Goal: Task Accomplishment & Management: Complete application form

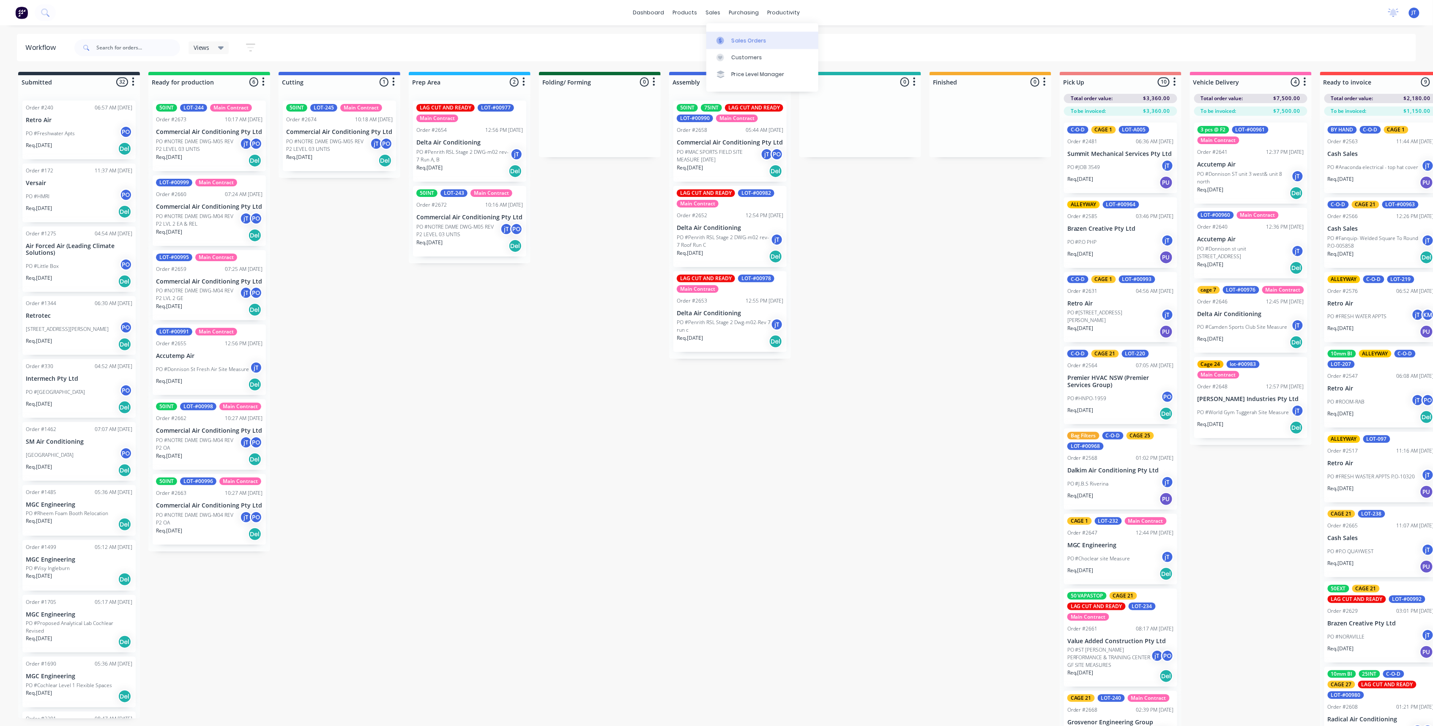
click at [742, 37] on div "Sales Orders" at bounding box center [749, 41] width 35 height 8
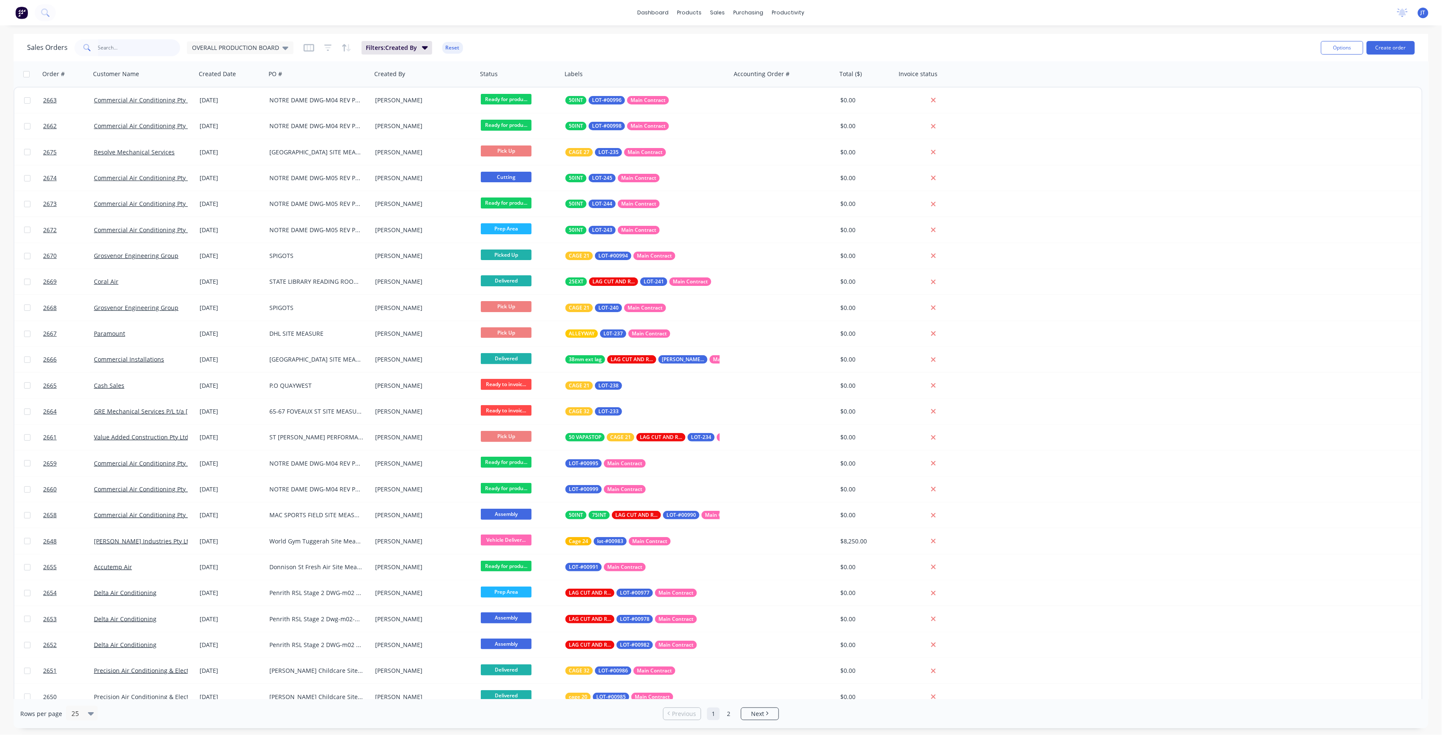
click at [129, 45] on input "text" at bounding box center [139, 47] width 82 height 17
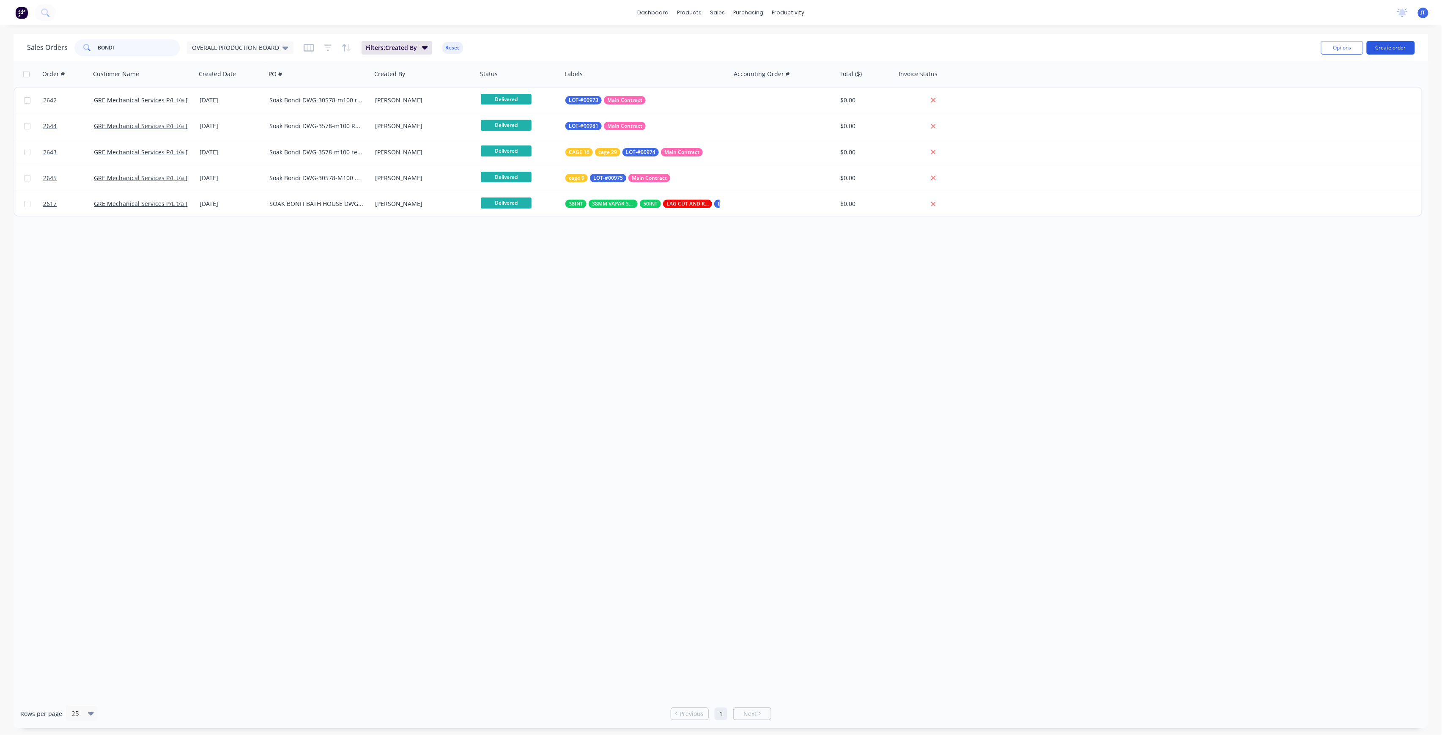
type input "BONDI"
click at [1402, 51] on button "Create order" at bounding box center [1391, 48] width 48 height 14
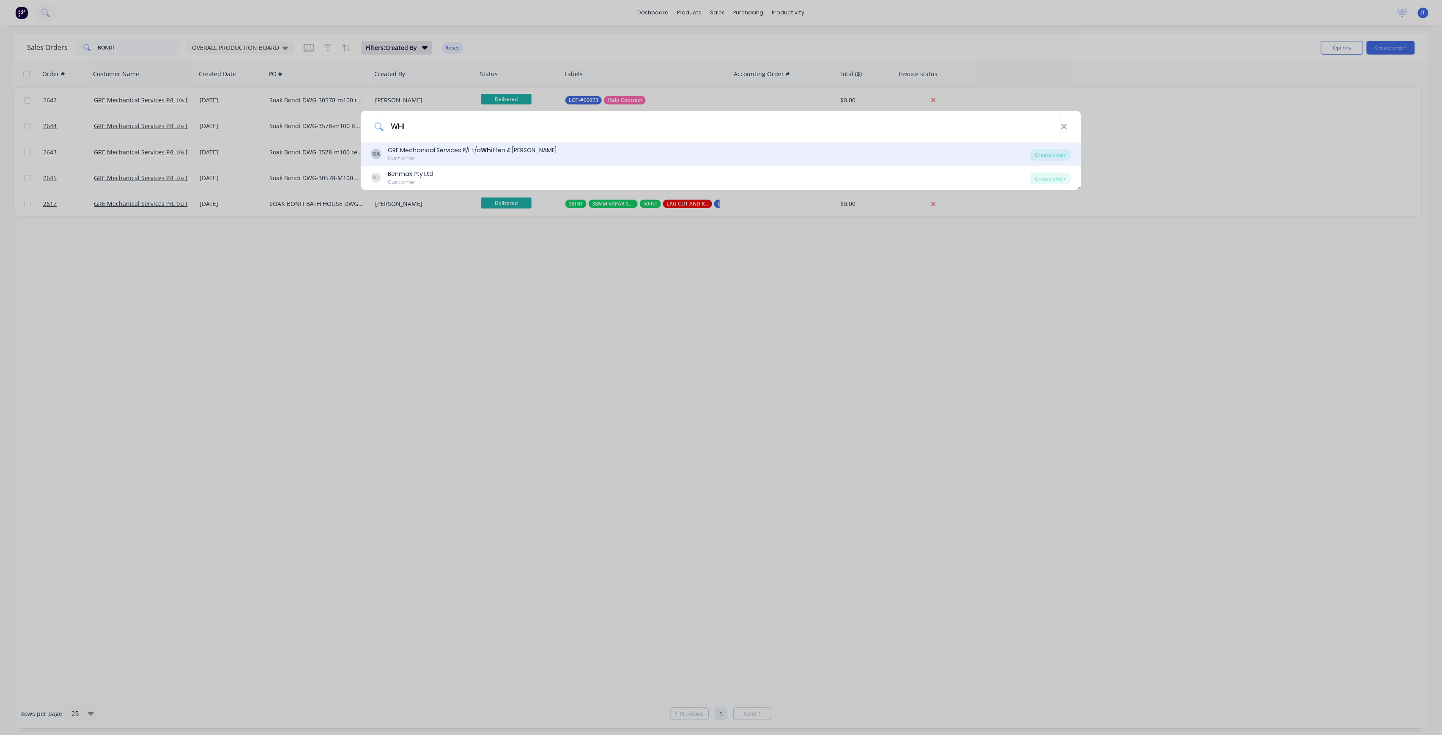
type input "WHI"
click at [645, 148] on div "GA GRE Mechanical Services P/L t/a Whi ffen & [PERSON_NAME] Customer" at bounding box center [700, 154] width 659 height 16
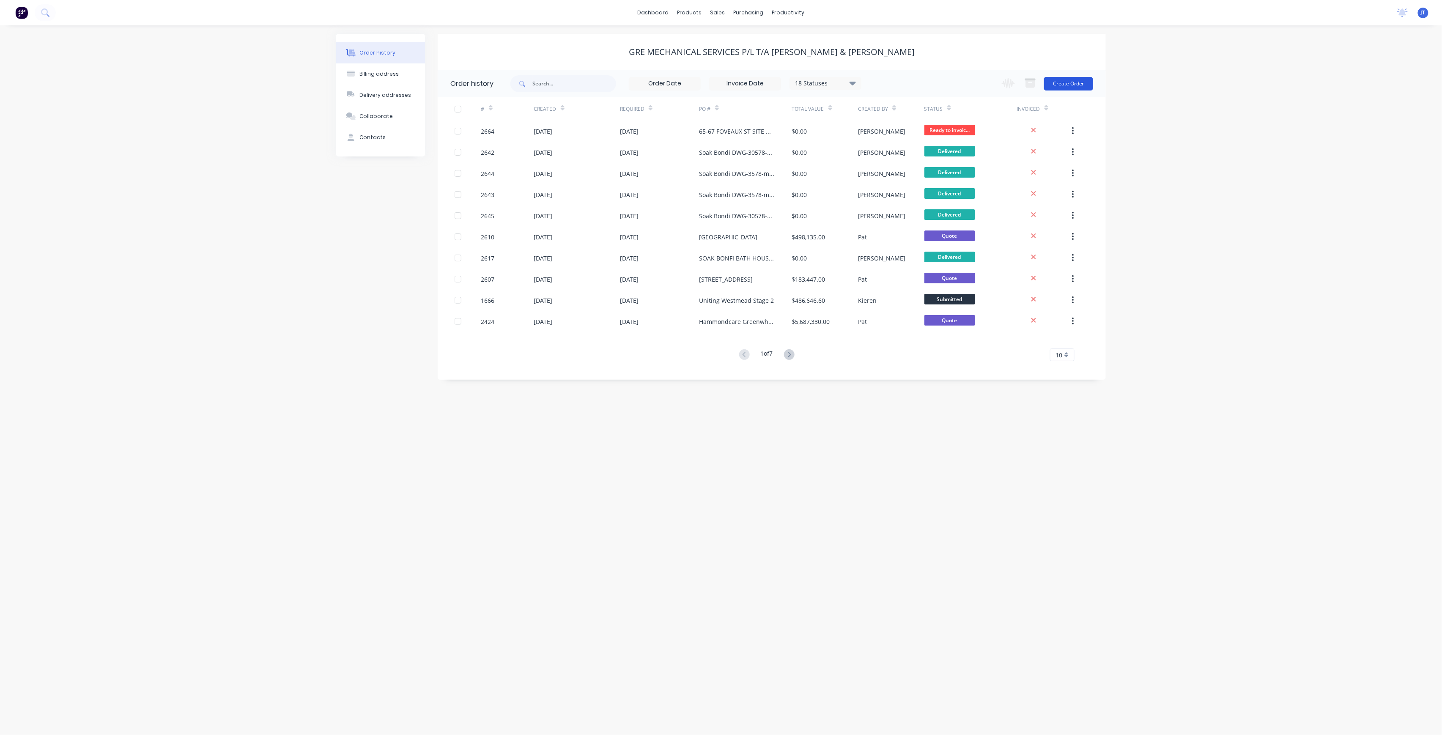
click at [1084, 85] on button "Create Order" at bounding box center [1068, 84] width 49 height 14
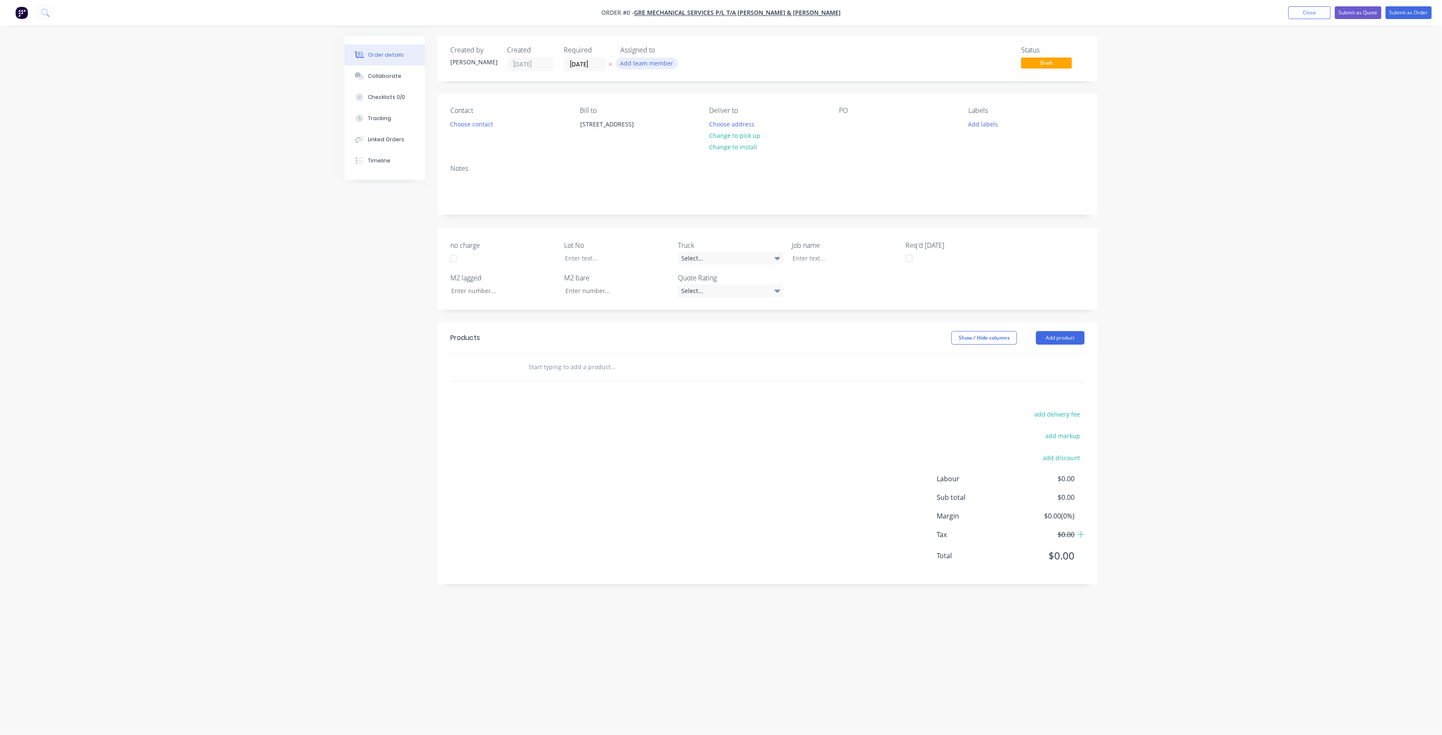
click at [655, 62] on button "Add team member" at bounding box center [647, 63] width 62 height 11
click at [680, 114] on div "[PERSON_NAME] (You)" at bounding box center [688, 110] width 85 height 9
click at [685, 173] on div "[PERSON_NAME]" at bounding box center [688, 169] width 85 height 9
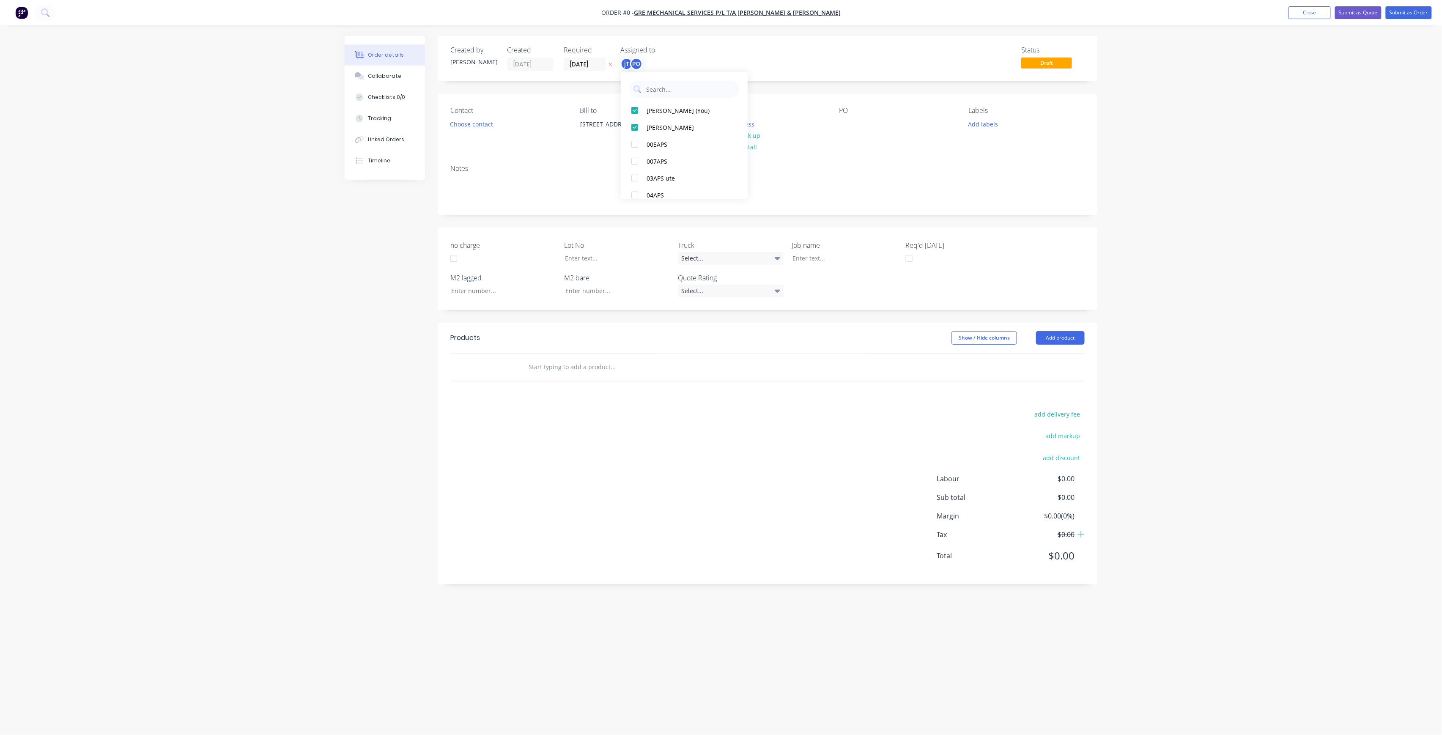
click at [563, 151] on div "Order details Collaborate Checklists 0/0 Tracking Linked Orders Timeline Order …" at bounding box center [721, 351] width 770 height 631
click at [746, 127] on button "Choose address" at bounding box center [732, 123] width 54 height 11
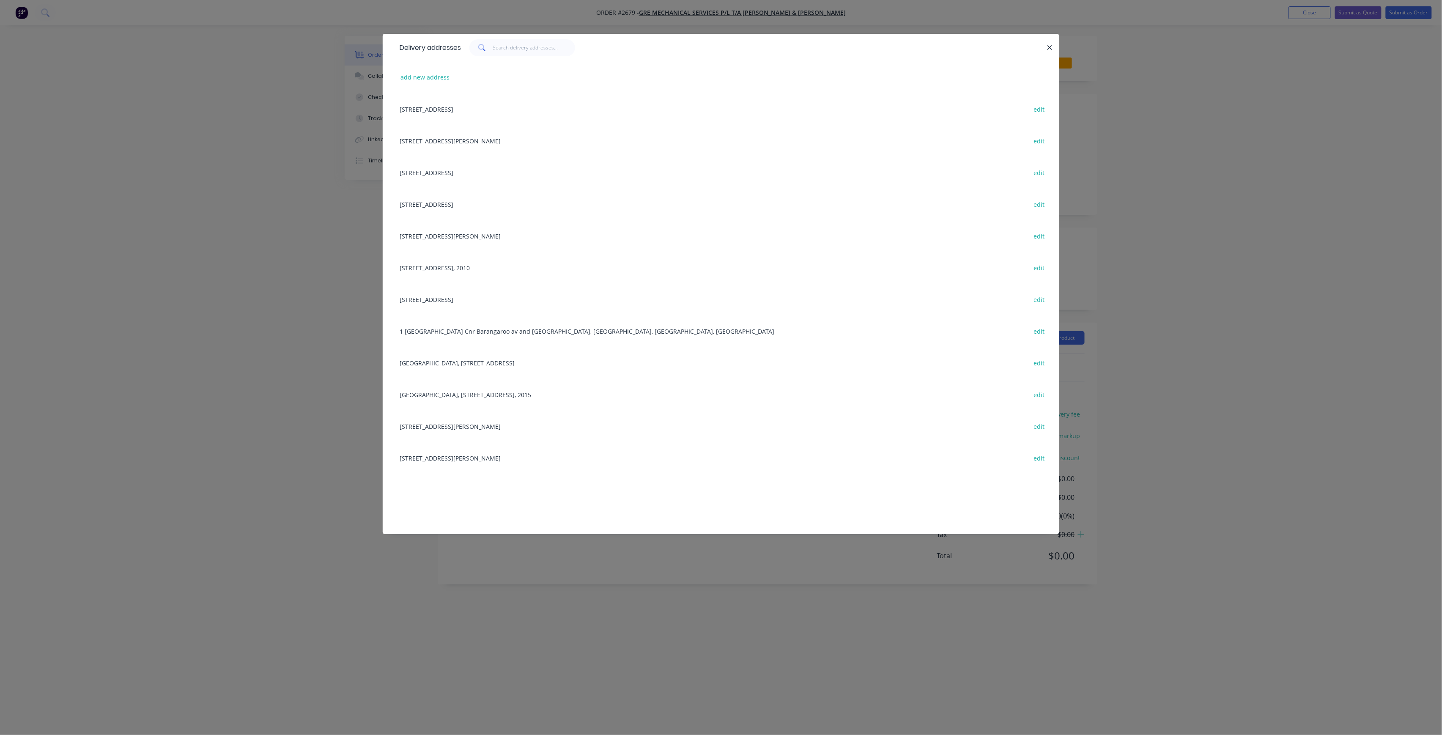
click at [521, 149] on div "[STREET_ADDRESS][PERSON_NAME] edit" at bounding box center [720, 141] width 651 height 32
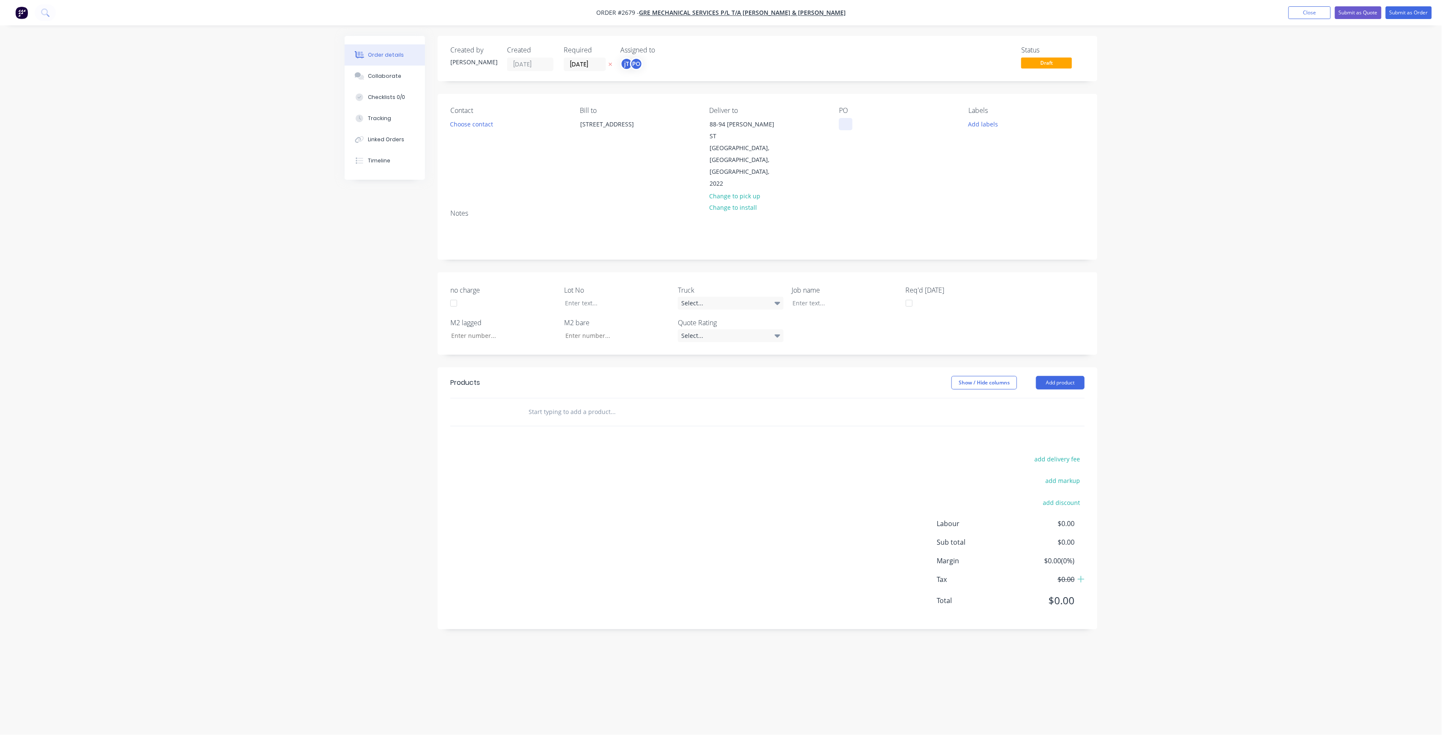
click at [852, 123] on div at bounding box center [846, 124] width 14 height 12
drag, startPoint x: 840, startPoint y: 115, endPoint x: 852, endPoint y: 121, distance: 13.8
click at [852, 121] on div "PO SOAK [PERSON_NAME] DWG-M100 REV-C RUN D" at bounding box center [897, 148] width 116 height 83
drag, startPoint x: 845, startPoint y: 125, endPoint x: 886, endPoint y: 151, distance: 48.8
click at [886, 151] on div "PO SOAK [PERSON_NAME] DWG-M100 REV-C RUN D" at bounding box center [897, 148] width 116 height 83
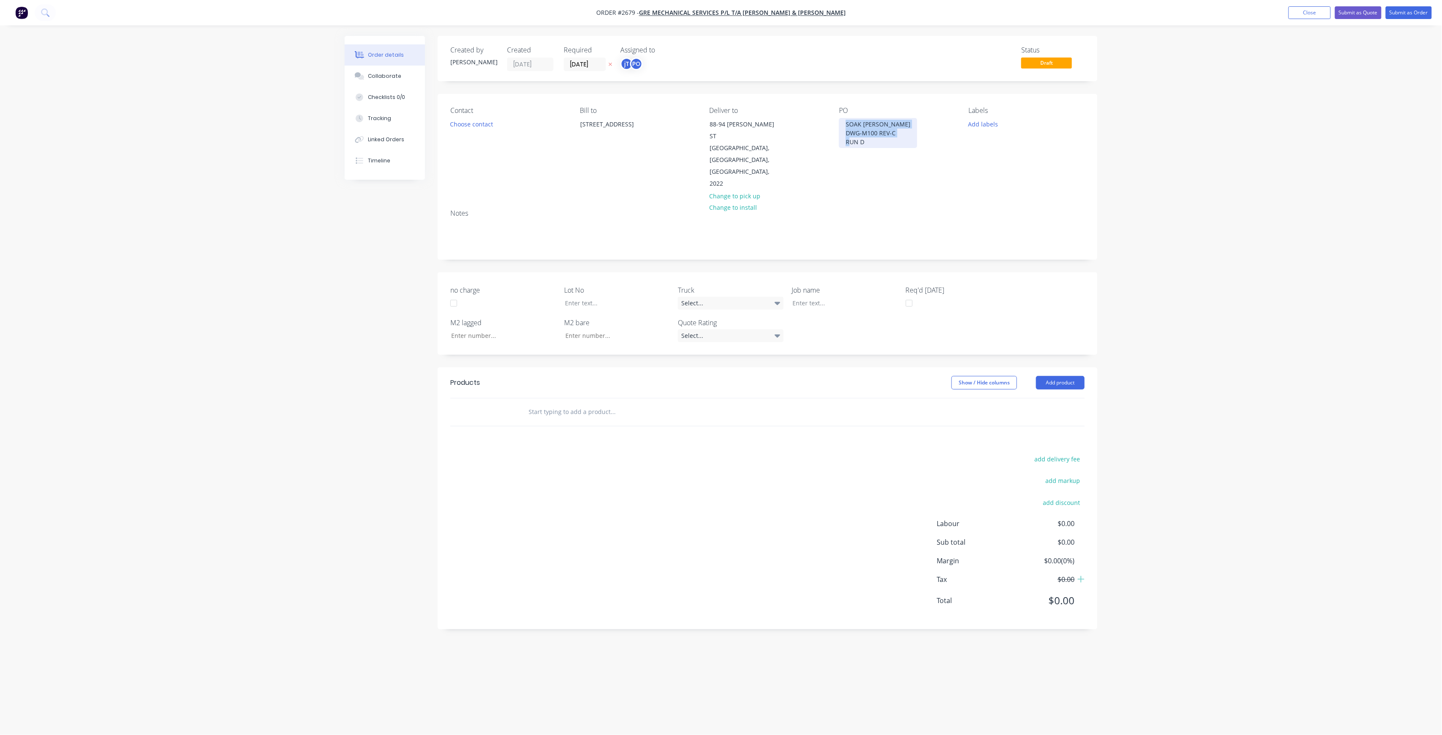
copy div "SOAK [PERSON_NAME] DWG-M100 REV-C RUN D"
click at [825, 297] on div at bounding box center [839, 303] width 106 height 12
paste div
click at [841, 297] on div "SOAK BONDI B-HDWG-M100 REV-CRUN D" at bounding box center [839, 307] width 106 height 21
click at [842, 297] on div "SOAK [PERSON_NAME] DWG-M100 REV-CRUN D" at bounding box center [839, 307] width 106 height 21
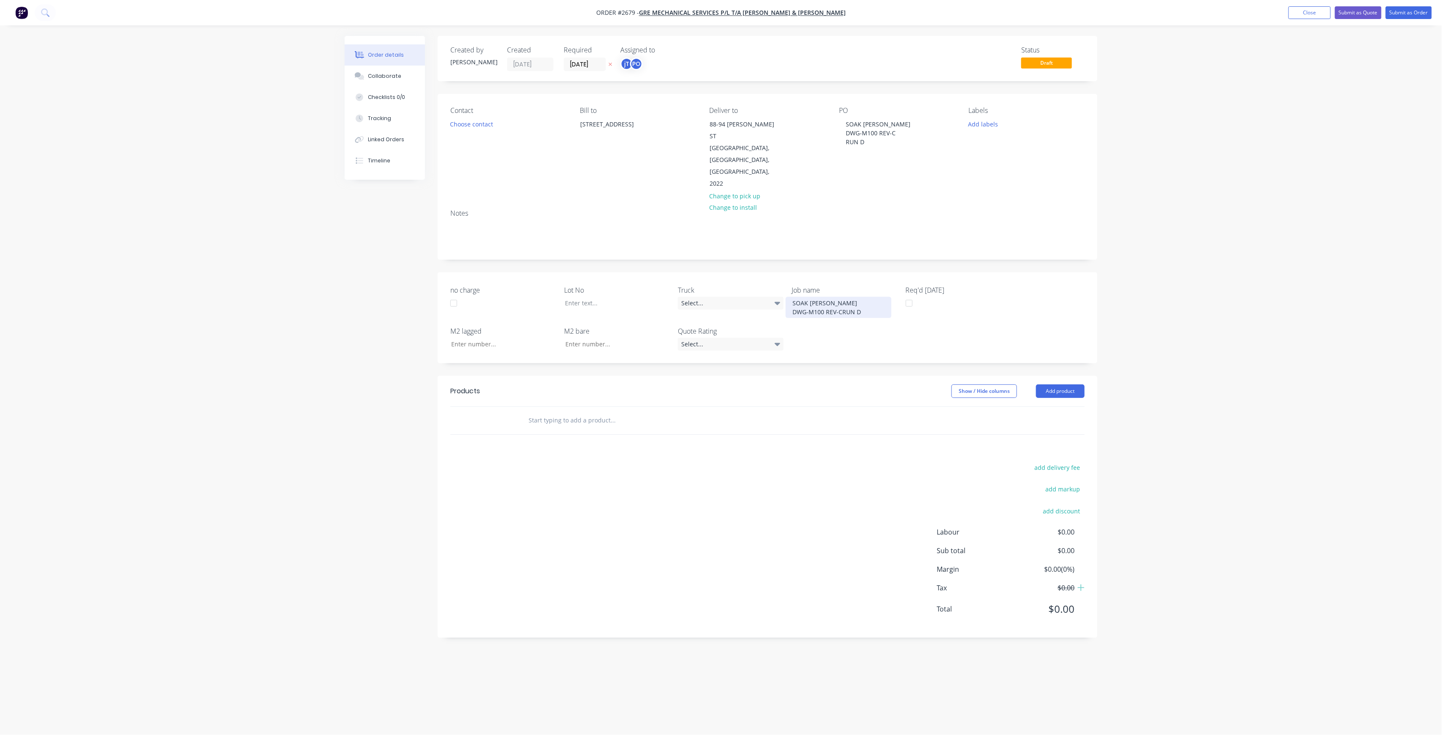
click at [842, 297] on div "SOAK [PERSON_NAME] DWG-M100 REV-CRUN D" at bounding box center [839, 307] width 106 height 21
click at [594, 297] on div at bounding box center [611, 303] width 106 height 12
click at [991, 123] on button "Add labels" at bounding box center [983, 123] width 39 height 11
click at [1005, 145] on input "text" at bounding box center [1038, 148] width 88 height 17
type input "LOT-247"
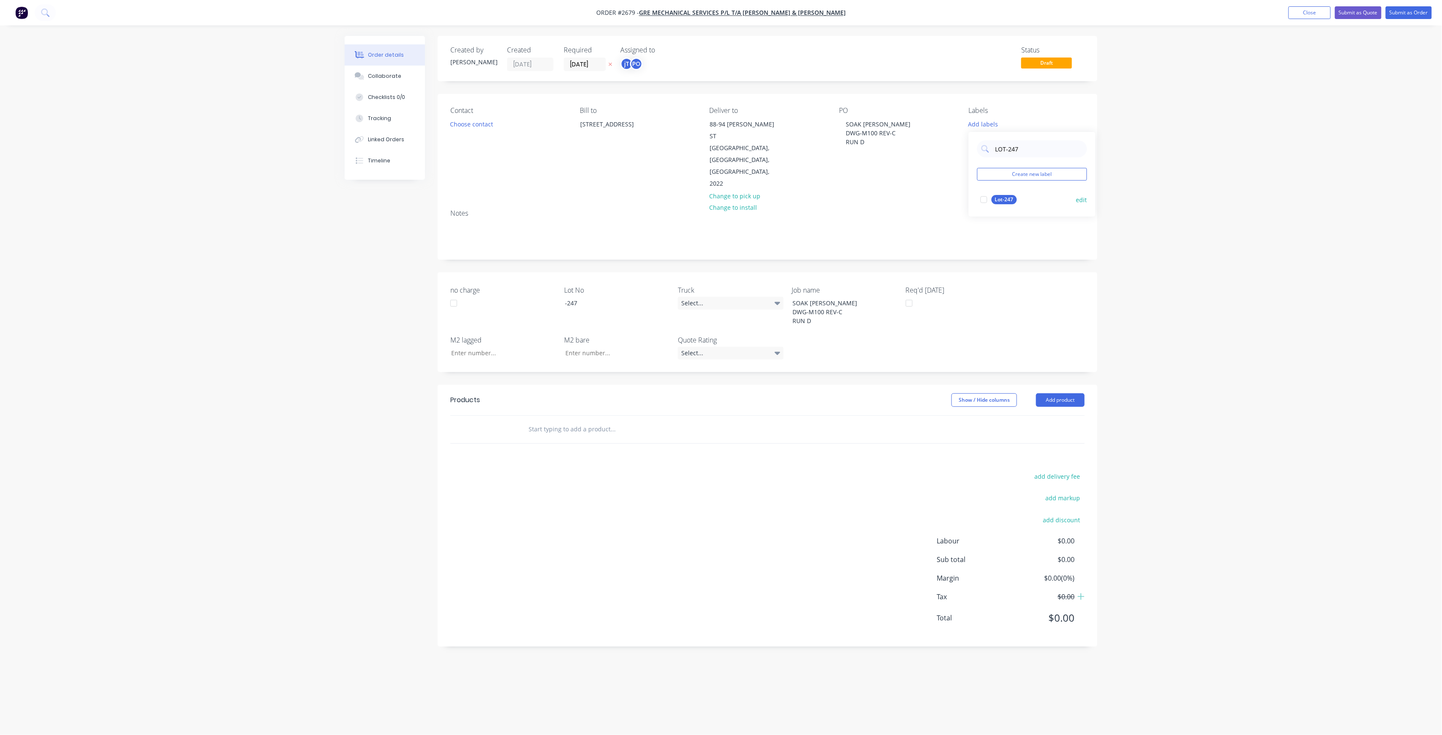
click at [1013, 199] on div "Lot-247" at bounding box center [1004, 199] width 25 height 9
click at [1139, 197] on div "Order details Collaborate Checklists 0/0 Tracking Linked Orders Timeline Order …" at bounding box center [721, 367] width 1442 height 735
click at [639, 416] on div at bounding box center [670, 429] width 304 height 27
drag, startPoint x: 639, startPoint y: 398, endPoint x: 639, endPoint y: 403, distance: 5.1
click at [639, 421] on input "text" at bounding box center [612, 429] width 169 height 17
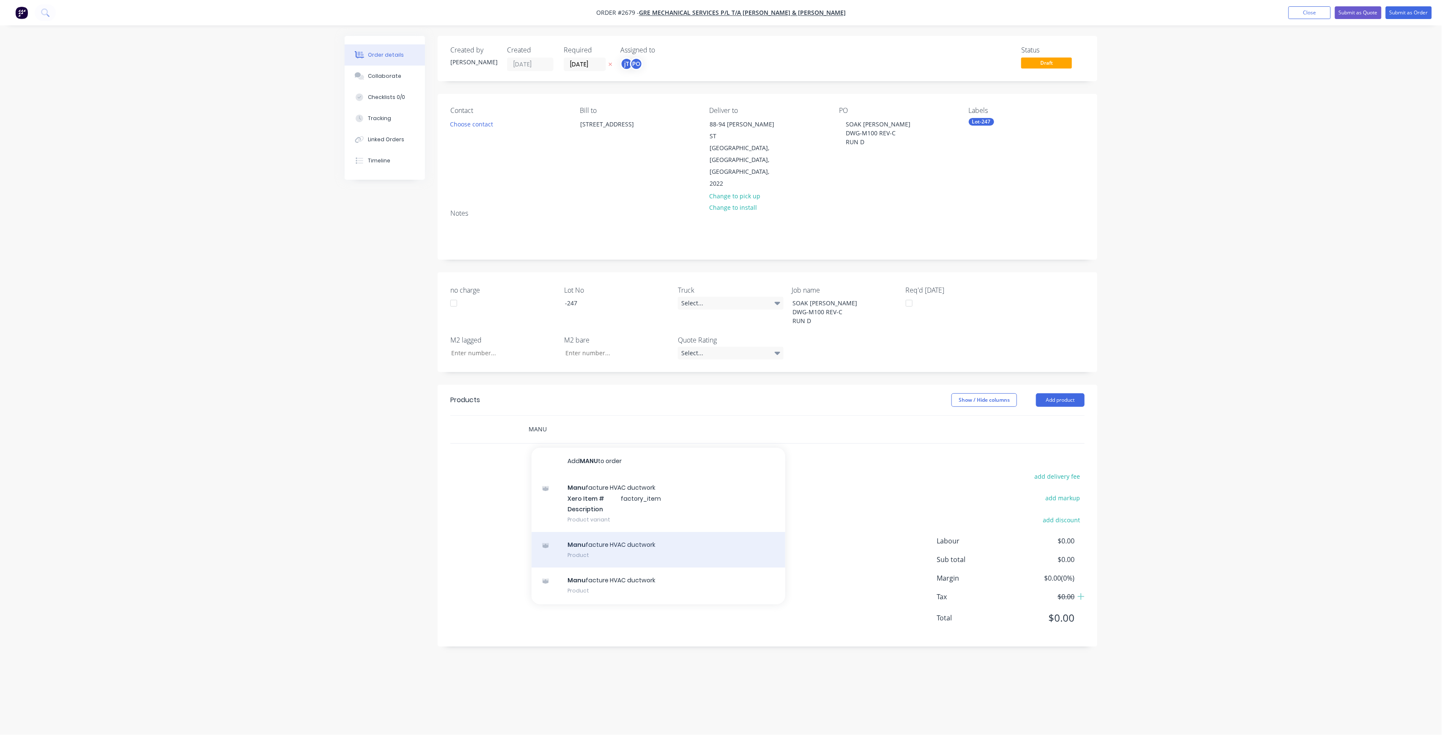
type input "MANU"
click at [627, 532] on div "Manu facture HVAC ductwork Product" at bounding box center [658, 550] width 254 height 36
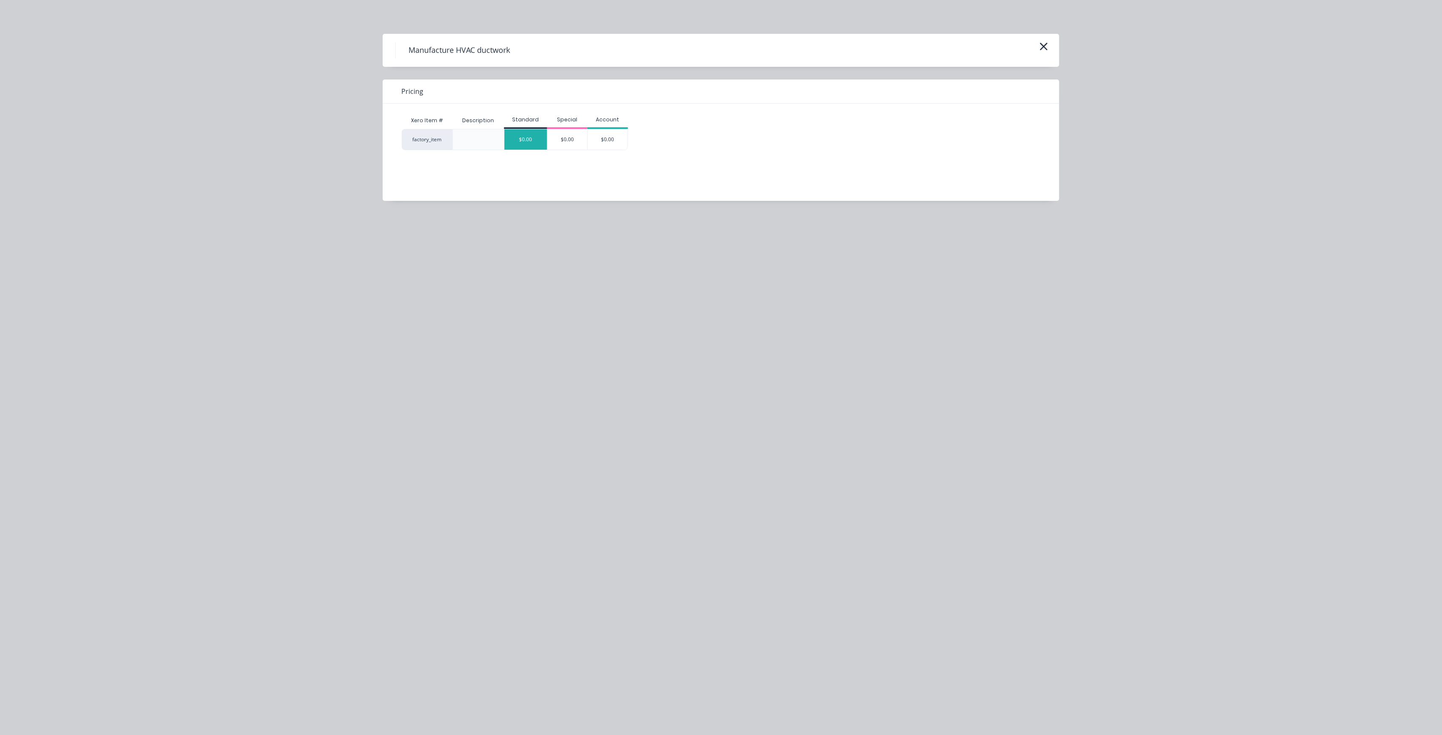
click at [520, 131] on div "$0.00" at bounding box center [525, 139] width 43 height 20
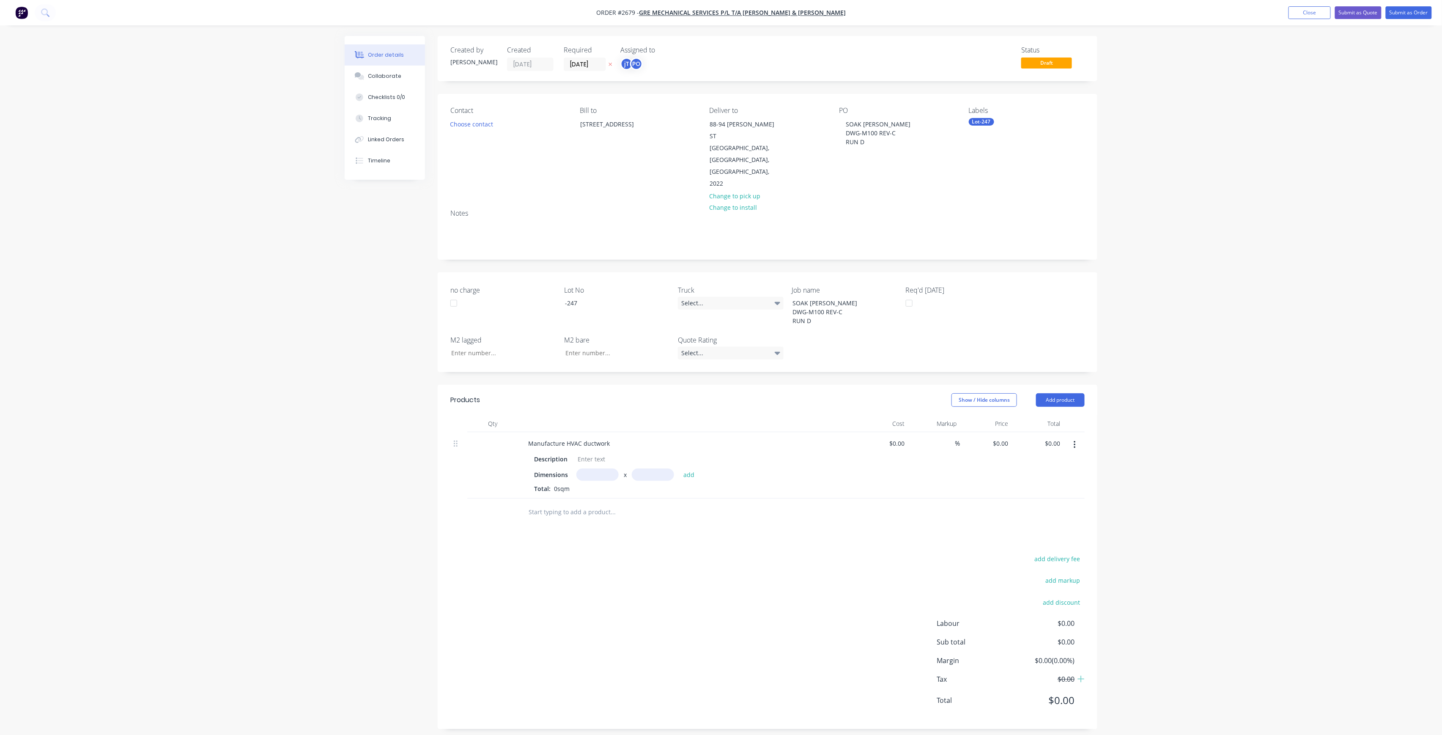
click at [980, 129] on div "Labels Lot-247" at bounding box center [1027, 148] width 116 height 83
click at [983, 121] on div "Lot-247" at bounding box center [981, 122] width 25 height 8
click at [1029, 141] on input "LOT-247" at bounding box center [1038, 145] width 88 height 17
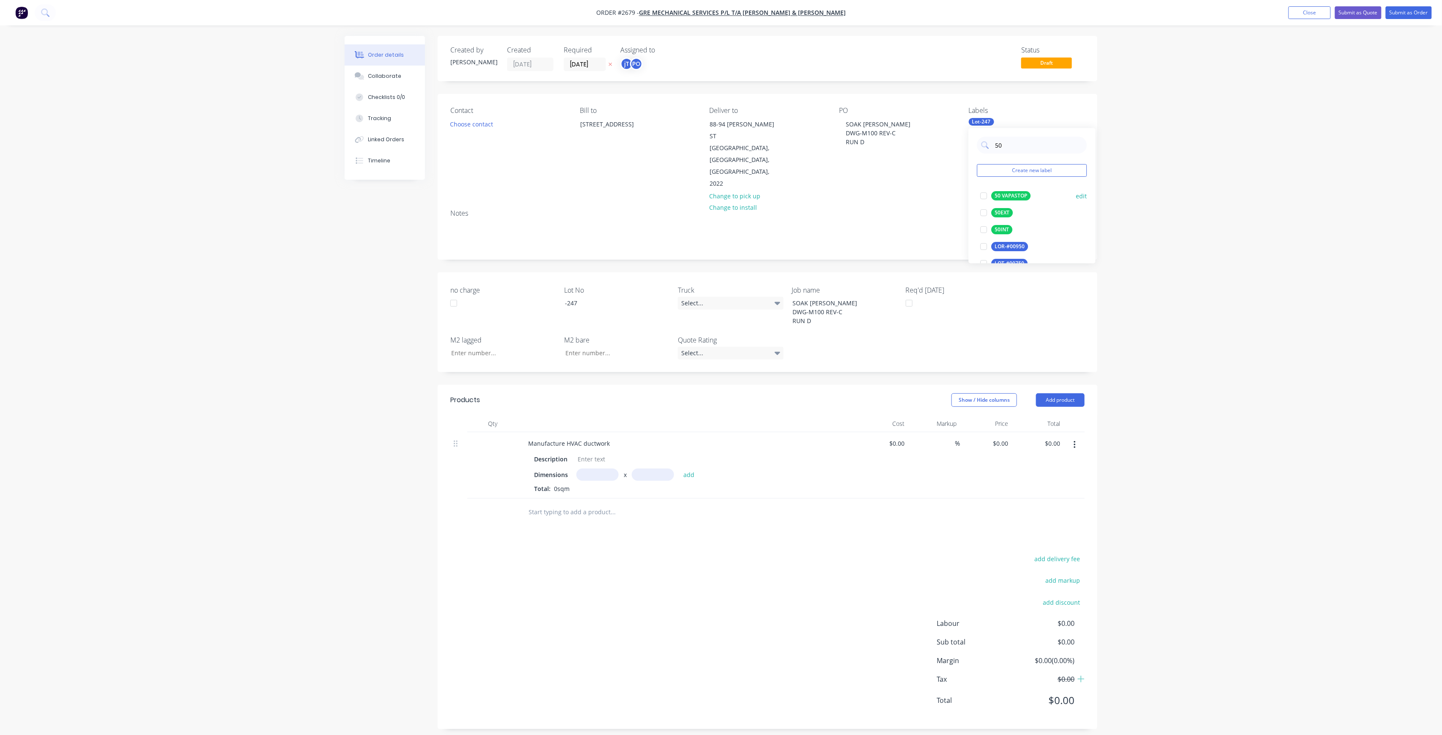
click at [1017, 193] on div "50 VAPASTOP" at bounding box center [1011, 195] width 39 height 9
click at [1038, 140] on input "50" at bounding box center [1038, 145] width 88 height 17
type input "MAIN"
click at [1017, 200] on div "Main Contract" at bounding box center [1013, 195] width 42 height 9
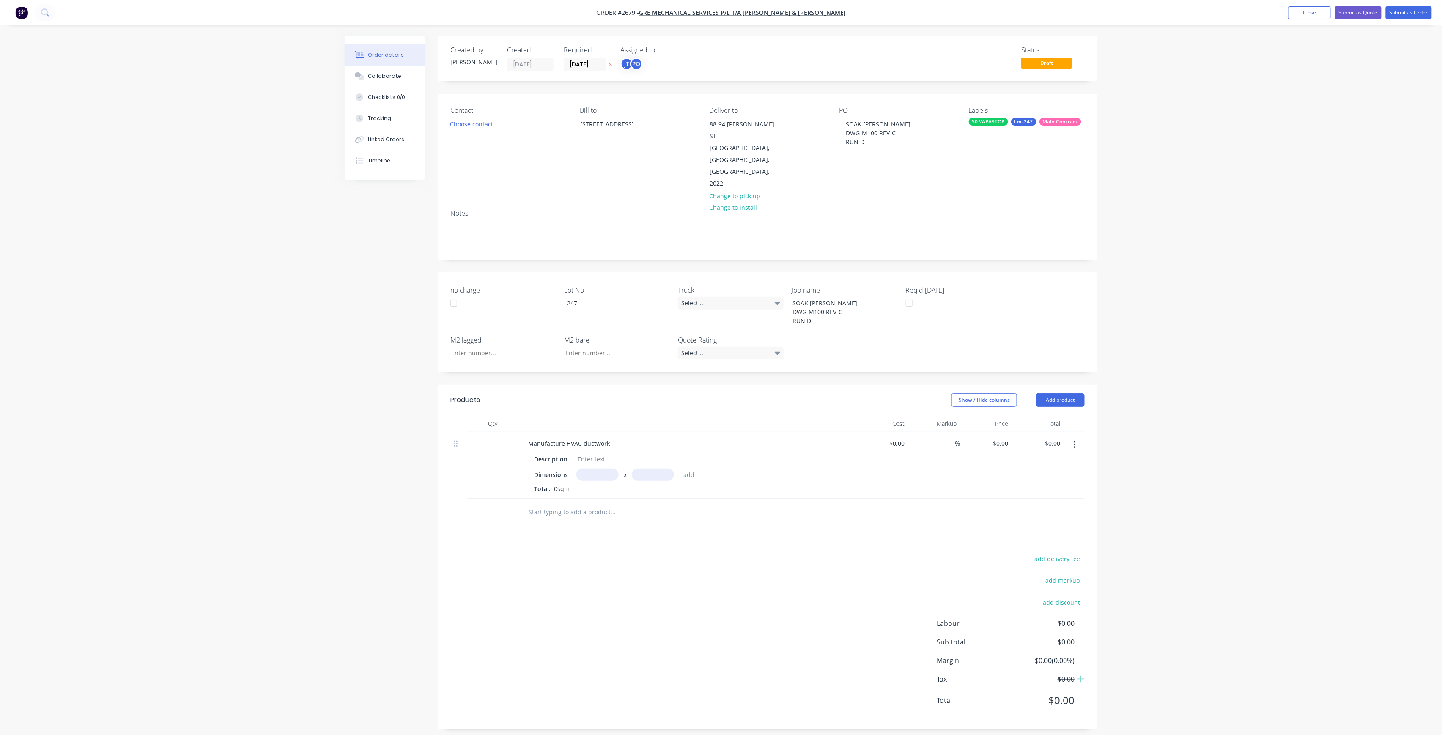
click at [1159, 179] on div "Order details Collaborate Checklists 0/0 Tracking Linked Orders Timeline Order …" at bounding box center [721, 371] width 1442 height 742
click at [584, 66] on input "[DATE]" at bounding box center [584, 64] width 41 height 13
click at [644, 167] on div "28" at bounding box center [643, 173] width 13 height 13
type input "[DATE]"
click at [1407, 11] on button "Submit as Order" at bounding box center [1409, 12] width 46 height 13
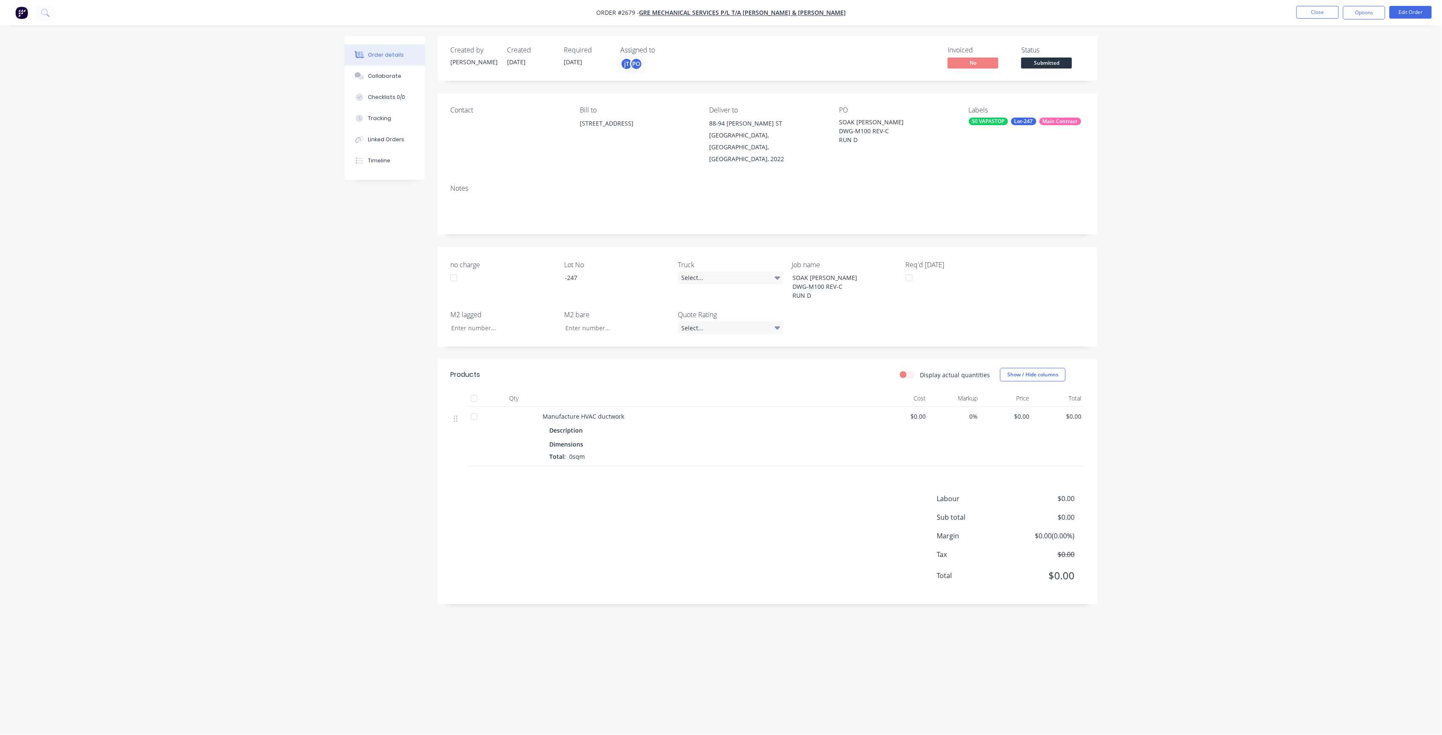
click at [1061, 57] on div "Status Submitted" at bounding box center [1052, 58] width 63 height 25
click at [1063, 68] on span "Submitted" at bounding box center [1046, 63] width 51 height 11
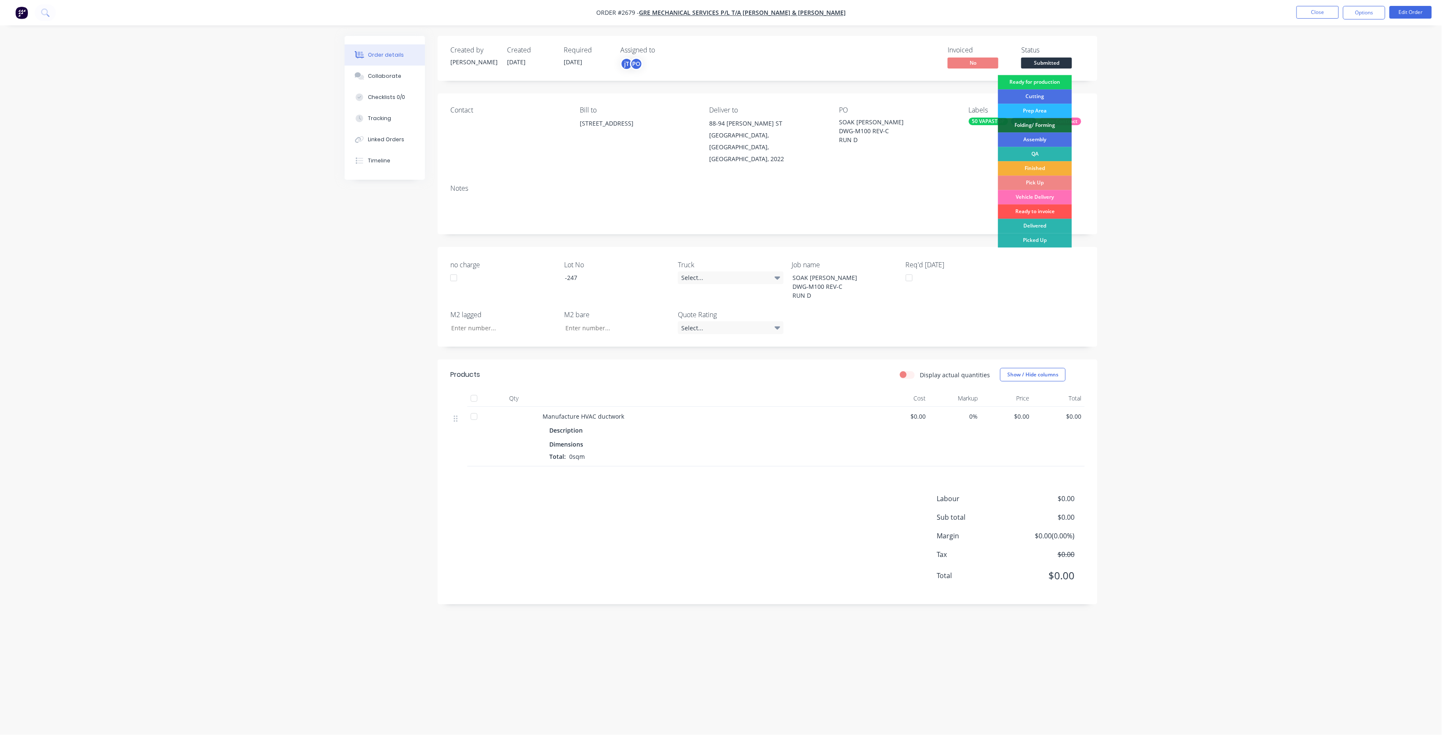
click at [1059, 82] on div "Ready for production" at bounding box center [1035, 82] width 74 height 14
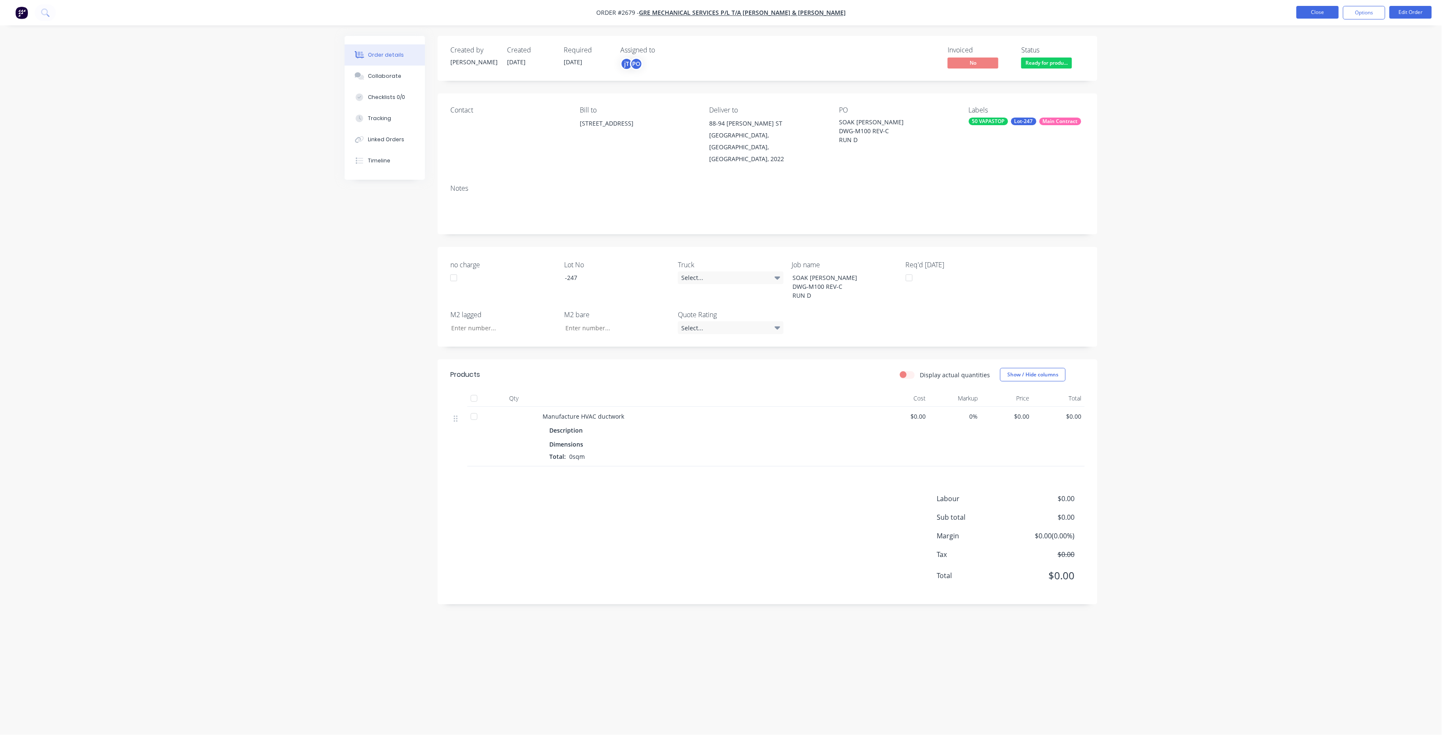
click at [1336, 14] on button "Close" at bounding box center [1317, 12] width 42 height 13
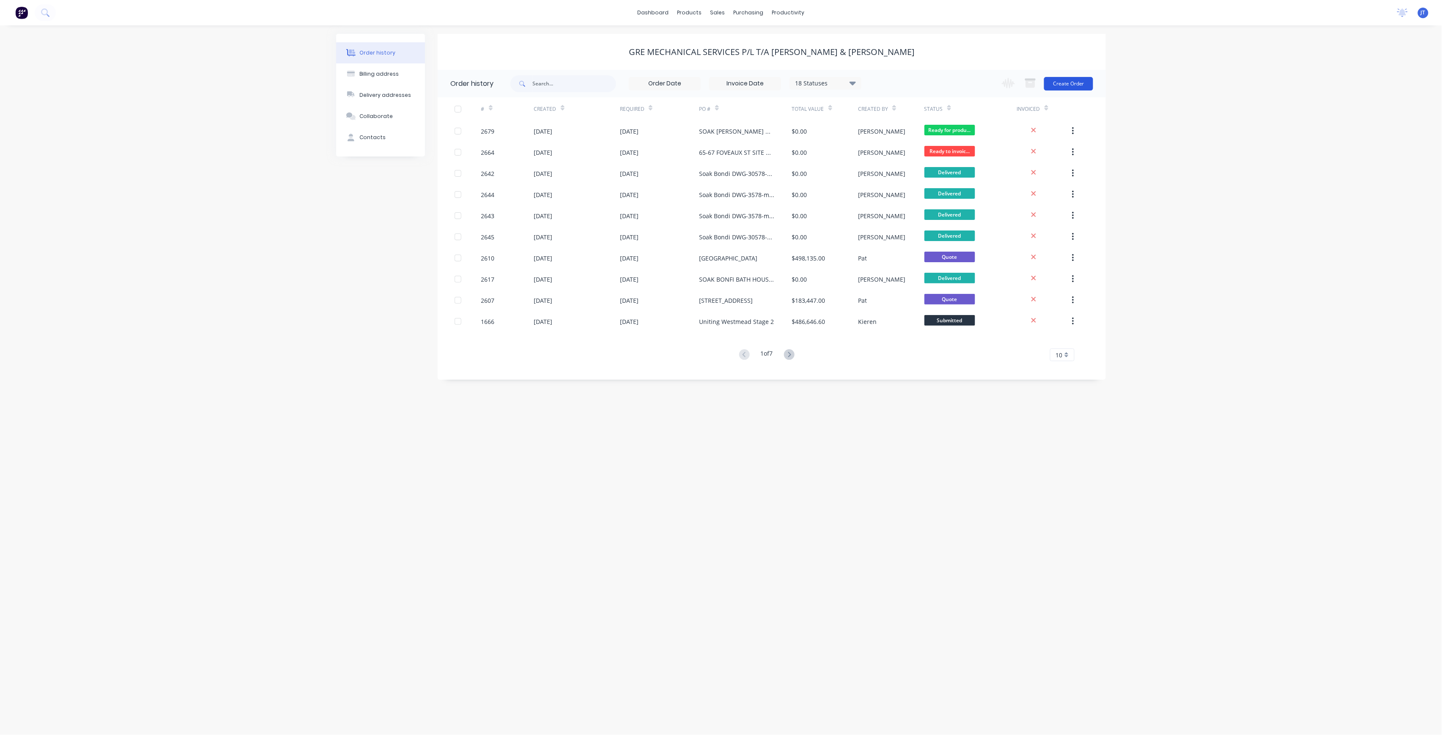
click at [1078, 85] on button "Create Order" at bounding box center [1068, 84] width 49 height 14
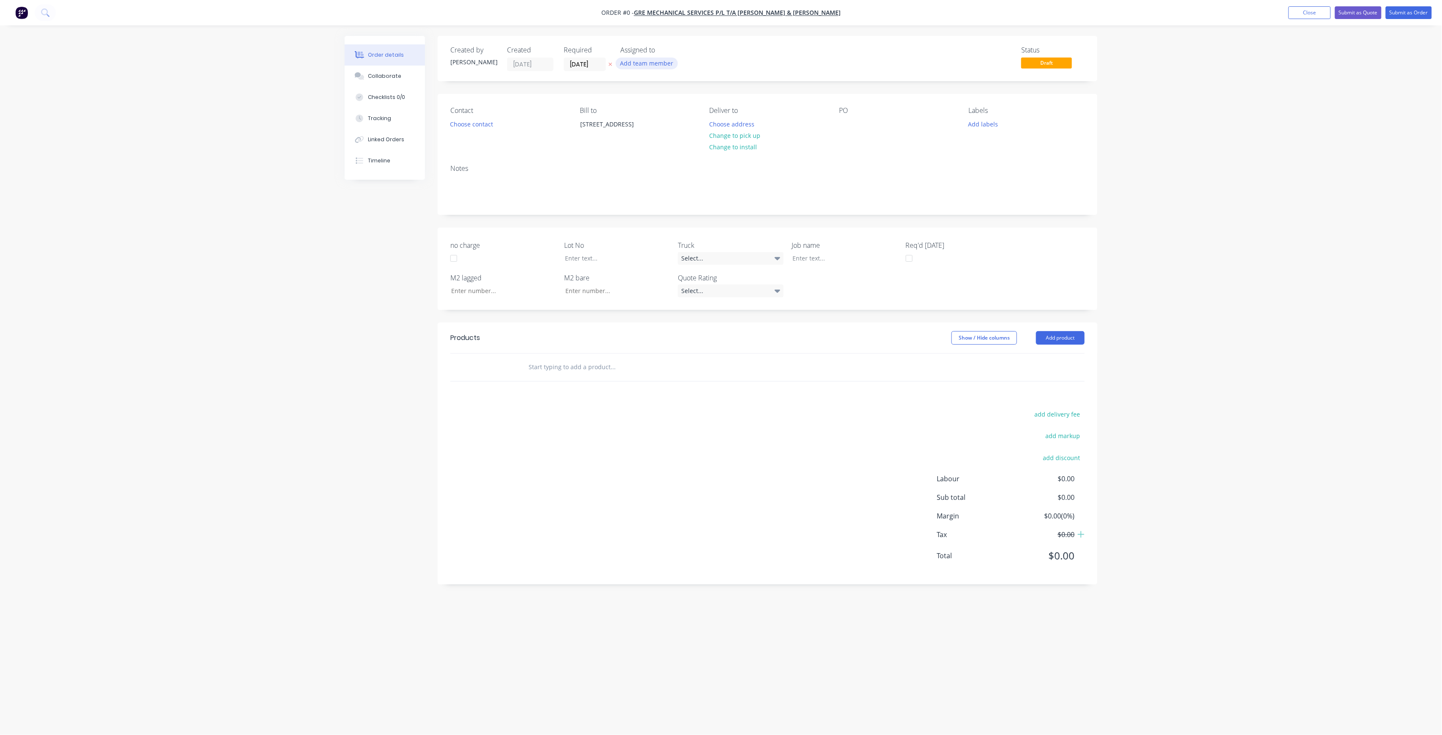
click at [668, 61] on button "Add team member" at bounding box center [647, 63] width 62 height 11
click at [686, 109] on div "[PERSON_NAME] (You)" at bounding box center [688, 110] width 85 height 9
click at [683, 161] on button "[PERSON_NAME]" at bounding box center [684, 169] width 127 height 17
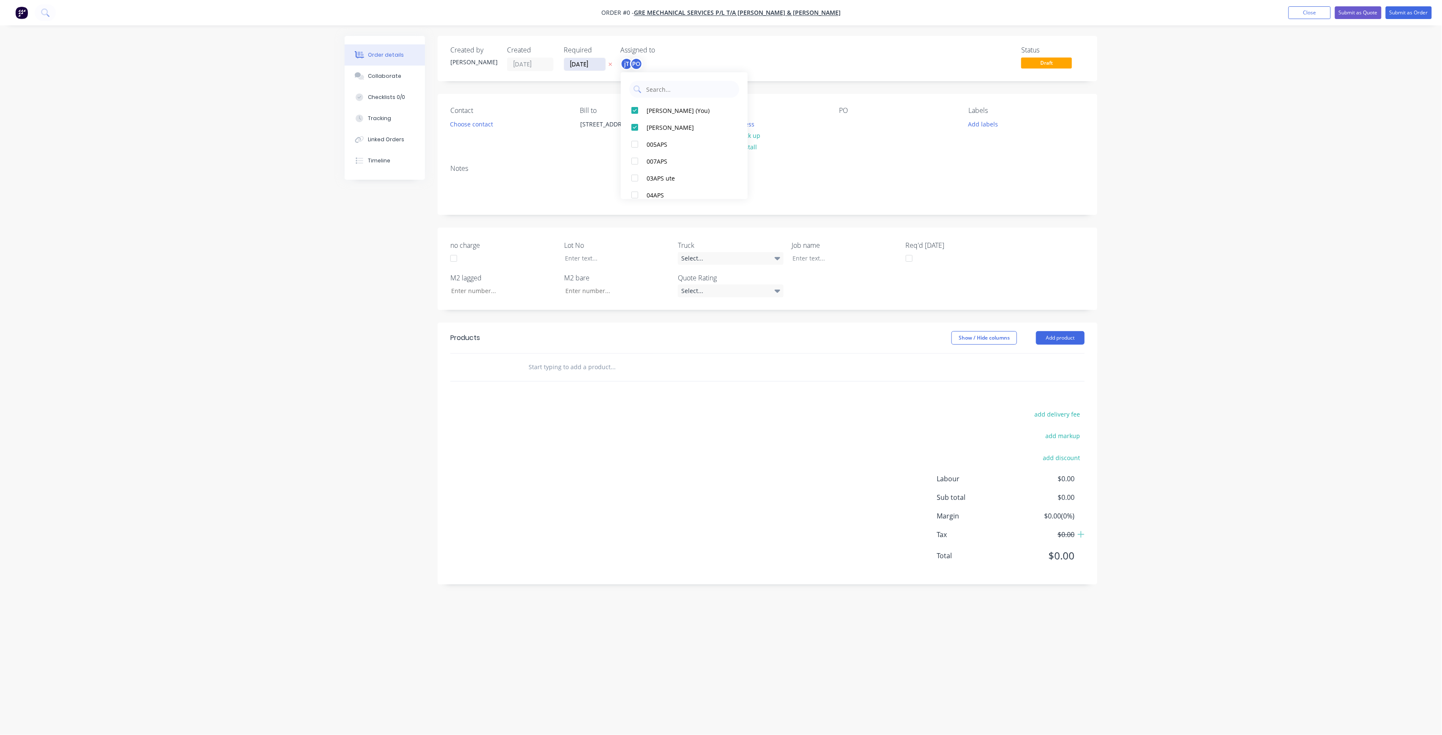
click at [595, 66] on div "Order details Collaborate Checklists 0/0 Tracking Linked Orders Timeline Order …" at bounding box center [721, 351] width 770 height 631
click at [589, 65] on input "[DATE]" at bounding box center [584, 64] width 41 height 13
click at [650, 172] on div "28" at bounding box center [643, 173] width 17 height 16
type input "[DATE]"
click at [748, 123] on button "Choose address" at bounding box center [732, 123] width 54 height 11
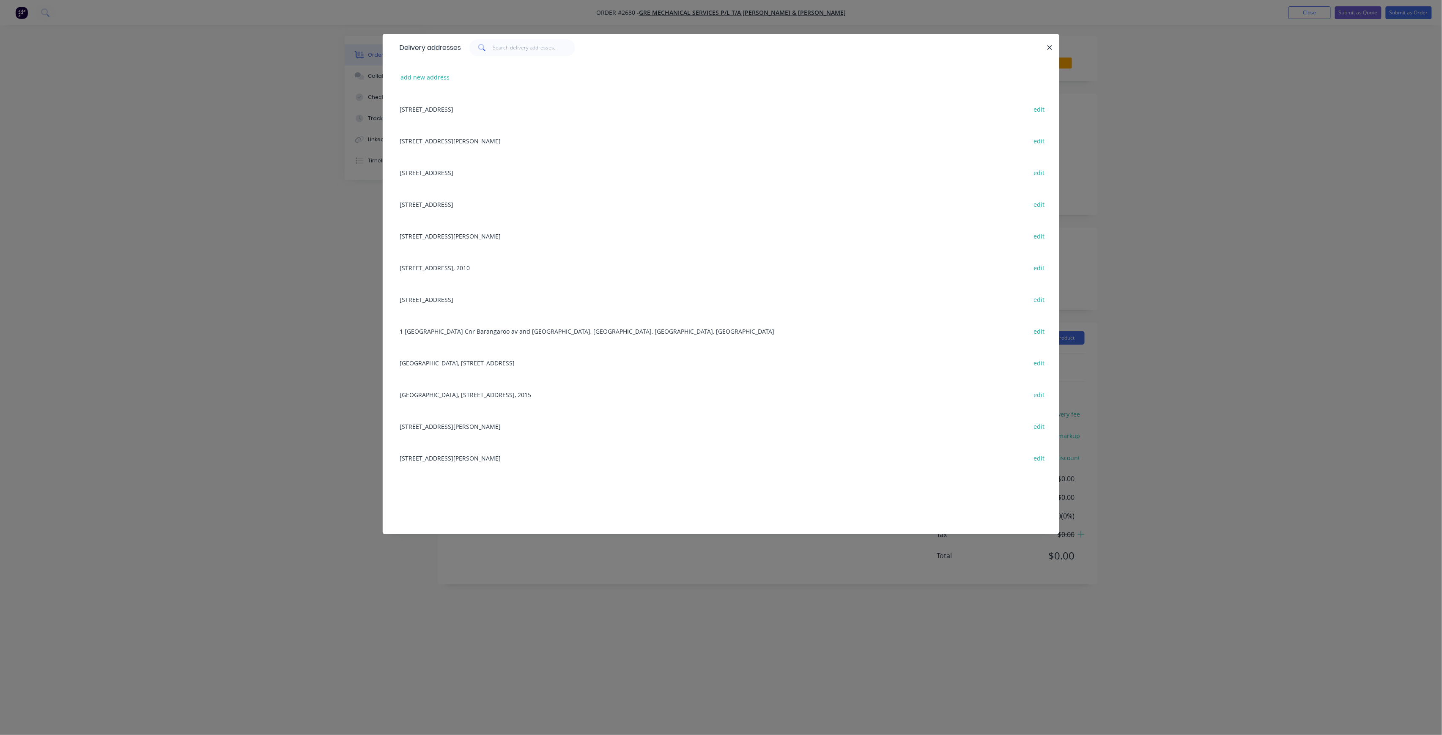
click at [531, 141] on div "[STREET_ADDRESS][PERSON_NAME] edit" at bounding box center [720, 141] width 651 height 32
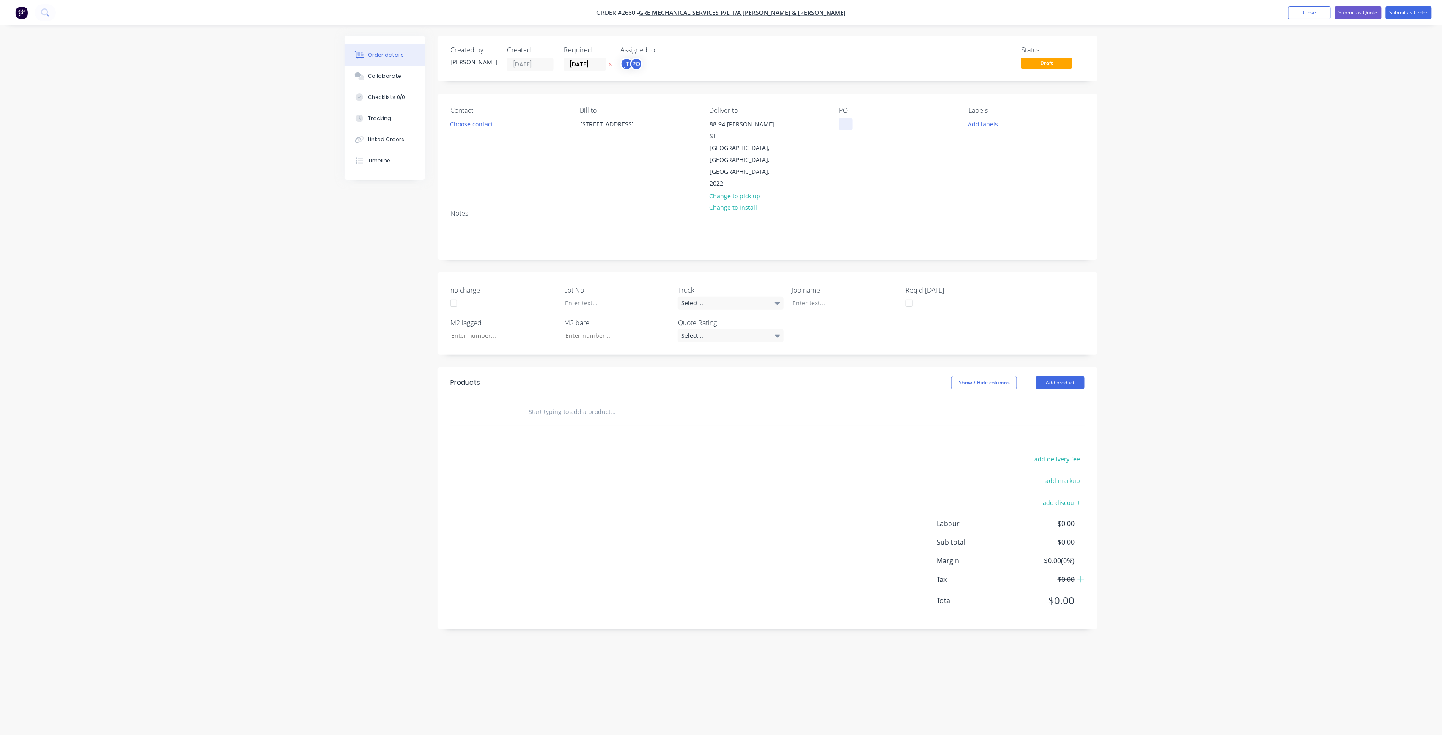
click at [852, 121] on div at bounding box center [846, 124] width 14 height 12
paste div
click at [893, 123] on div "SOAK BONDI B-HDWG-M100 REV-CRUN D" at bounding box center [892, 128] width 106 height 21
click at [896, 131] on div "SOAK [PERSON_NAME] DWG-M100 REV-CRUN D" at bounding box center [880, 128] width 82 height 21
click at [886, 139] on div "SOAK [PERSON_NAME] DWG-M100 REV-C RUN D" at bounding box center [878, 133] width 78 height 30
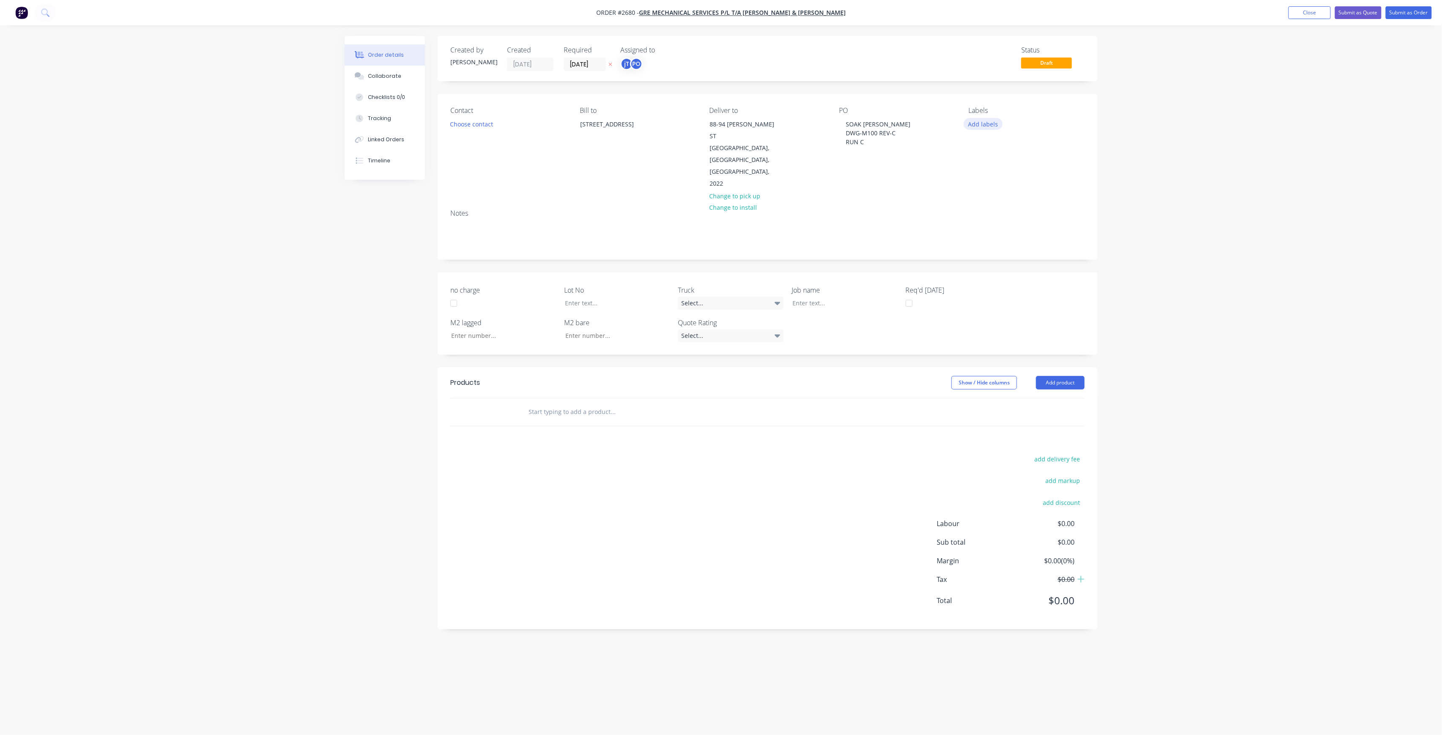
click at [972, 123] on button "Add labels" at bounding box center [983, 123] width 39 height 11
click at [1025, 174] on button "Create new label" at bounding box center [1032, 174] width 110 height 13
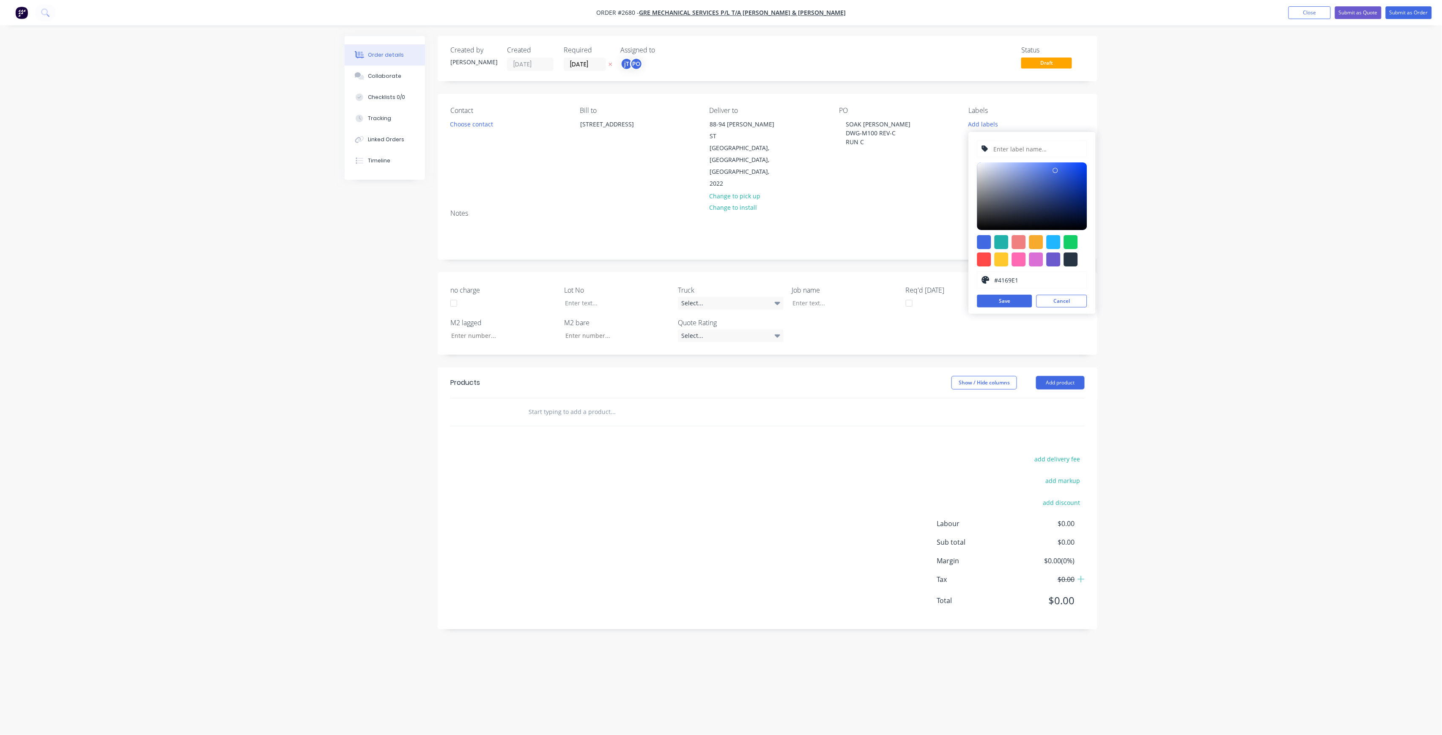
click at [1022, 141] on input "text" at bounding box center [1037, 149] width 90 height 16
type input "LOT-248"
click at [1008, 300] on button "Save" at bounding box center [1004, 301] width 55 height 13
click at [1071, 301] on button "Cancel" at bounding box center [1061, 301] width 51 height 13
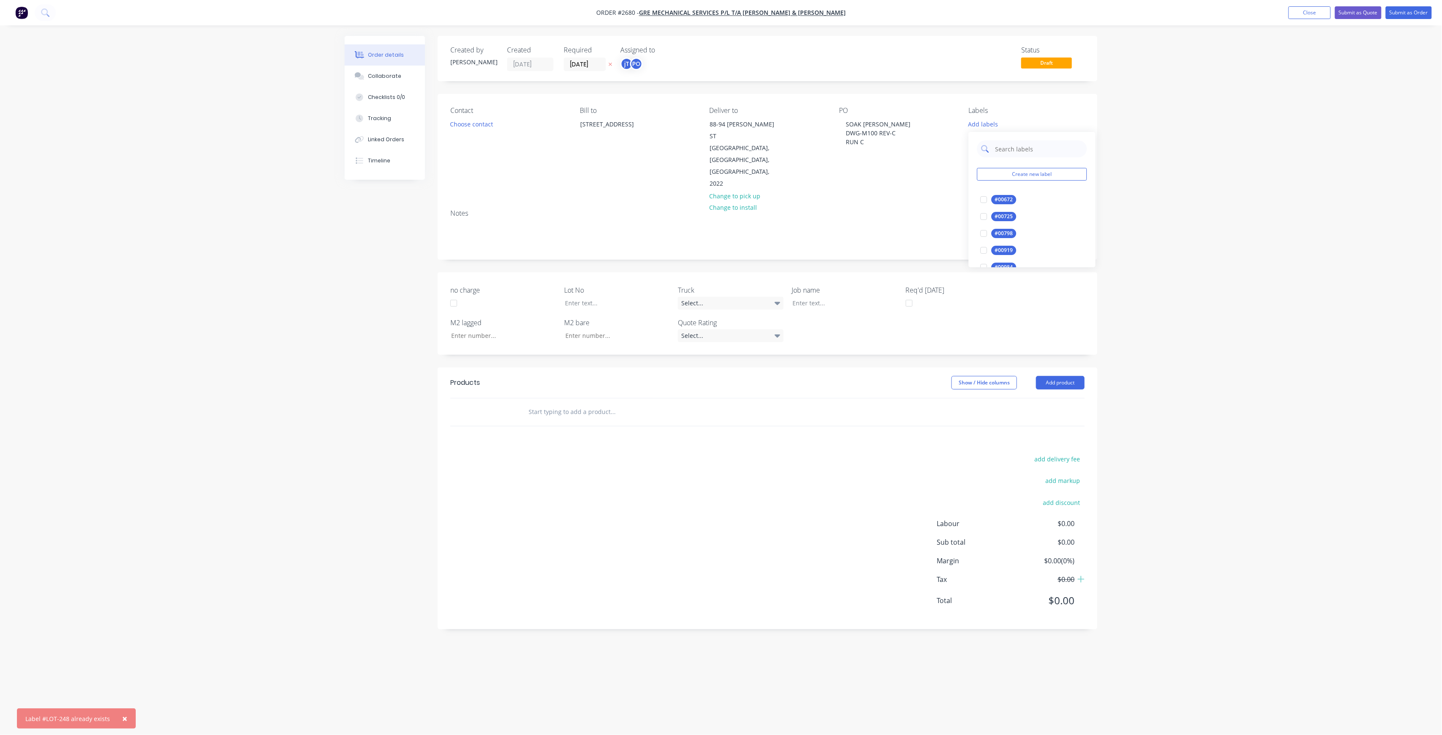
click at [1051, 148] on input "text" at bounding box center [1038, 148] width 88 height 17
type input "LOT-248"
click at [1004, 200] on div "LOT-248" at bounding box center [1005, 199] width 27 height 9
click at [1036, 140] on input "LOT-248" at bounding box center [1038, 145] width 88 height 17
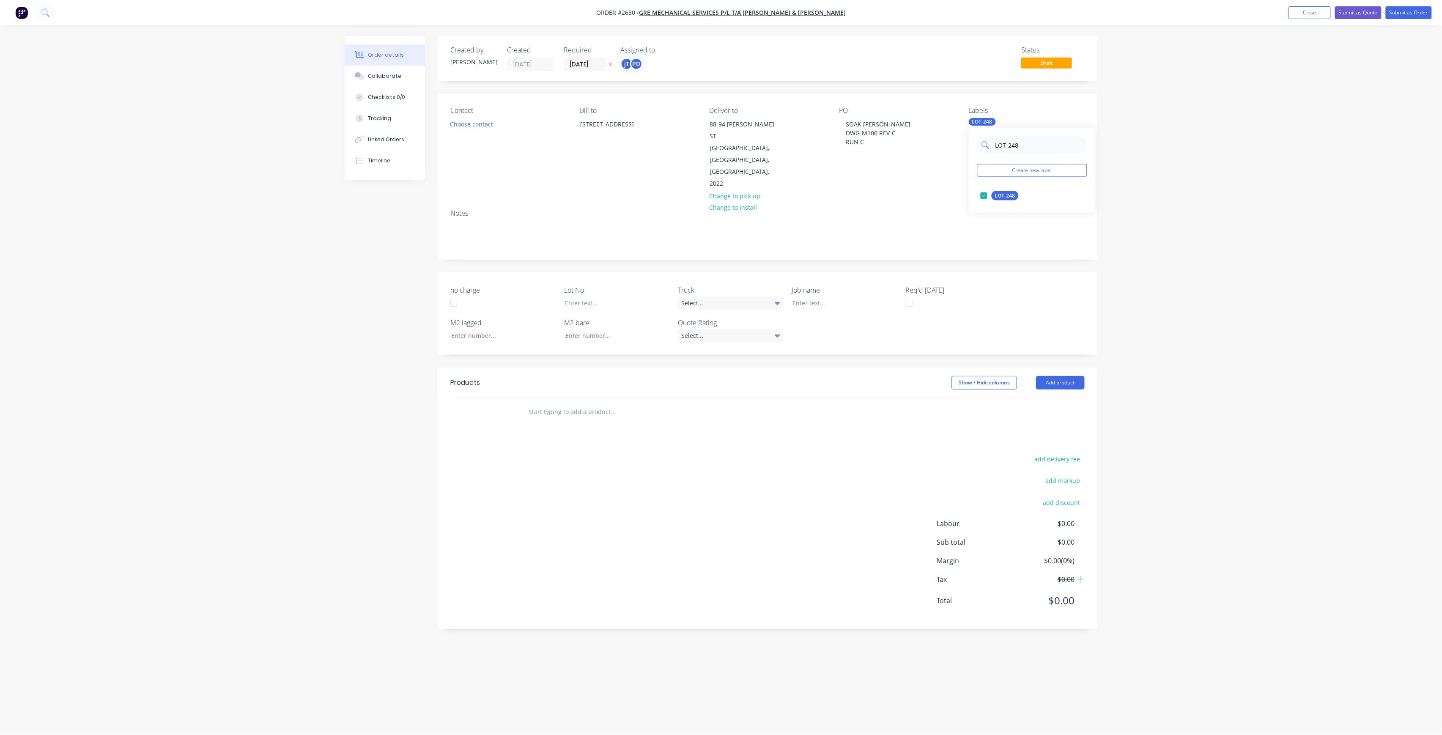
click at [1036, 140] on input "LOT-248" at bounding box center [1038, 145] width 88 height 17
type input "38"
click at [1033, 241] on button "38MM VAPAR STOP" at bounding box center [1012, 247] width 71 height 12
click at [1042, 146] on input "38" at bounding box center [1038, 145] width 88 height 17
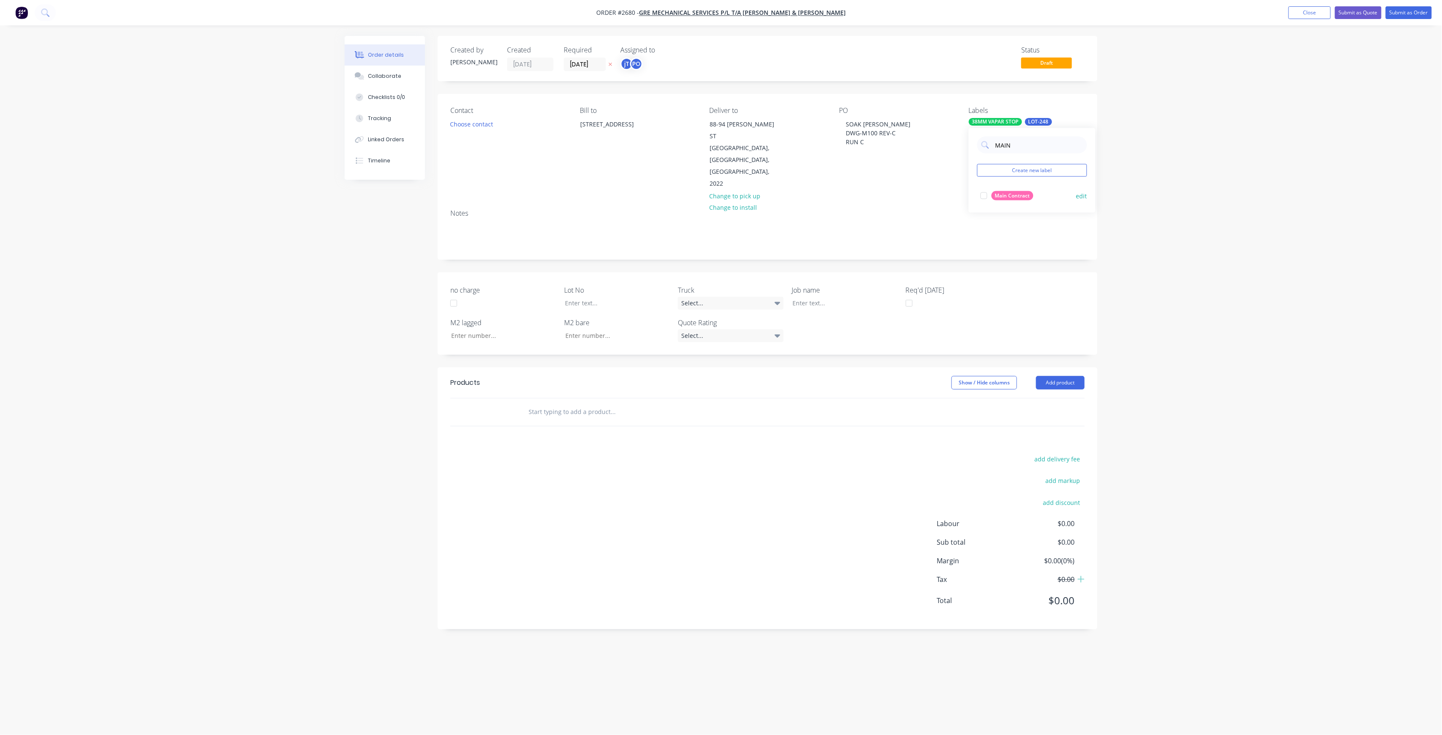
type input "MAIN"
click at [994, 197] on div "Main Contract" at bounding box center [1013, 195] width 42 height 9
click at [1107, 185] on div "Order details Collaborate Checklists 0/0 Tracking Linked Orders Timeline Order …" at bounding box center [721, 367] width 1442 height 735
click at [868, 288] on div "no charge Lot No Truck Select... Job name Req'd [DATE] M2 lagged M2 bare Quote …" at bounding box center [768, 313] width 660 height 82
click at [859, 297] on div at bounding box center [839, 303] width 106 height 12
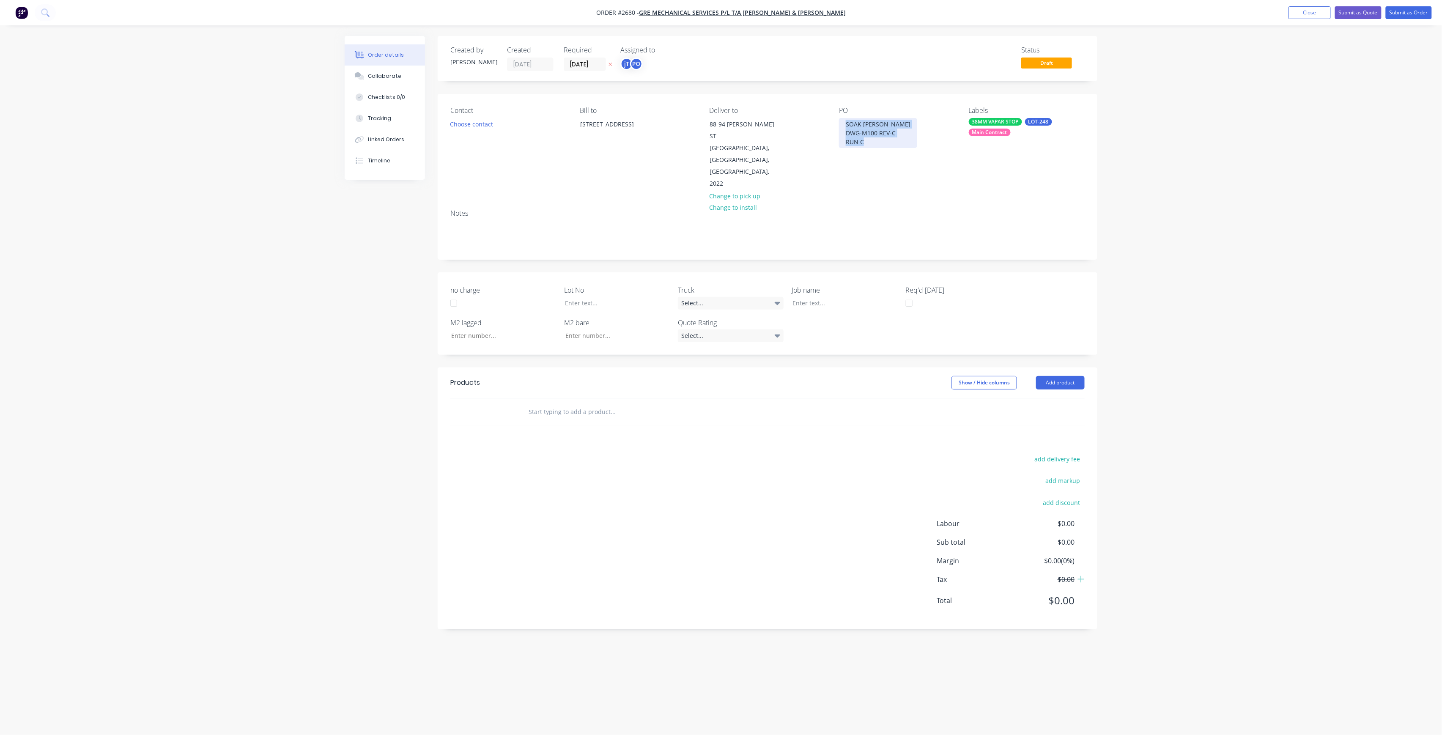
drag, startPoint x: 879, startPoint y: 143, endPoint x: 828, endPoint y: 110, distance: 60.3
click at [828, 110] on div "Contact Choose contact [PERSON_NAME] to [STREET_ADDRESS] Deliver to [STREET_ADD…" at bounding box center [768, 148] width 660 height 109
copy div "SOAK [PERSON_NAME] DWG-M100 REV-C RUN C"
click at [819, 297] on div at bounding box center [839, 303] width 106 height 12
paste div
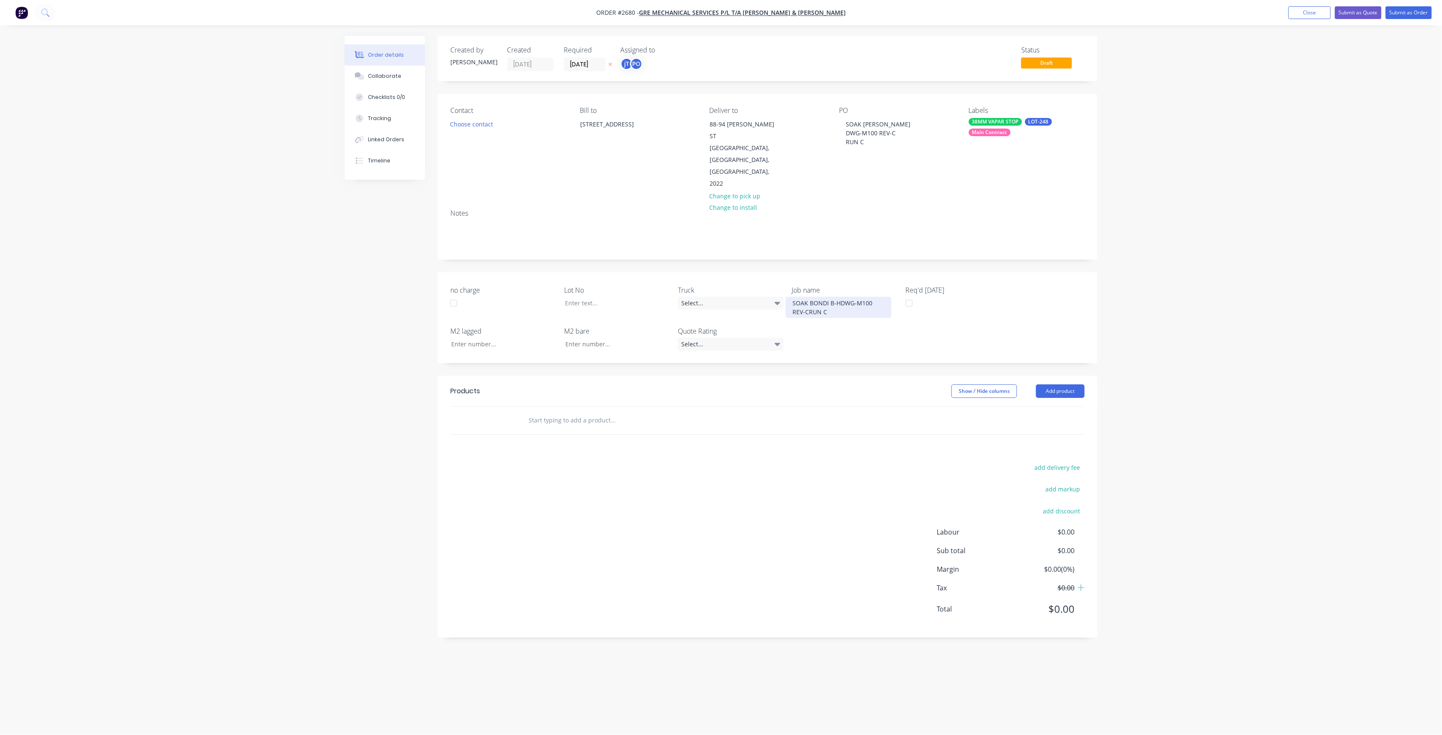
click at [842, 297] on div "SOAK BONDI B-HDWG-M100 REV-CRUN C" at bounding box center [839, 307] width 106 height 21
drag, startPoint x: 839, startPoint y: 277, endPoint x: 872, endPoint y: 286, distance: 33.7
click at [840, 297] on div "SOAK BONDI B-HD WG-M100 REV-CRUN C" at bounding box center [839, 307] width 106 height 21
drag, startPoint x: 844, startPoint y: 286, endPoint x: 863, endPoint y: 287, distance: 19.5
click at [844, 297] on div "SOAK [PERSON_NAME] D WG-M100 REV-CRUN C" at bounding box center [839, 307] width 106 height 21
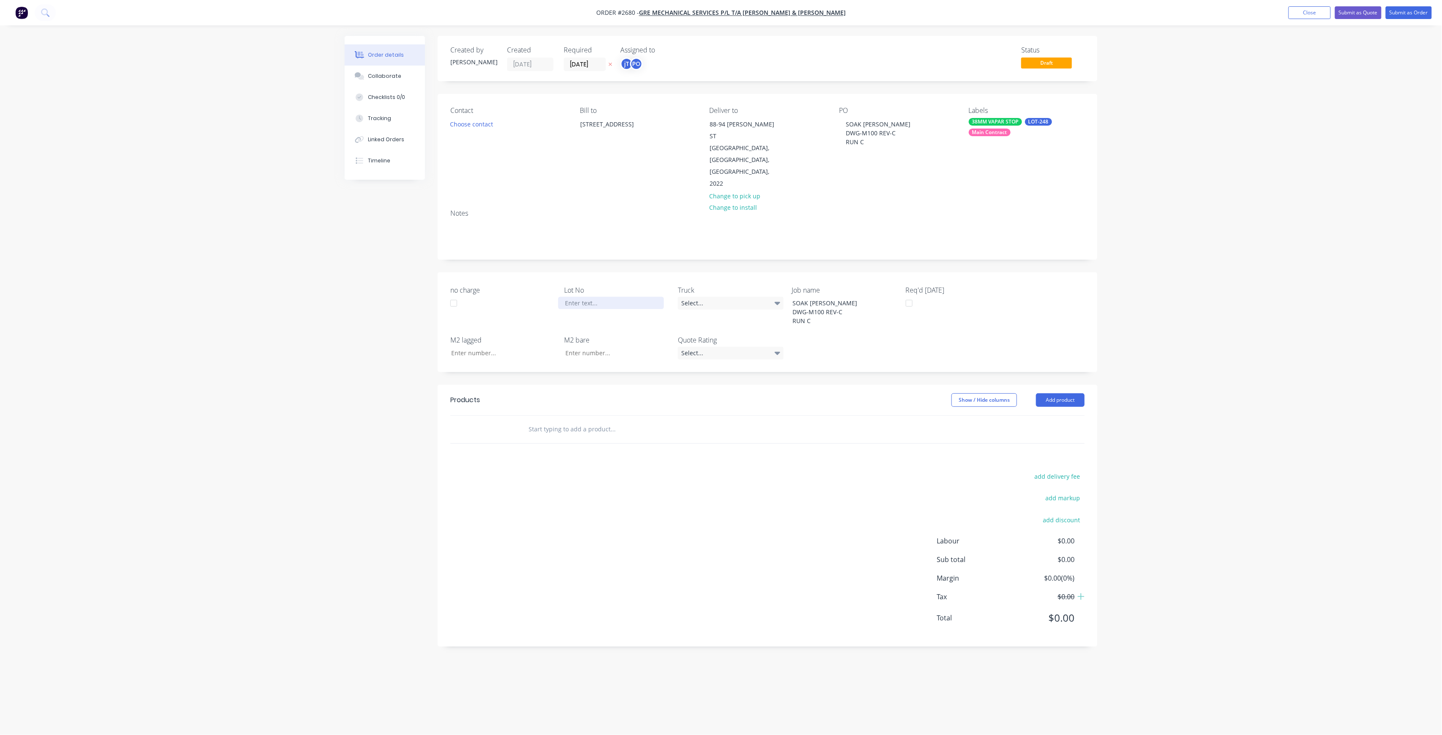
drag, startPoint x: 609, startPoint y: 282, endPoint x: 639, endPoint y: 261, distance: 36.2
click at [609, 297] on div at bounding box center [611, 303] width 106 height 12
drag, startPoint x: 648, startPoint y: 408, endPoint x: 663, endPoint y: 381, distance: 31.0
click at [648, 421] on input "text" at bounding box center [612, 429] width 169 height 17
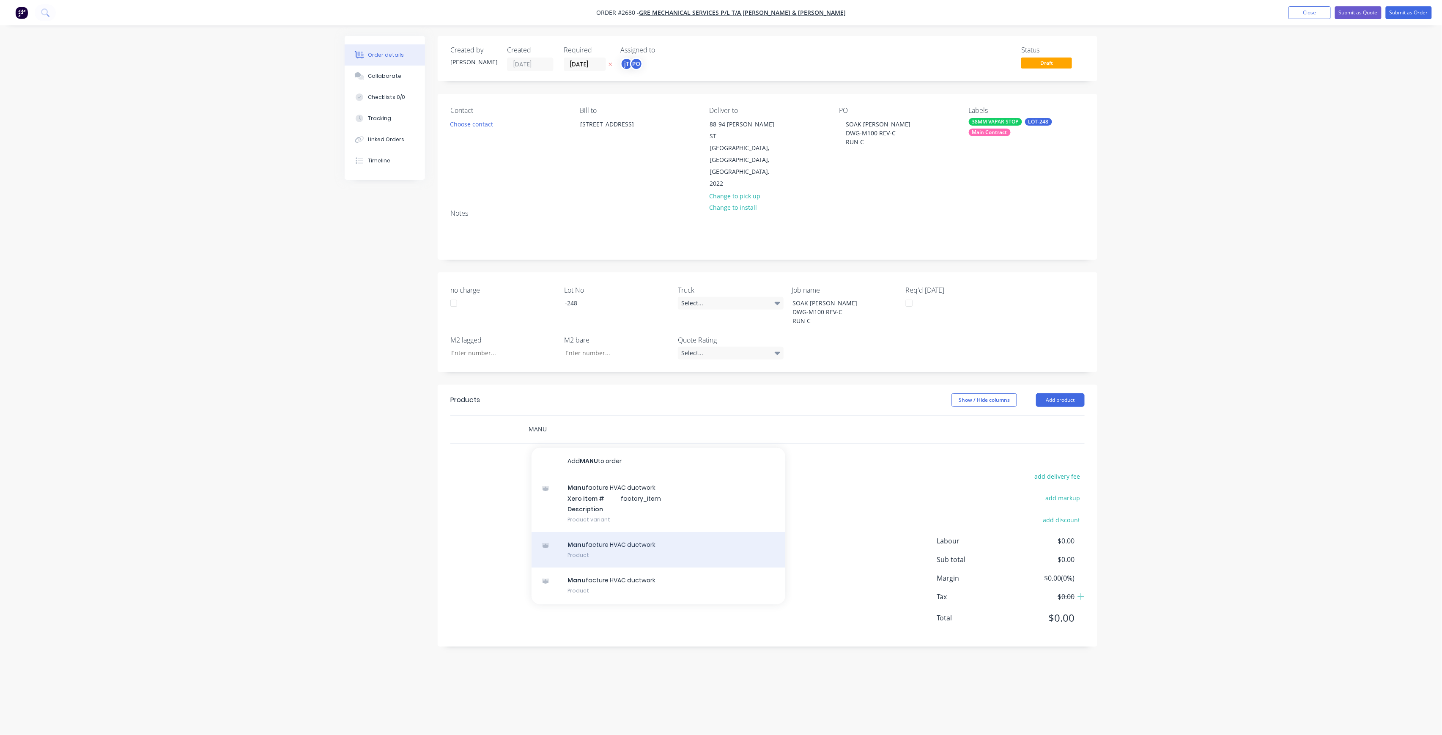
type input "MANU"
click at [661, 532] on div "Manu facture HVAC ductwork Product" at bounding box center [658, 550] width 254 height 36
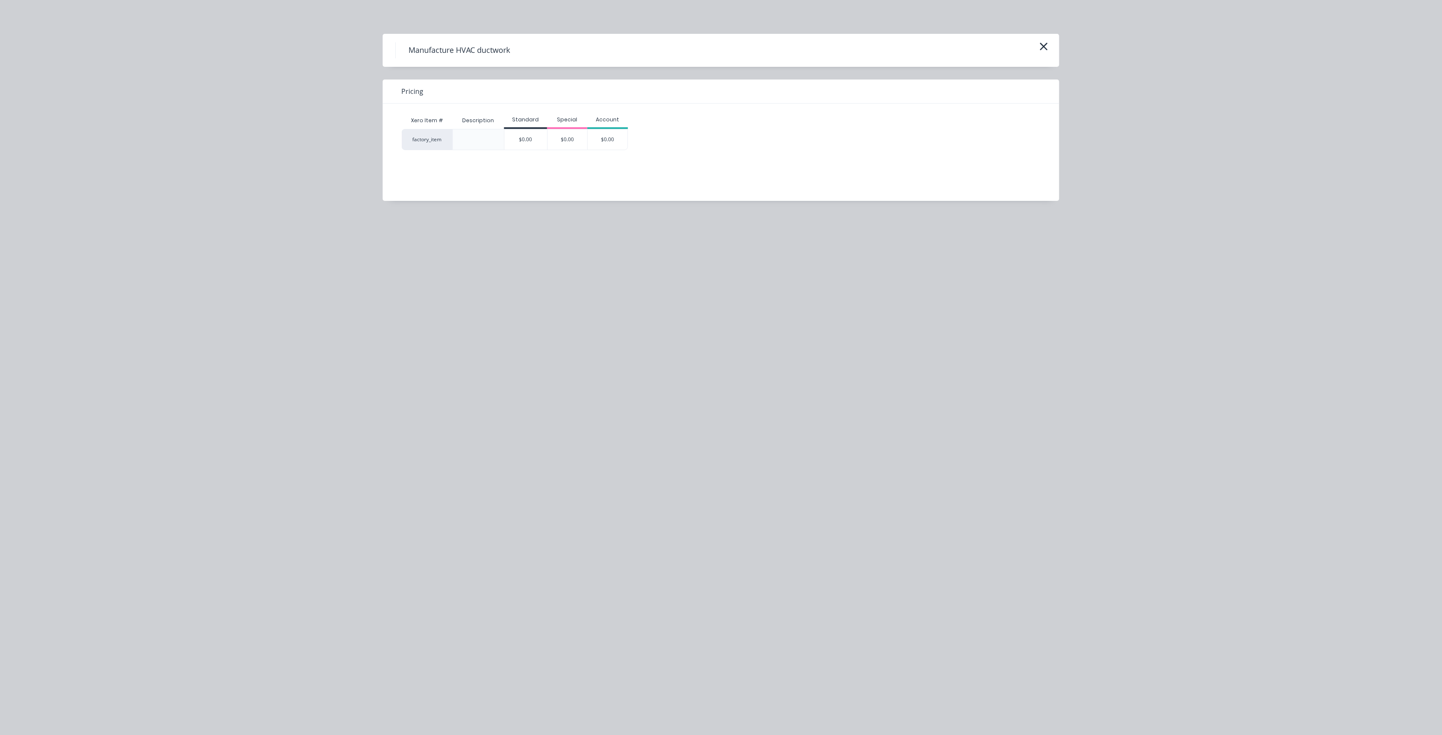
click at [532, 152] on div "Xero Item # Description Standard Special Account factory_item $0.00 $0.00 $0.00" at bounding box center [715, 146] width 664 height 85
click at [532, 149] on div "$0.00" at bounding box center [525, 139] width 43 height 20
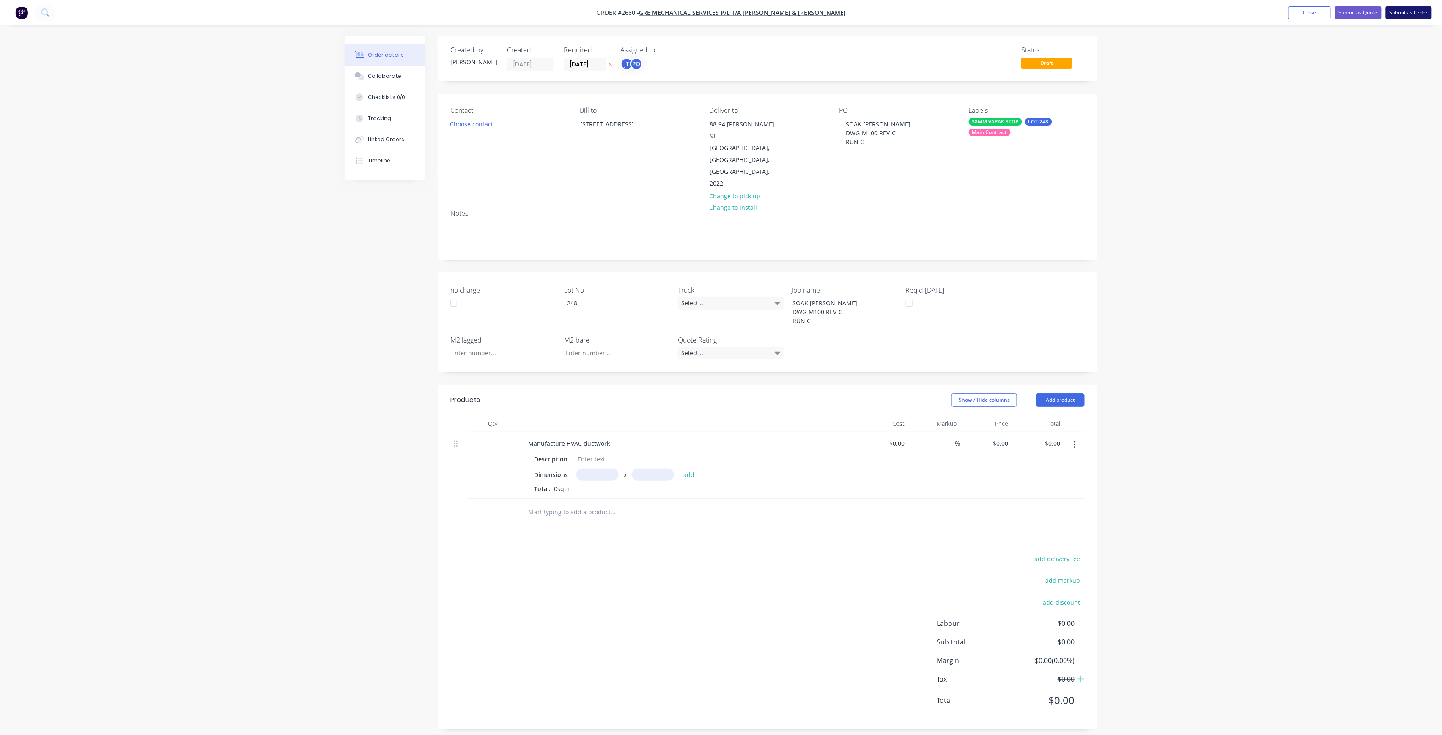
click at [1414, 9] on button "Submit as Order" at bounding box center [1409, 12] width 46 height 13
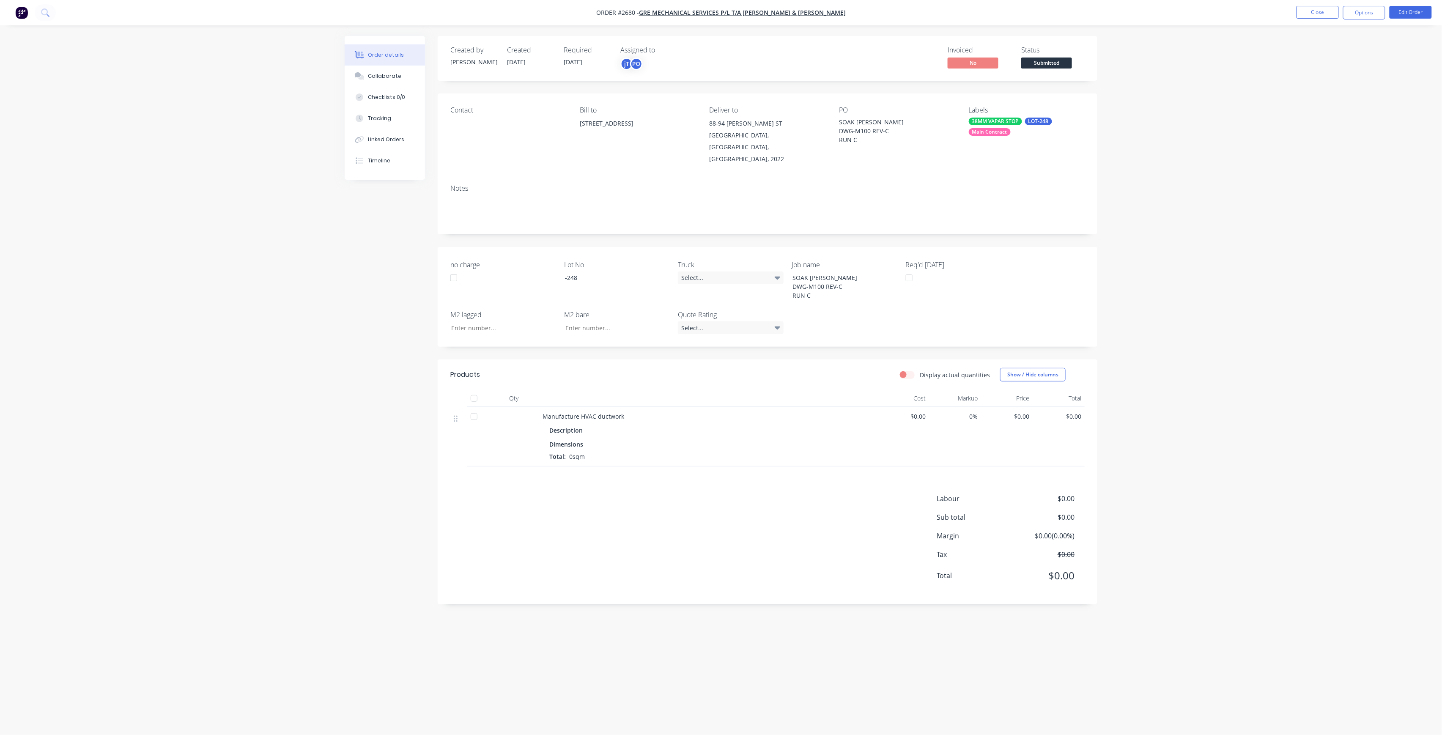
click at [1052, 63] on span "Submitted" at bounding box center [1046, 63] width 51 height 11
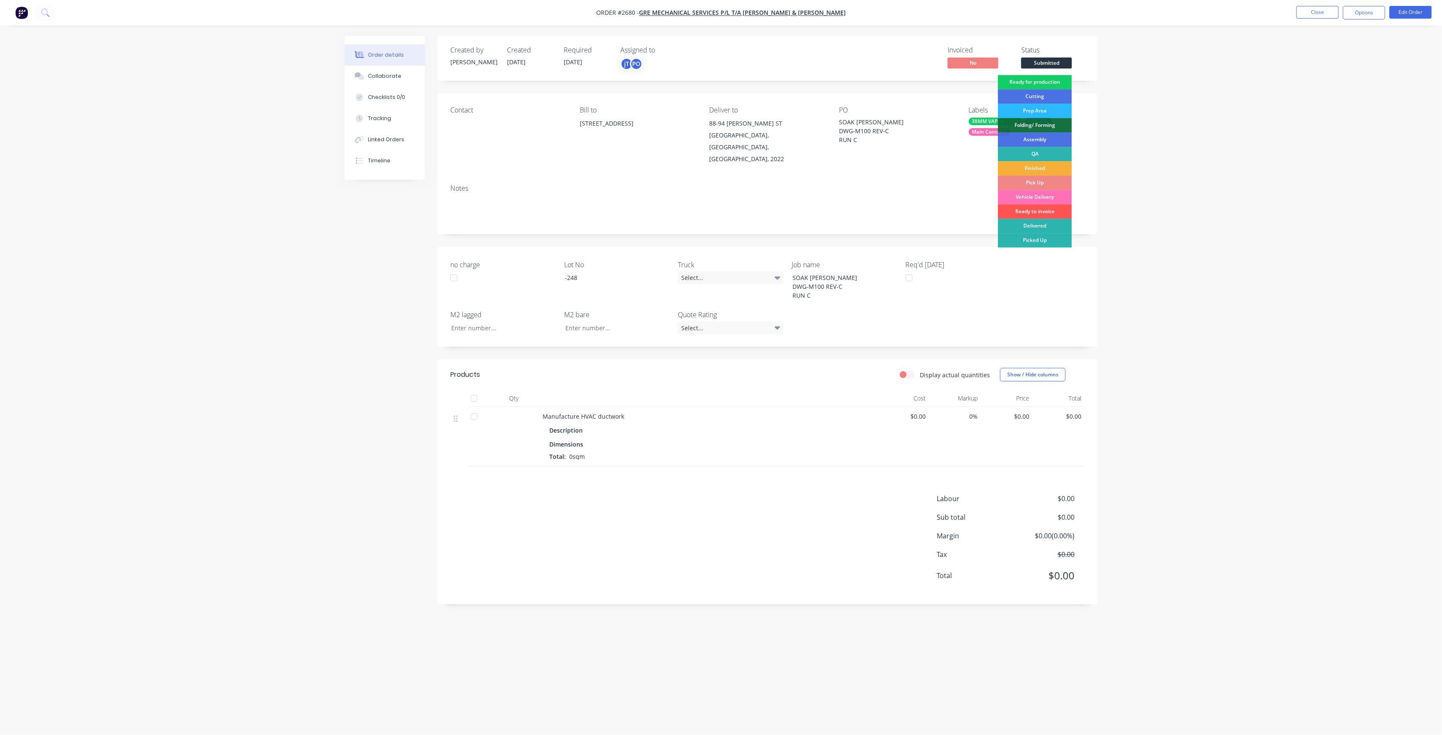
click at [1059, 82] on div "Ready for production" at bounding box center [1035, 82] width 74 height 14
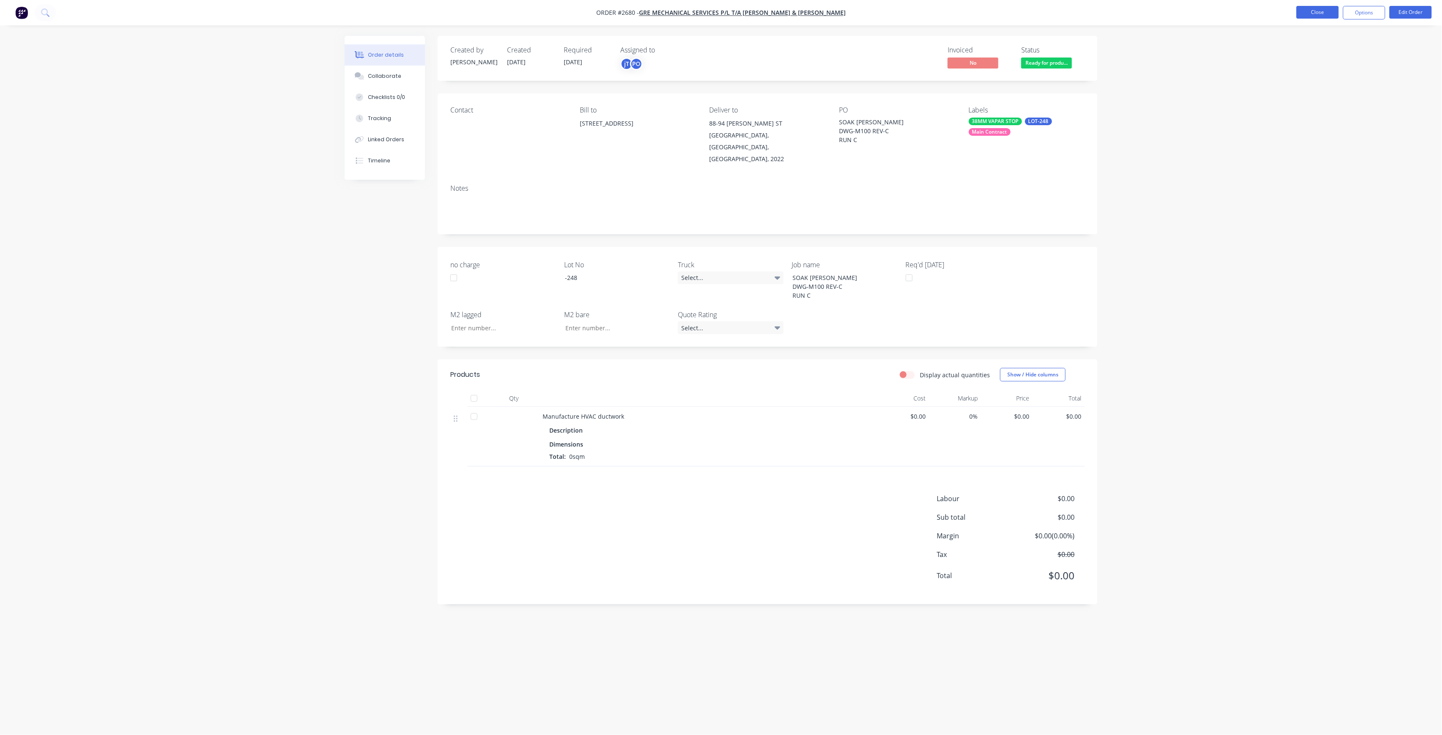
click at [1326, 7] on button "Close" at bounding box center [1317, 12] width 42 height 13
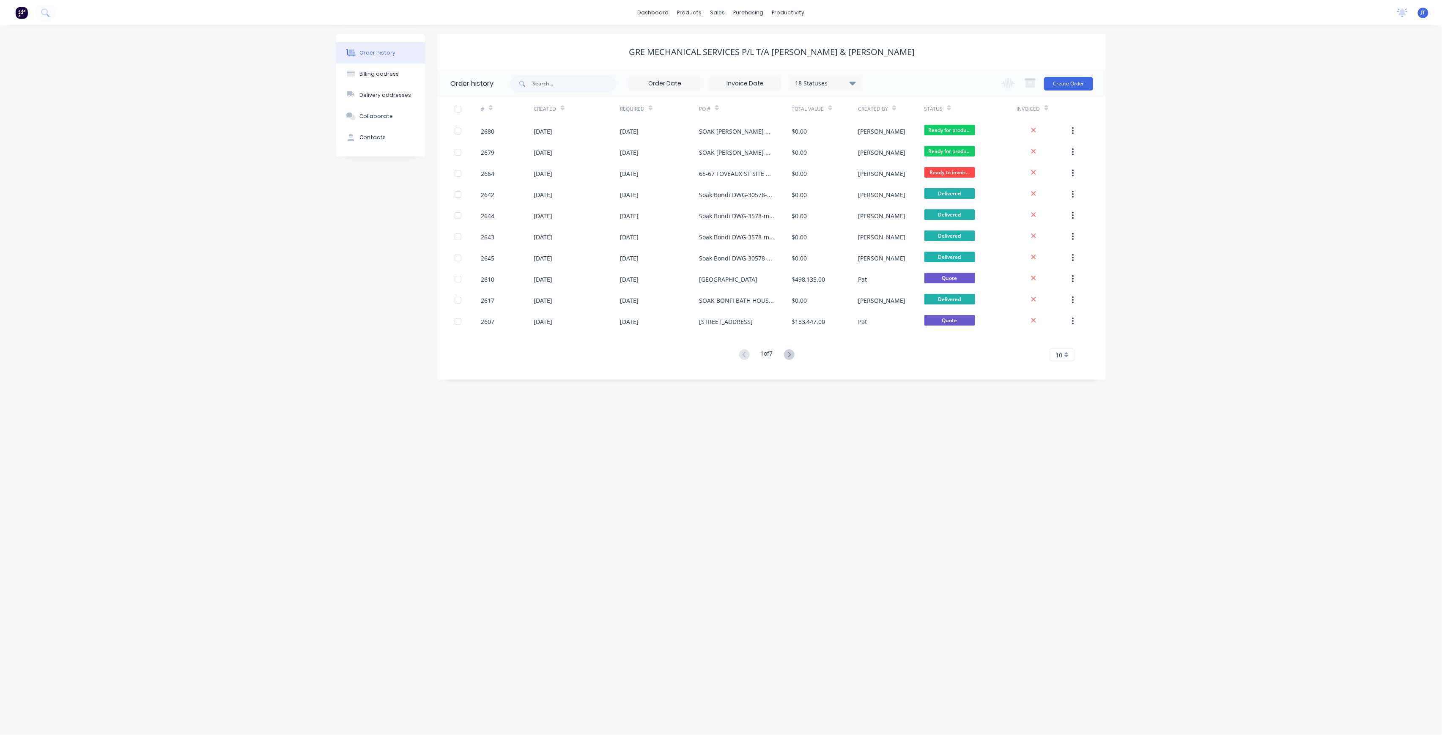
drag, startPoint x: 1094, startPoint y: 77, endPoint x: 1086, endPoint y: 80, distance: 9.1
click at [1093, 77] on div "18 Statuses Invoice Status Invoiced Not Invoiced Partial Order Status All Archi…" at bounding box center [807, 83] width 595 height 27
click at [1082, 82] on button "Create Order" at bounding box center [1068, 84] width 49 height 14
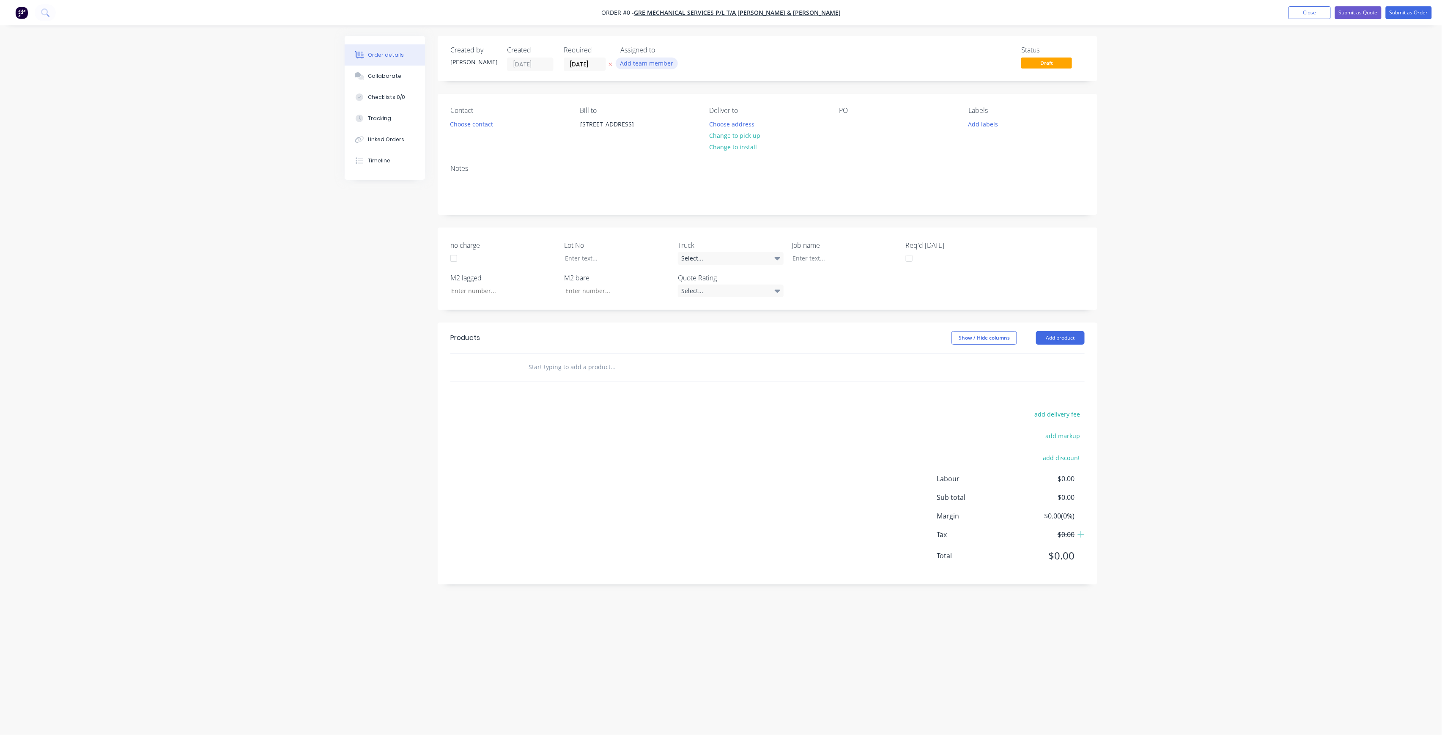
click at [643, 65] on button "Add team member" at bounding box center [647, 63] width 62 height 11
click at [667, 121] on button "005APS" at bounding box center [684, 127] width 127 height 17
click at [667, 106] on div "005APS" at bounding box center [688, 110] width 85 height 9
click at [668, 115] on button "[PERSON_NAME] (You)" at bounding box center [684, 110] width 127 height 17
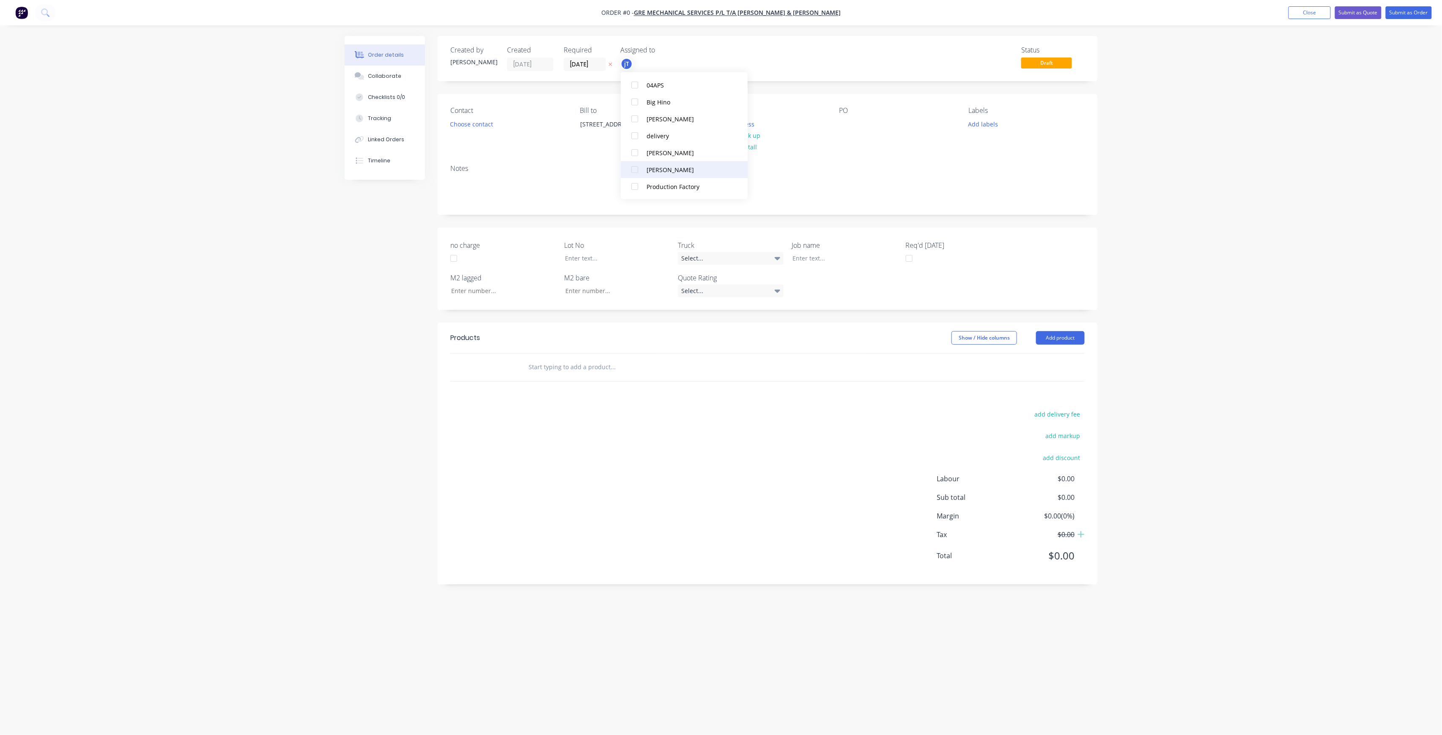
click at [674, 170] on div "[PERSON_NAME]" at bounding box center [688, 169] width 85 height 9
click at [790, 129] on div "Order details Collaborate Checklists 0/0 Tracking Linked Orders Timeline Order …" at bounding box center [721, 351] width 770 height 631
click at [743, 119] on button "Choose address" at bounding box center [732, 123] width 54 height 11
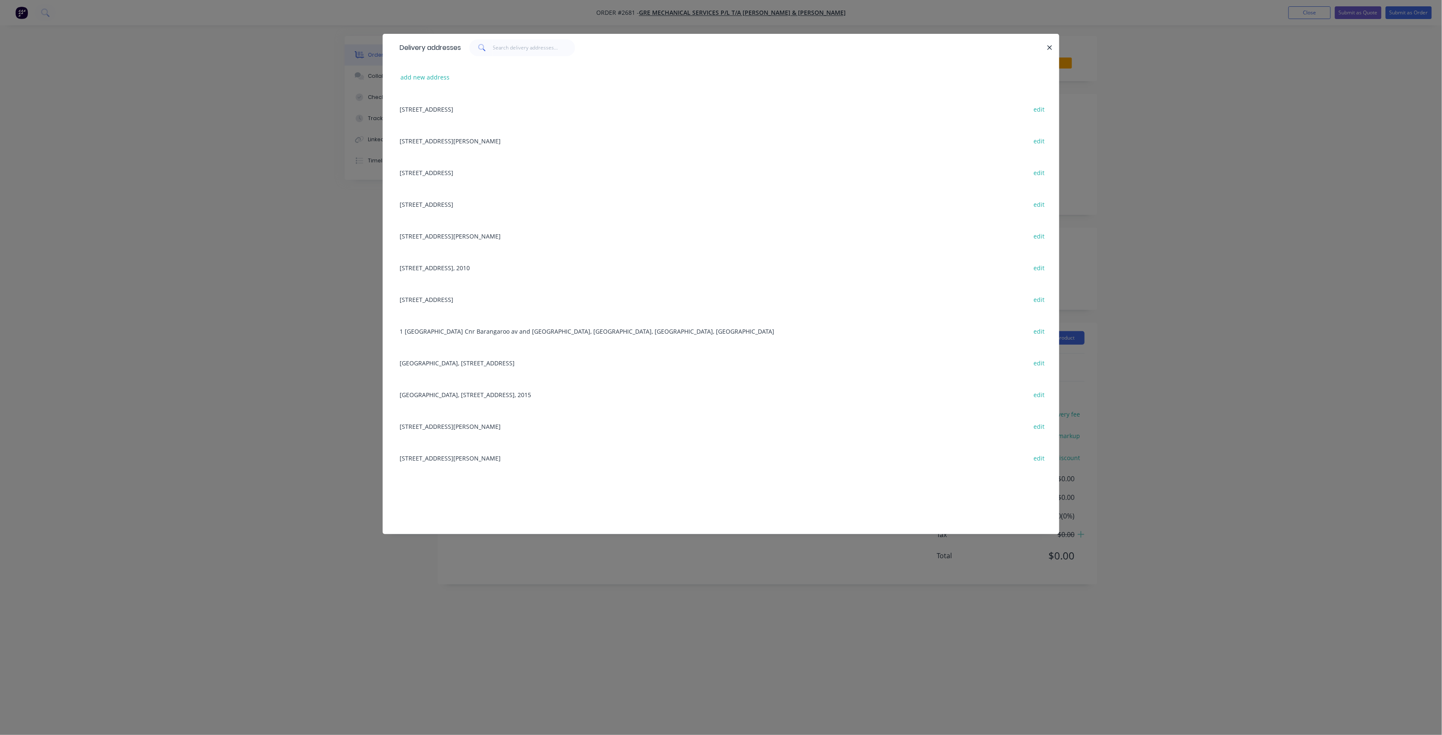
click at [496, 144] on div "[STREET_ADDRESS][PERSON_NAME] edit" at bounding box center [720, 141] width 651 height 32
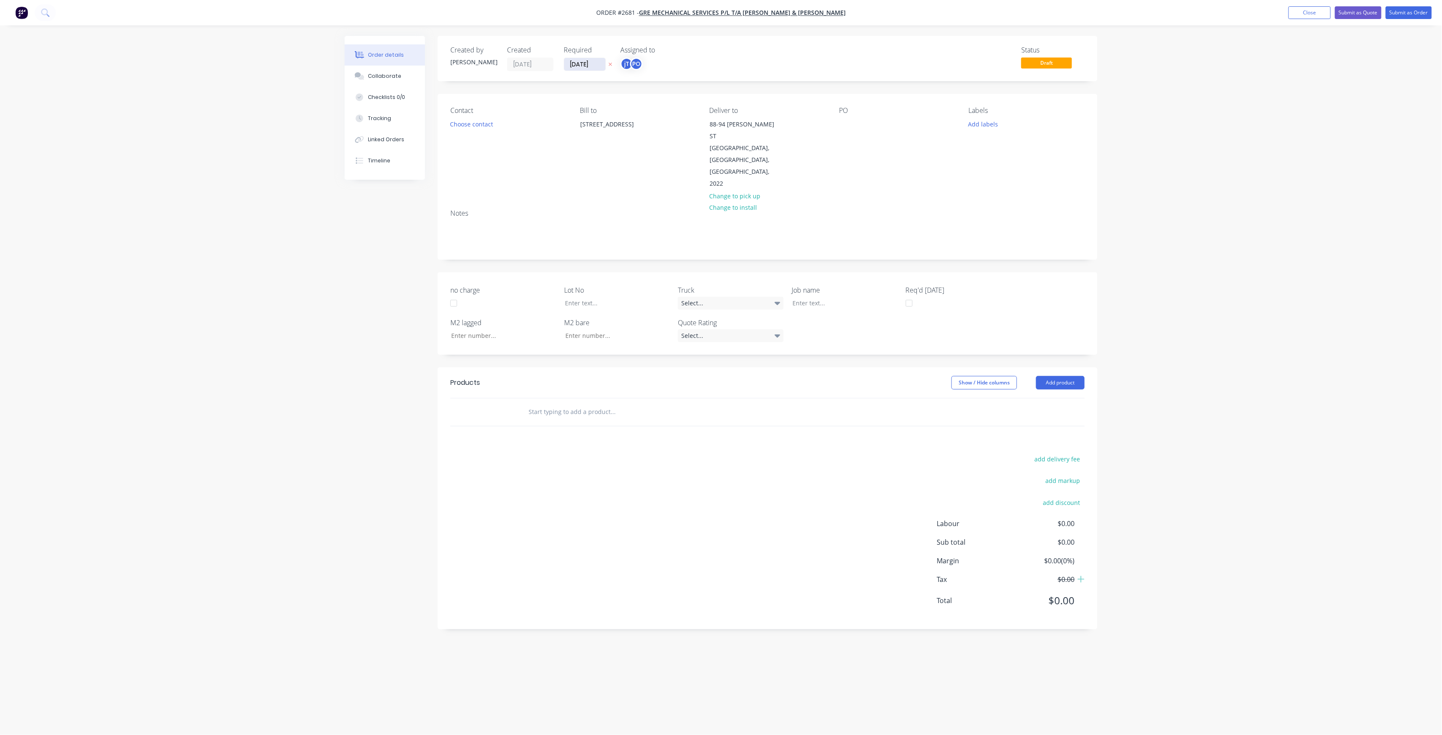
click at [574, 63] on input "[DATE]" at bounding box center [584, 64] width 41 height 13
click at [649, 170] on div "28" at bounding box center [643, 173] width 13 height 13
type input "[DATE]"
click at [841, 124] on div at bounding box center [846, 124] width 14 height 12
paste div
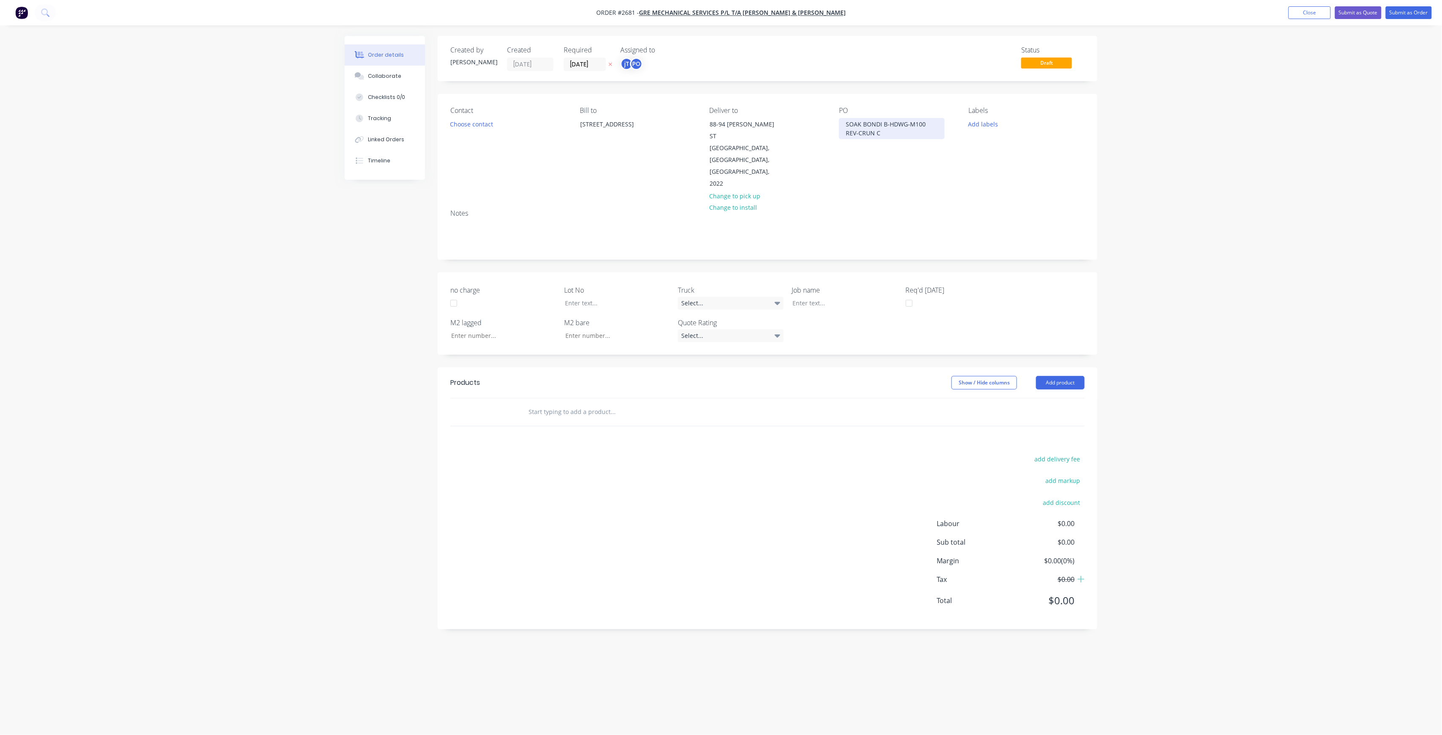
drag, startPoint x: 897, startPoint y: 123, endPoint x: 909, endPoint y: 126, distance: 12.0
click at [898, 123] on div "SOAK BONDI B-HDWG-M100 REV-CRUN C" at bounding box center [892, 128] width 106 height 21
click at [897, 131] on div "SOAK [PERSON_NAME] DWG-M100 REV-CRUN C" at bounding box center [880, 128] width 82 height 21
click at [878, 140] on div "SOAK [PERSON_NAME] DWG-M100 REV-C RUN C" at bounding box center [878, 133] width 78 height 30
click at [980, 121] on button "Add labels" at bounding box center [983, 123] width 39 height 11
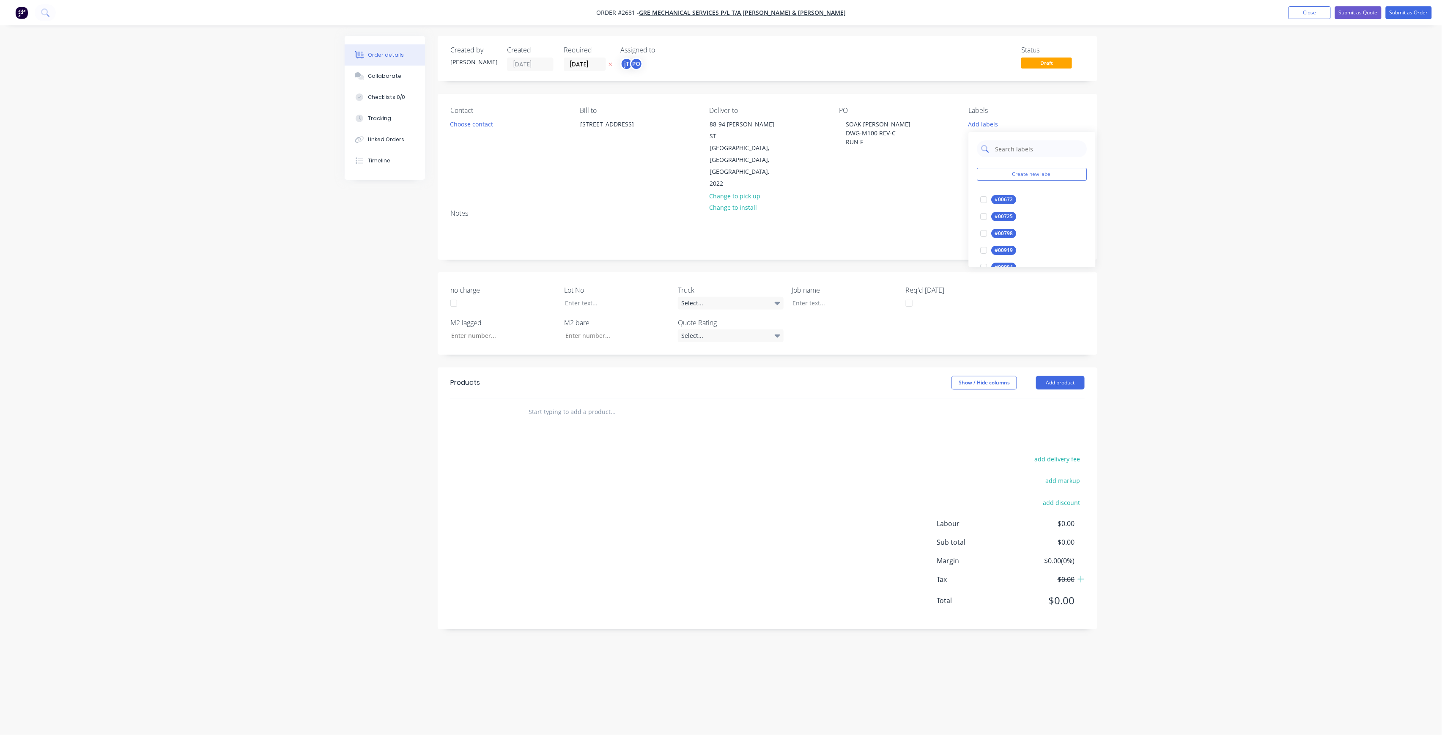
click at [1017, 149] on input "text" at bounding box center [1038, 148] width 88 height 17
click at [1005, 203] on div "LOT-249" at bounding box center [1005, 199] width 27 height 9
click at [1042, 145] on input "LOT-249" at bounding box center [1038, 145] width 88 height 17
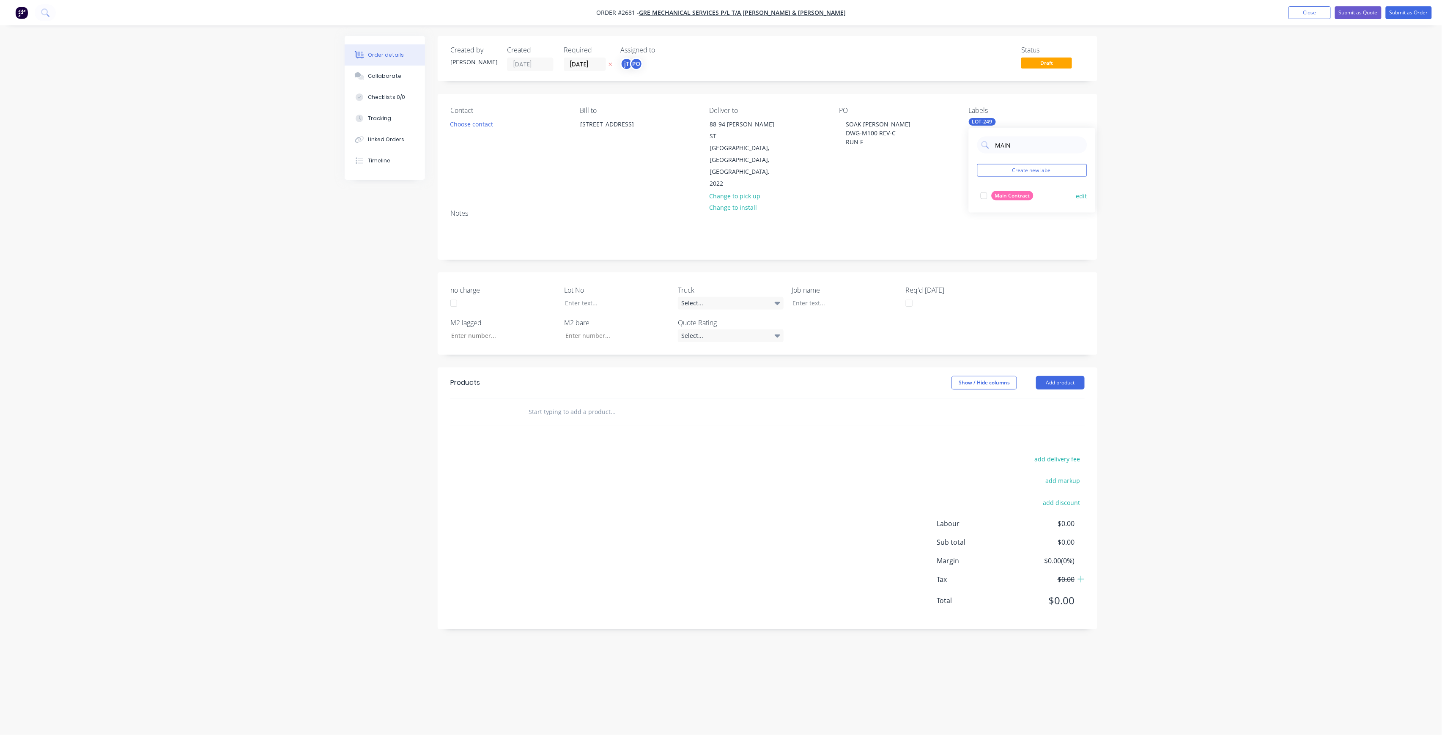
type input "MAIN"
click at [992, 197] on div "Main Contract" at bounding box center [1013, 195] width 42 height 9
click at [1147, 180] on div "Order details Collaborate Checklists 0/0 Tracking Linked Orders Timeline Order …" at bounding box center [721, 367] width 1442 height 735
click at [816, 297] on div at bounding box center [839, 303] width 106 height 12
paste div
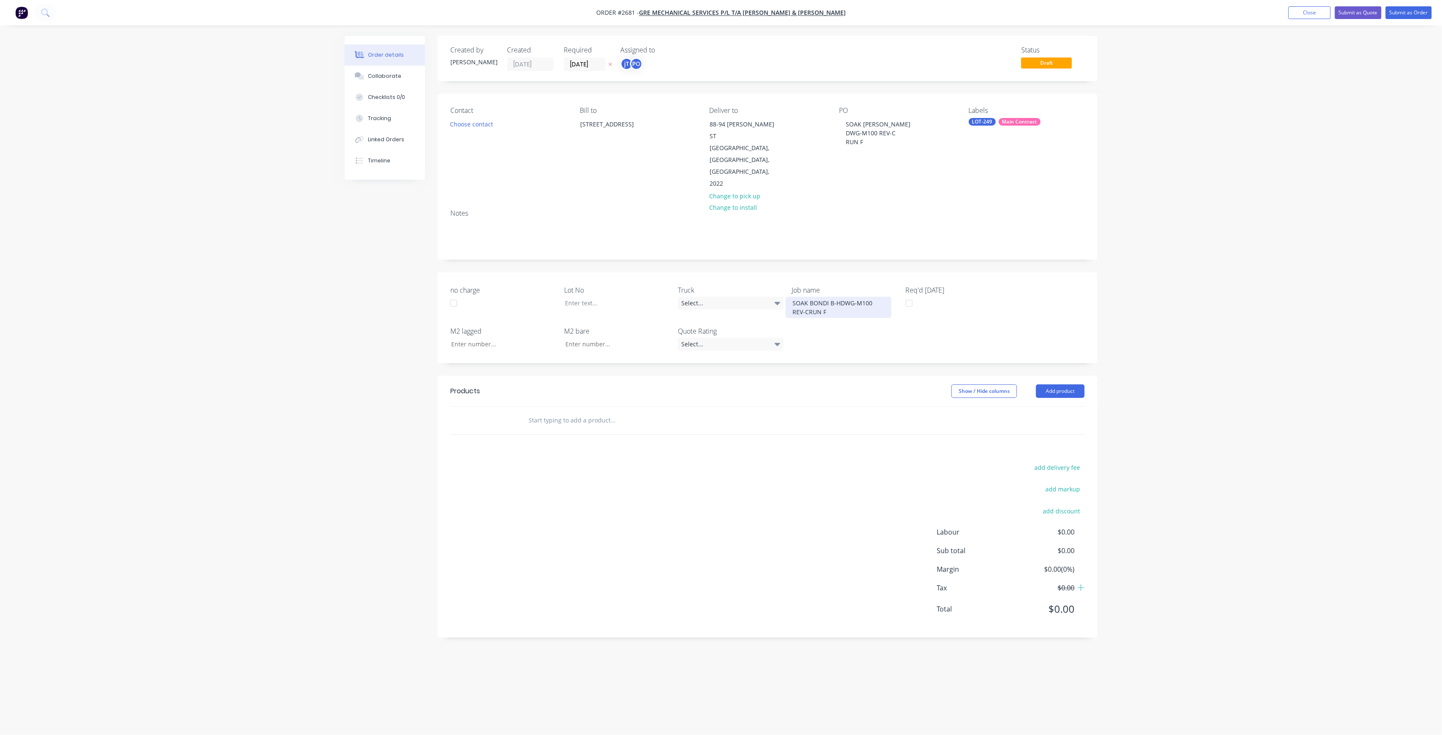
drag, startPoint x: 809, startPoint y: 287, endPoint x: 817, endPoint y: 286, distance: 8.5
click at [809, 297] on div "SOAK BONDI B-HDWG-M100 REV-CRUN F" at bounding box center [839, 307] width 106 height 21
drag, startPoint x: 840, startPoint y: 277, endPoint x: 880, endPoint y: 286, distance: 41.6
click at [840, 297] on div "SOAK BONDI B-HDWG-M100 REV-C RUN F" at bounding box center [839, 312] width 106 height 30
click at [621, 297] on div at bounding box center [611, 303] width 106 height 12
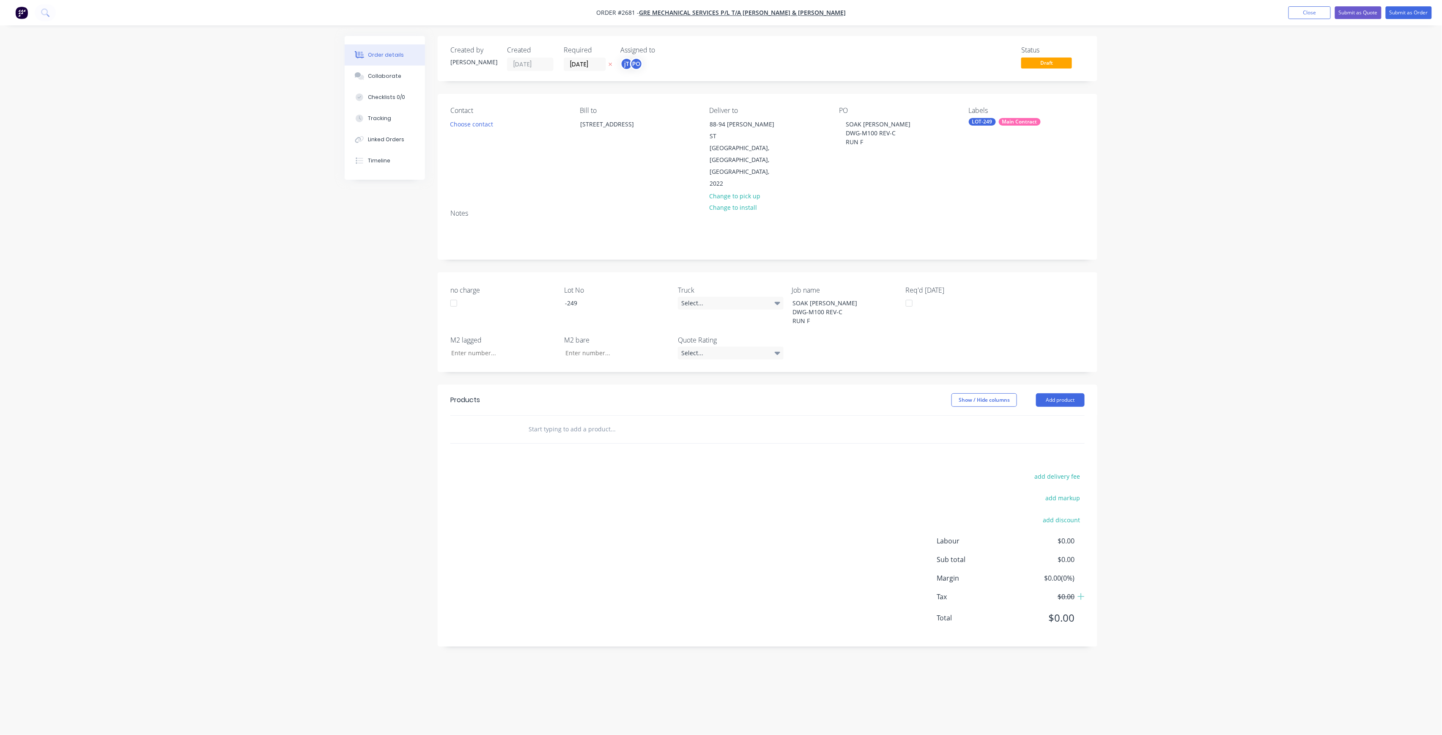
click at [680, 421] on input "text" at bounding box center [612, 429] width 169 height 17
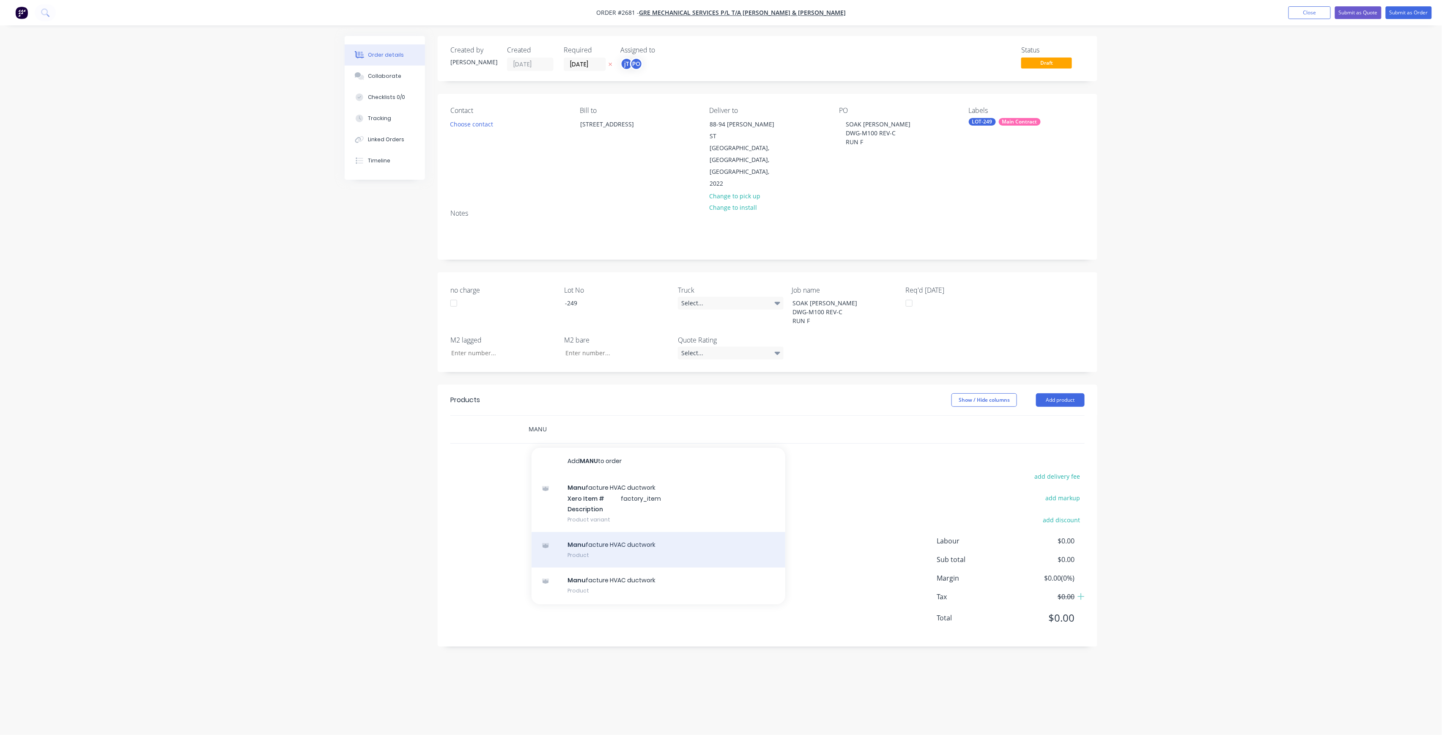
type input "MANU"
click at [584, 532] on div "Manu facture HVAC ductwork Product" at bounding box center [658, 550] width 254 height 36
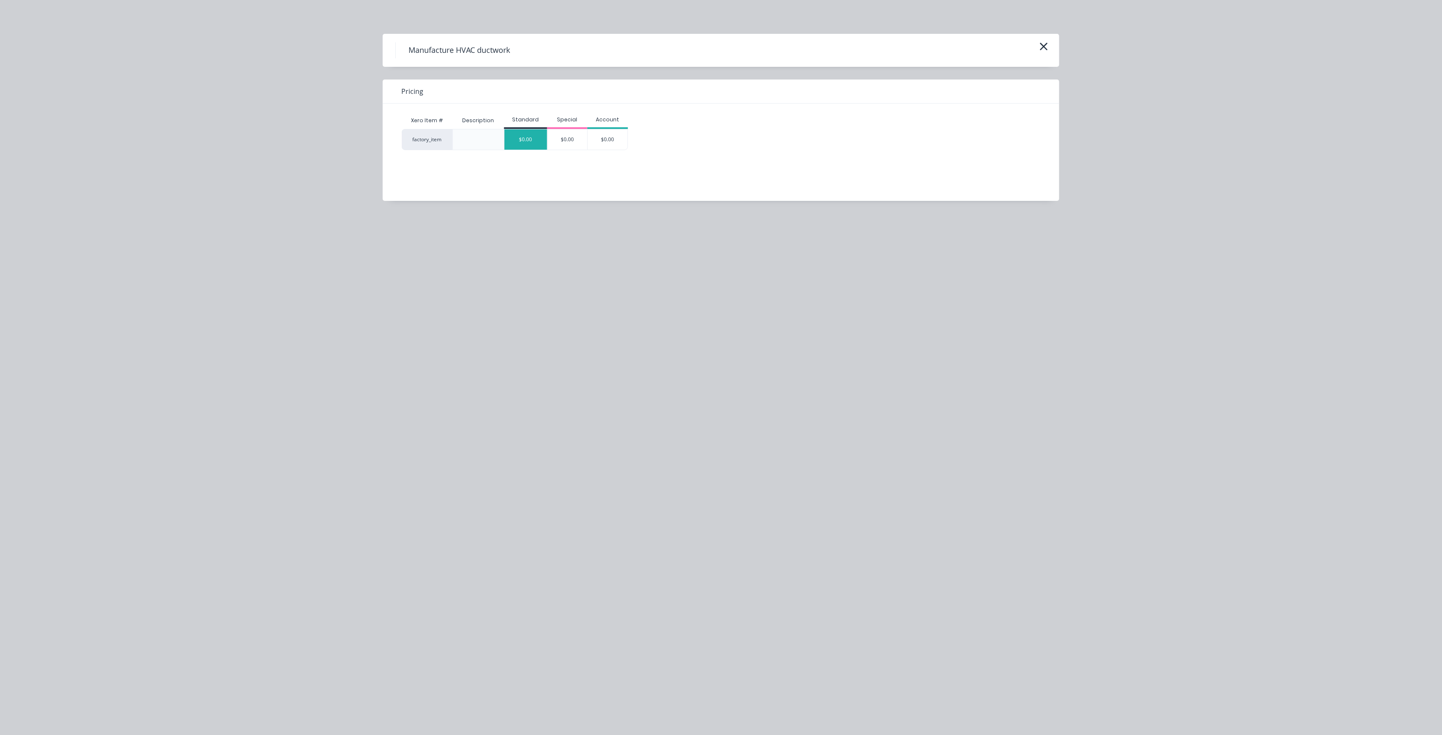
click at [523, 139] on div "$0.00" at bounding box center [525, 139] width 43 height 20
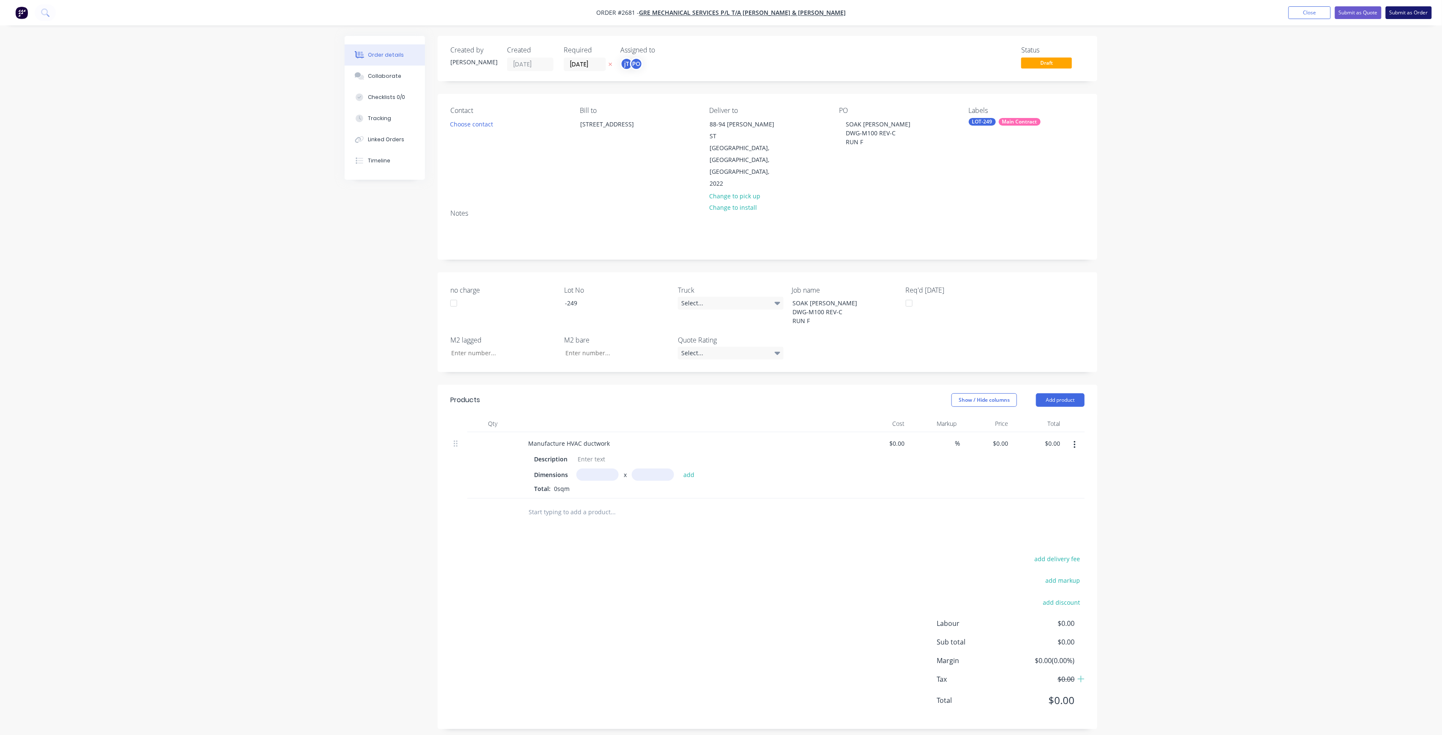
click at [1405, 9] on button "Submit as Order" at bounding box center [1409, 12] width 46 height 13
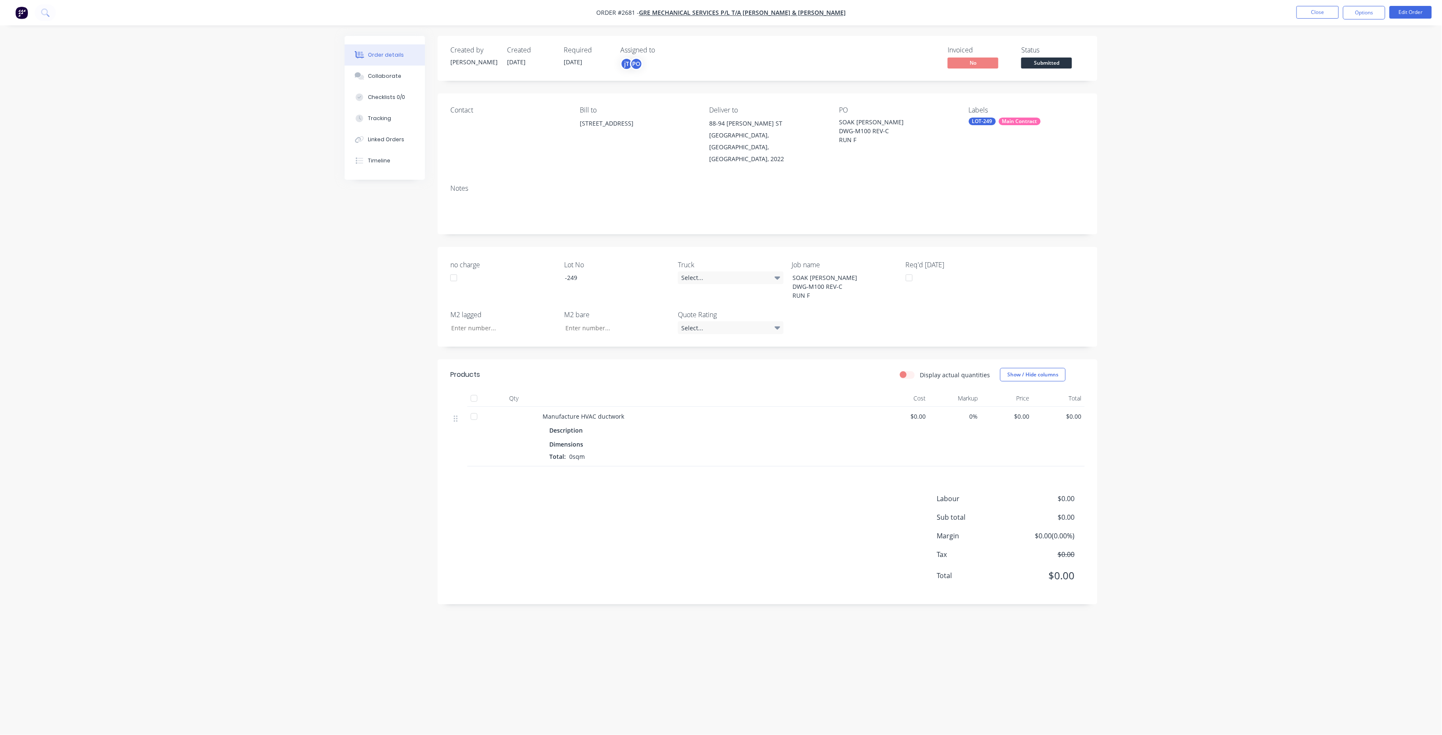
click at [1059, 59] on span "Submitted" at bounding box center [1046, 63] width 51 height 11
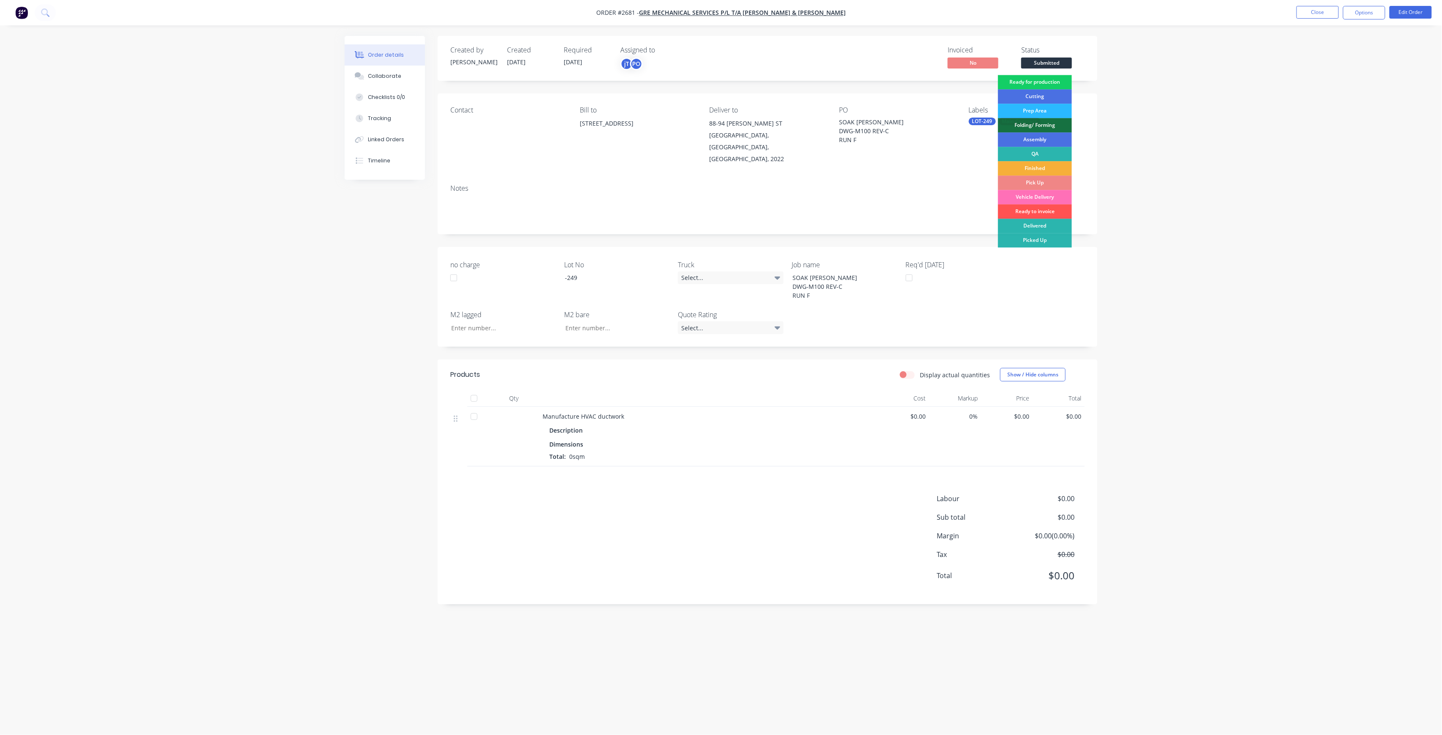
click at [1062, 77] on div "Ready for production" at bounding box center [1035, 82] width 74 height 14
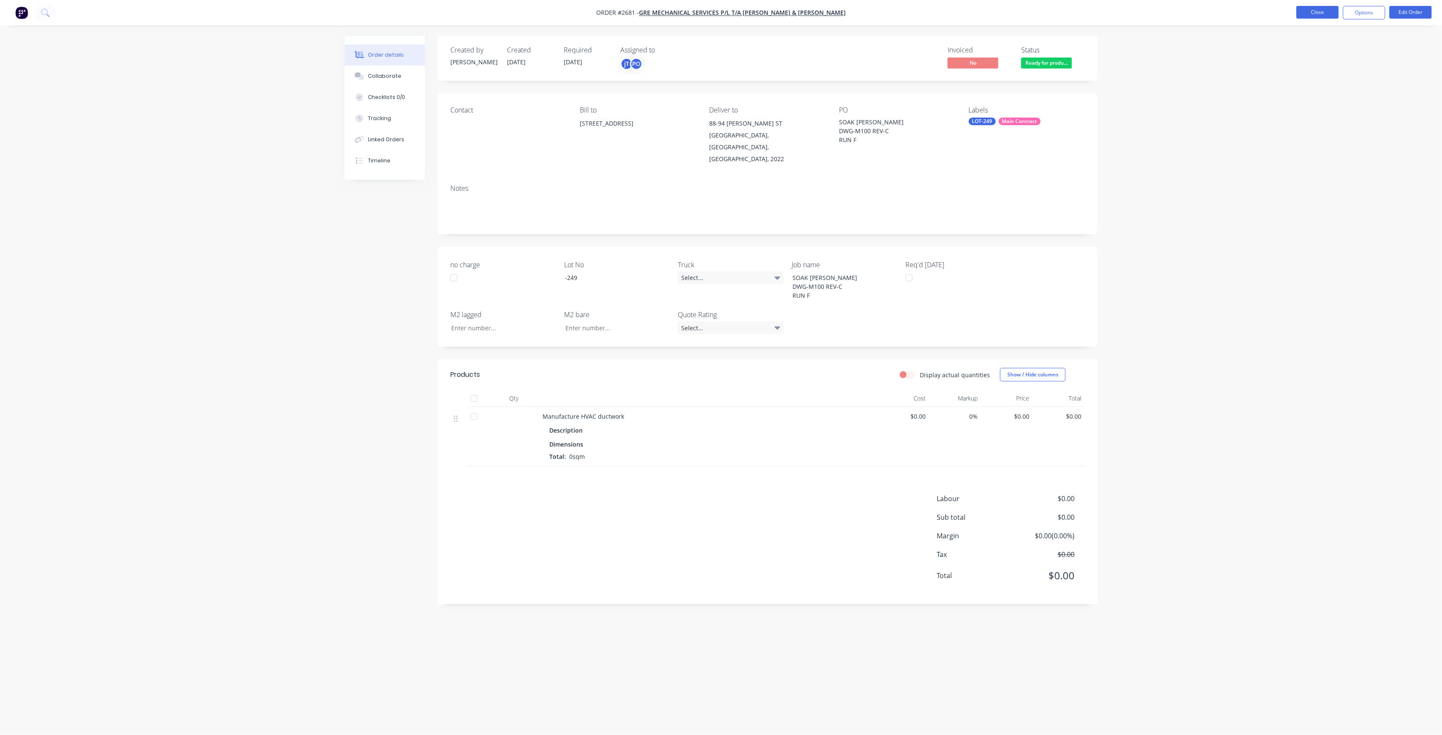
click at [1318, 6] on button "Close" at bounding box center [1317, 12] width 42 height 13
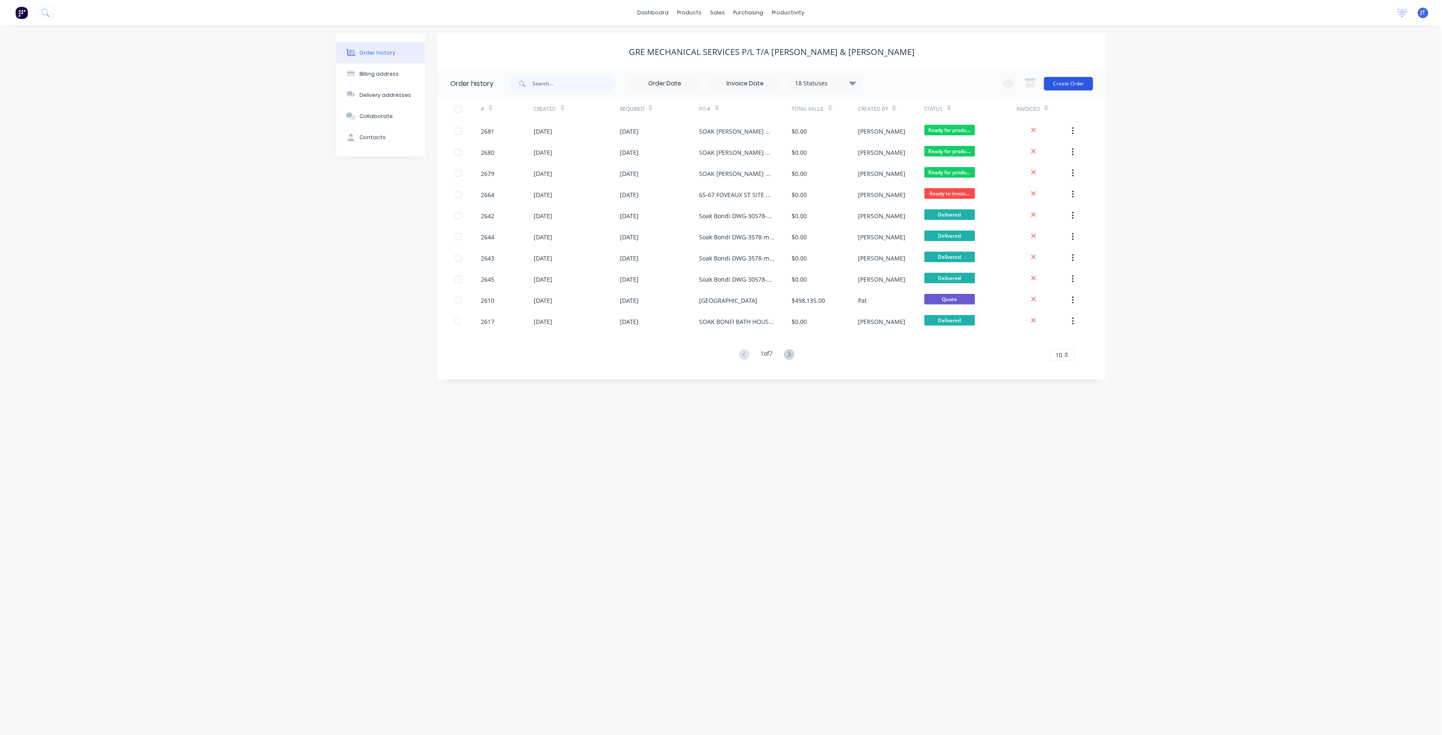
click at [1086, 87] on button "Create Order" at bounding box center [1068, 84] width 49 height 14
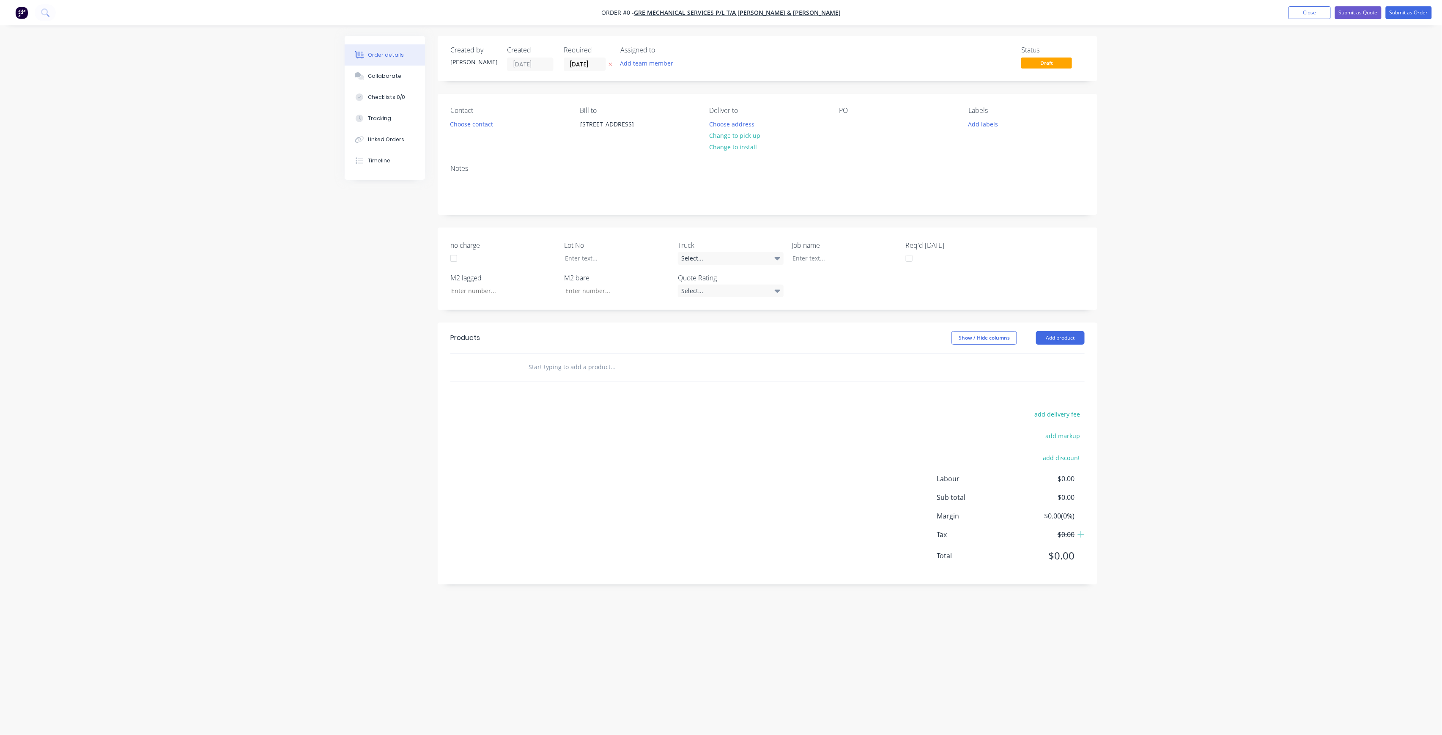
click at [654, 57] on div "Assigned to Add team member" at bounding box center [662, 58] width 85 height 25
click at [655, 62] on button "Add team member" at bounding box center [647, 63] width 62 height 11
click at [666, 109] on div "[PERSON_NAME] (You)" at bounding box center [688, 110] width 85 height 9
click at [688, 171] on div "[PERSON_NAME]" at bounding box center [688, 169] width 85 height 9
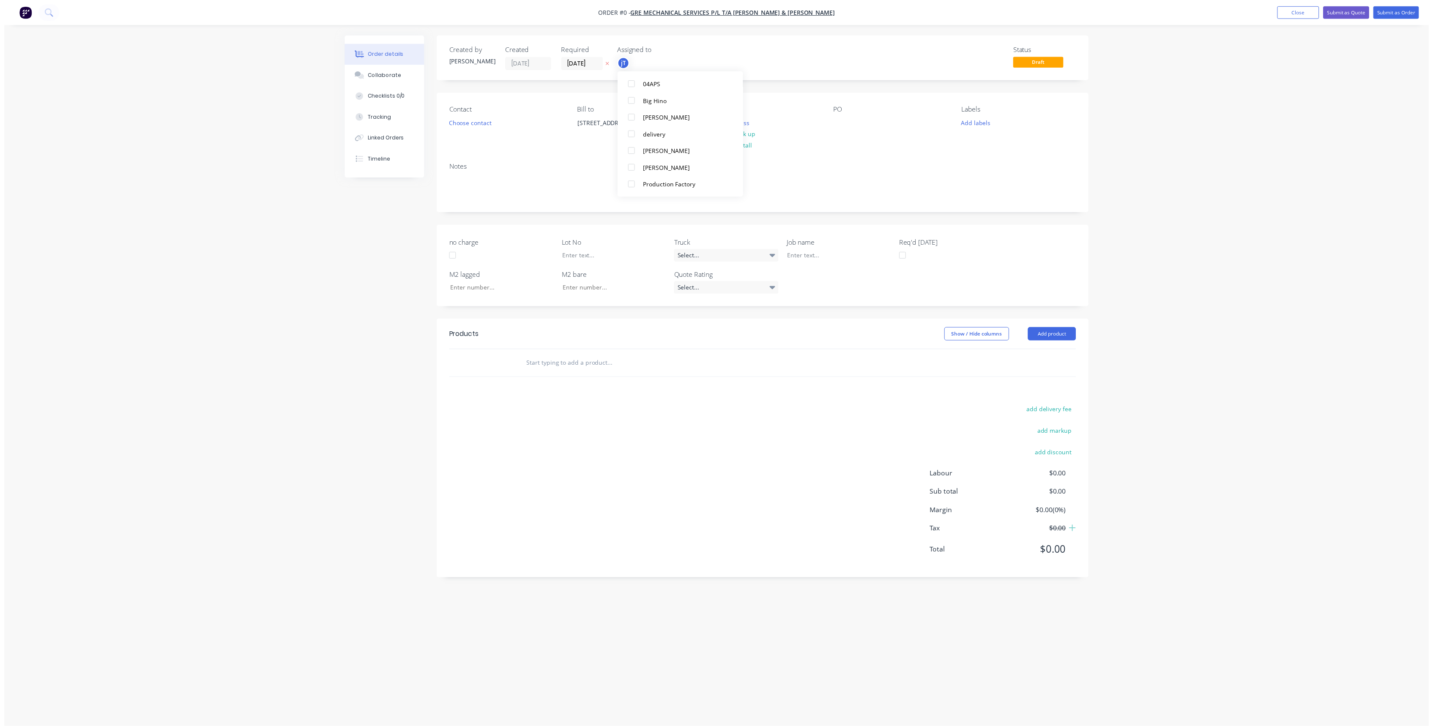
scroll to position [0, 0]
click at [761, 77] on div "Order details Collaborate Checklists 0/0 Tracking Linked Orders Timeline Order …" at bounding box center [721, 351] width 770 height 631
click at [572, 65] on input "[DATE]" at bounding box center [584, 64] width 41 height 13
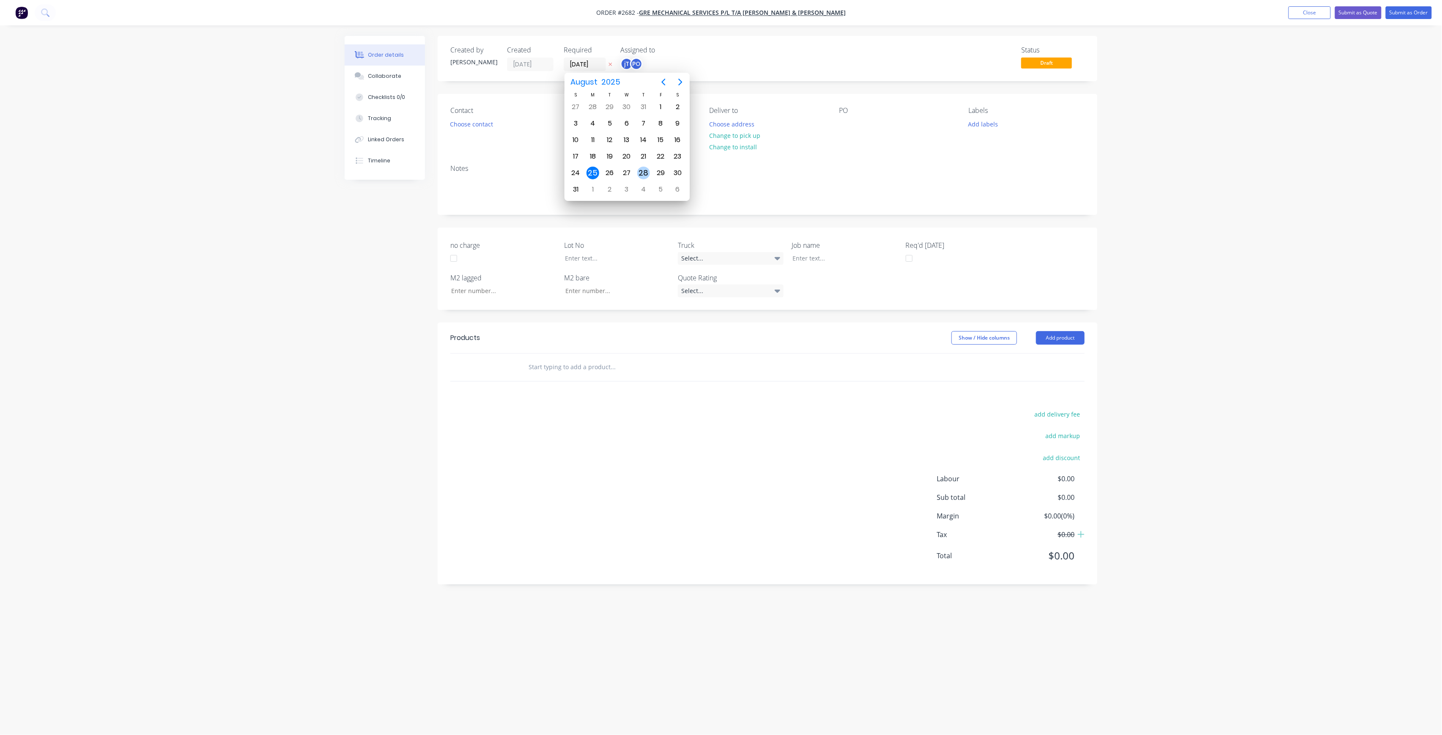
click at [645, 178] on div "28" at bounding box center [643, 173] width 17 height 16
type input "[DATE]"
click at [732, 121] on button "Choose address" at bounding box center [732, 123] width 54 height 11
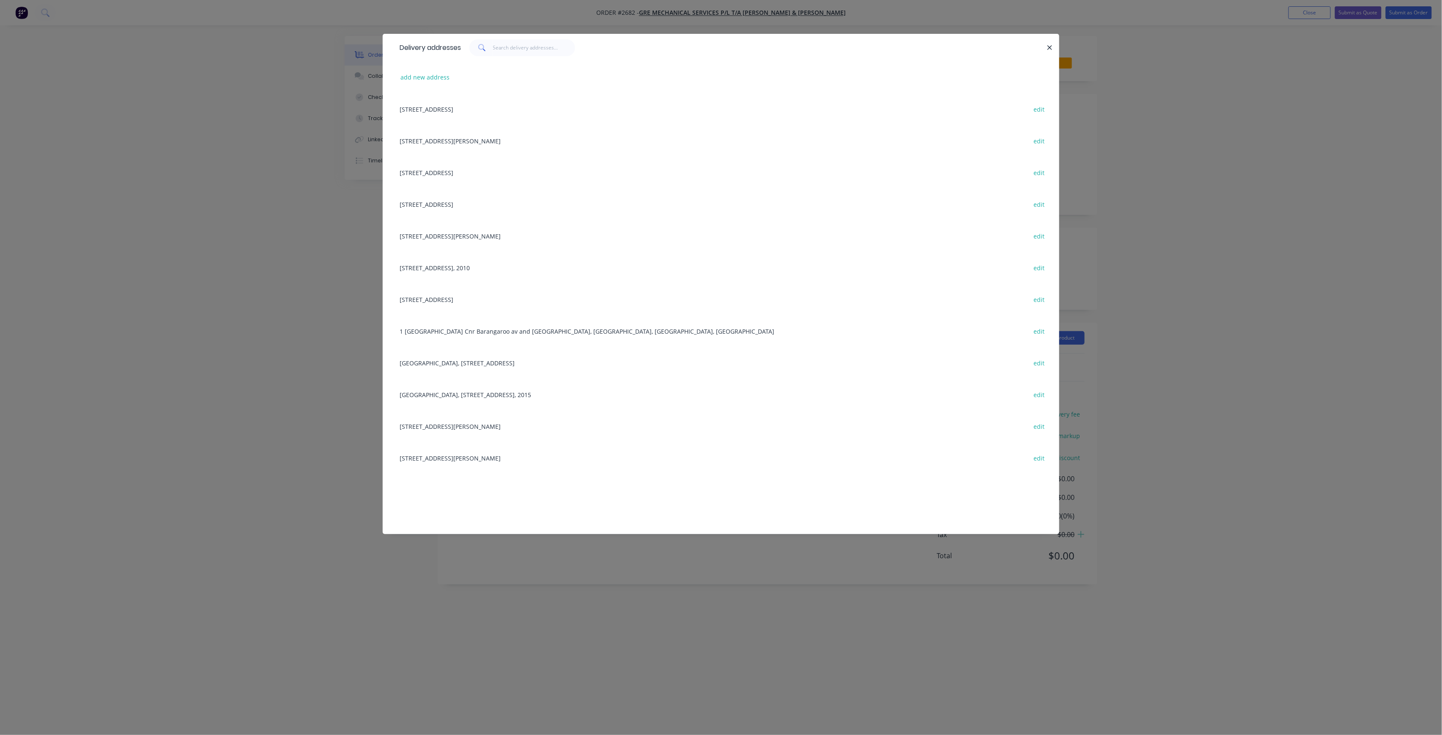
click at [577, 151] on div "[STREET_ADDRESS][PERSON_NAME] edit" at bounding box center [720, 141] width 651 height 32
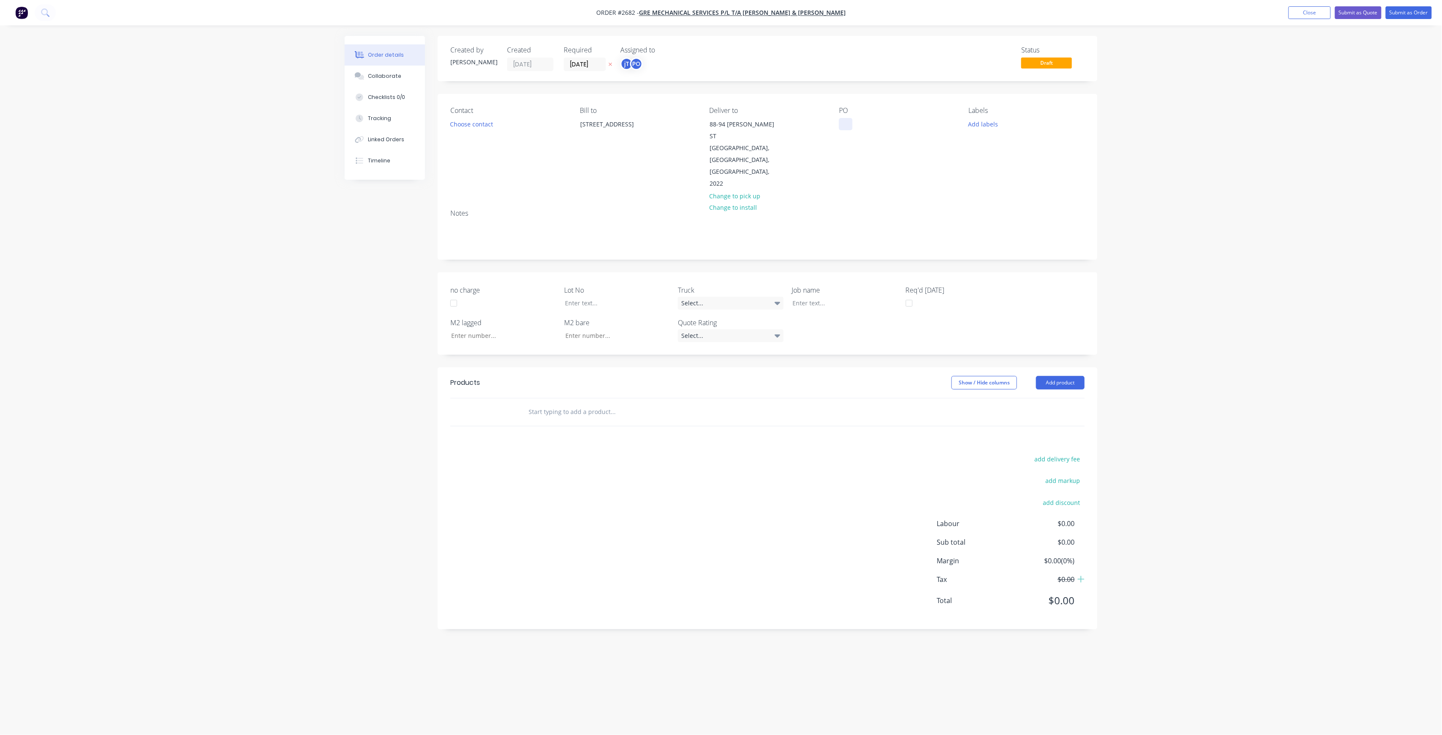
click at [846, 128] on div at bounding box center [846, 124] width 14 height 12
paste div
click at [893, 123] on div "SOAK BONDI B-HDWG-M100 REV-CRUN A & E" at bounding box center [892, 128] width 106 height 21
click at [897, 132] on div "SOAK [PERSON_NAME] DWG-M100 REV-CRUN A & E" at bounding box center [885, 128] width 93 height 21
click at [995, 127] on button "Add labels" at bounding box center [983, 123] width 39 height 11
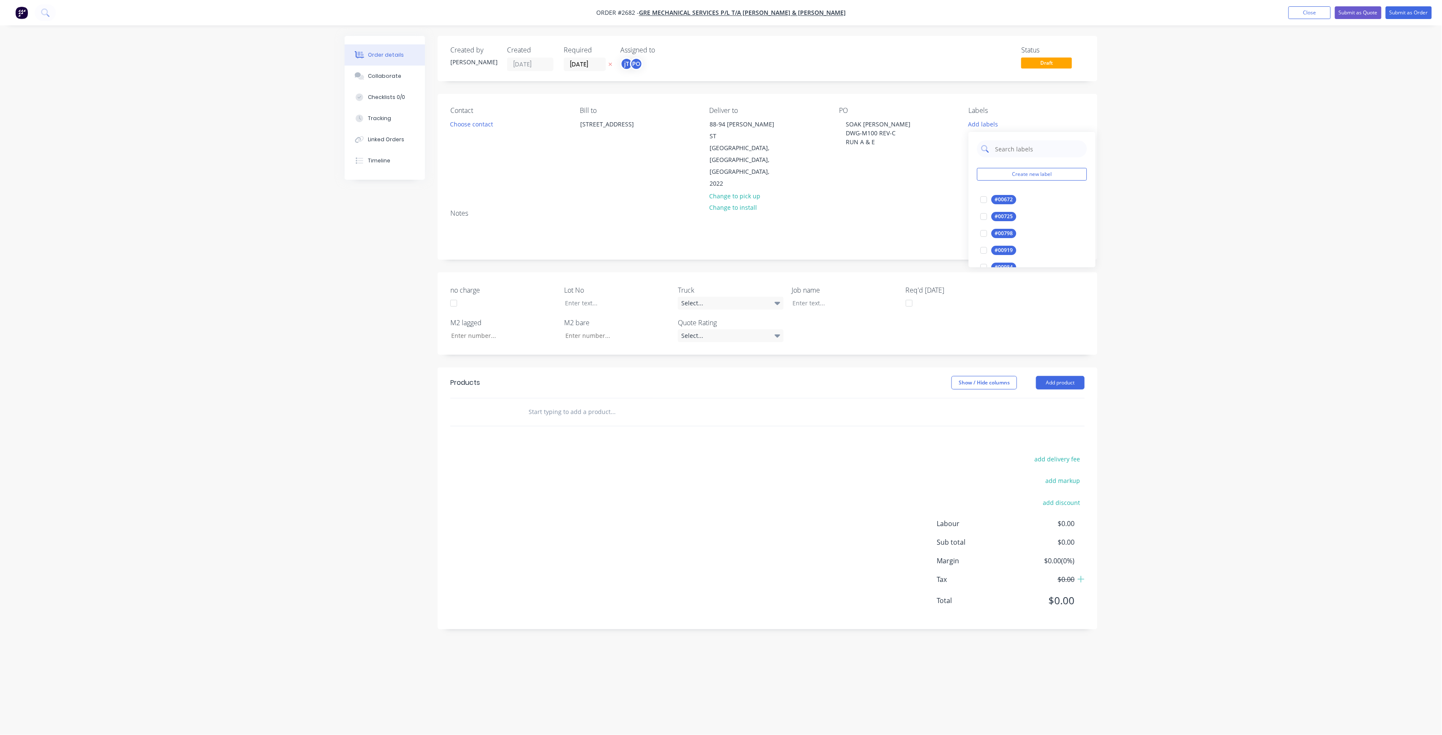
click at [1035, 146] on input "text" at bounding box center [1038, 148] width 88 height 17
type input "LOT-246"
click at [1037, 146] on input "LOT-246" at bounding box center [1038, 148] width 88 height 17
click at [1034, 146] on input "LOT-246" at bounding box center [1038, 148] width 88 height 17
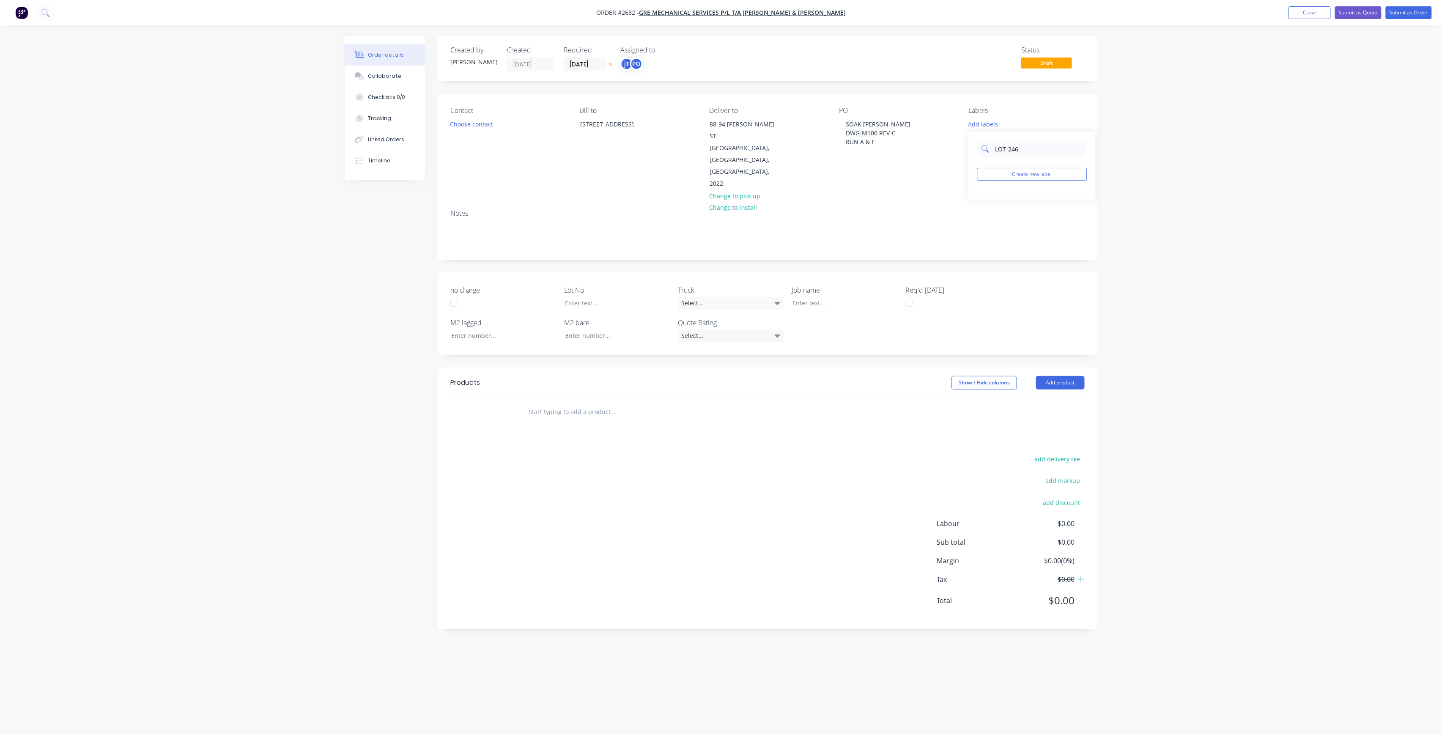
click at [1034, 146] on input "LOT-246" at bounding box center [1038, 148] width 88 height 17
click at [1023, 150] on input "LOT-246" at bounding box center [1038, 148] width 88 height 17
click at [853, 297] on div at bounding box center [839, 303] width 106 height 12
paste div
click at [840, 297] on div "SOAK BONDI B-HDWG-M100 REV-CRUN C" at bounding box center [839, 307] width 106 height 21
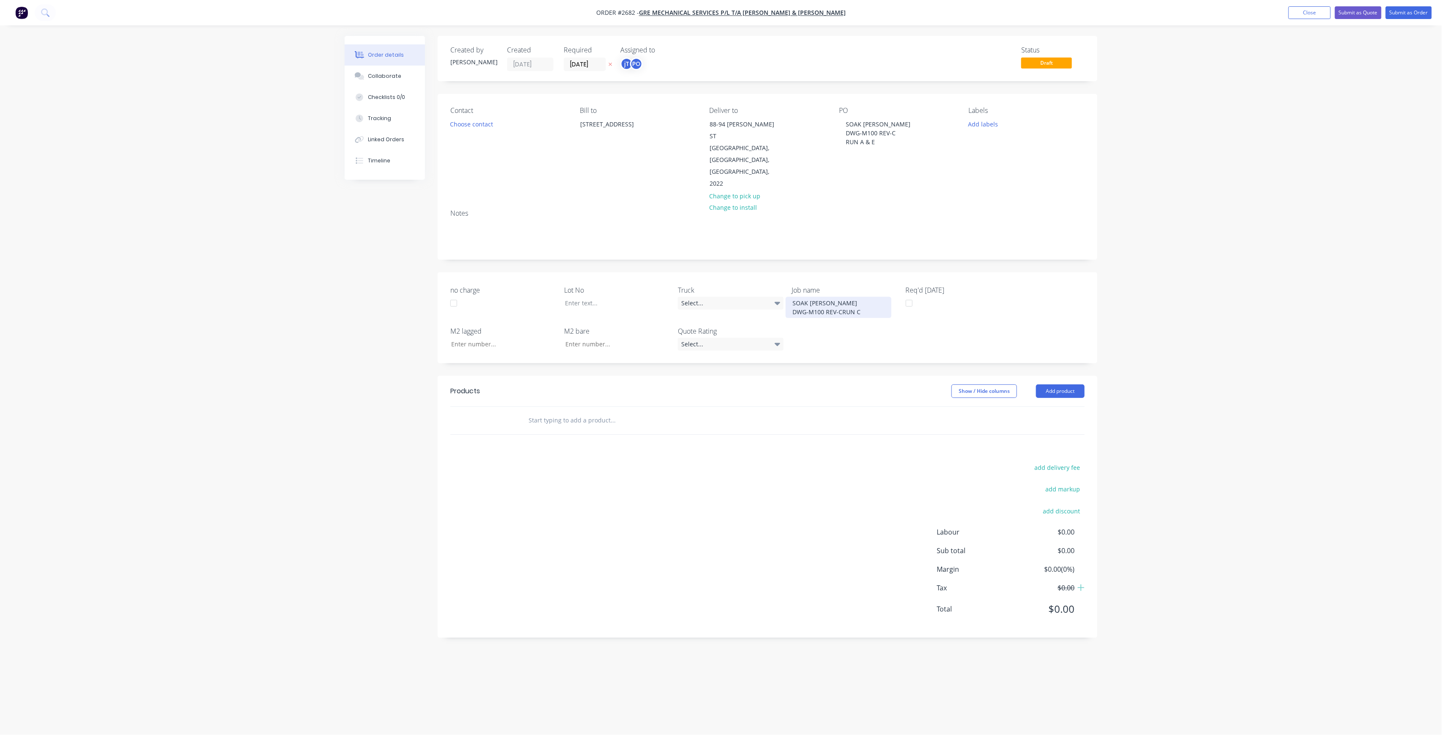
click at [841, 297] on div "SOAK [PERSON_NAME] DWG-M100 REV-CRUN C" at bounding box center [839, 307] width 106 height 21
click at [983, 121] on button "Add labels" at bounding box center [983, 123] width 39 height 11
click at [1031, 150] on input "LOT-246" at bounding box center [1038, 148] width 88 height 17
drag, startPoint x: 1031, startPoint y: 149, endPoint x: 999, endPoint y: 145, distance: 32.3
click at [999, 145] on input "LOT-246" at bounding box center [1038, 148] width 88 height 17
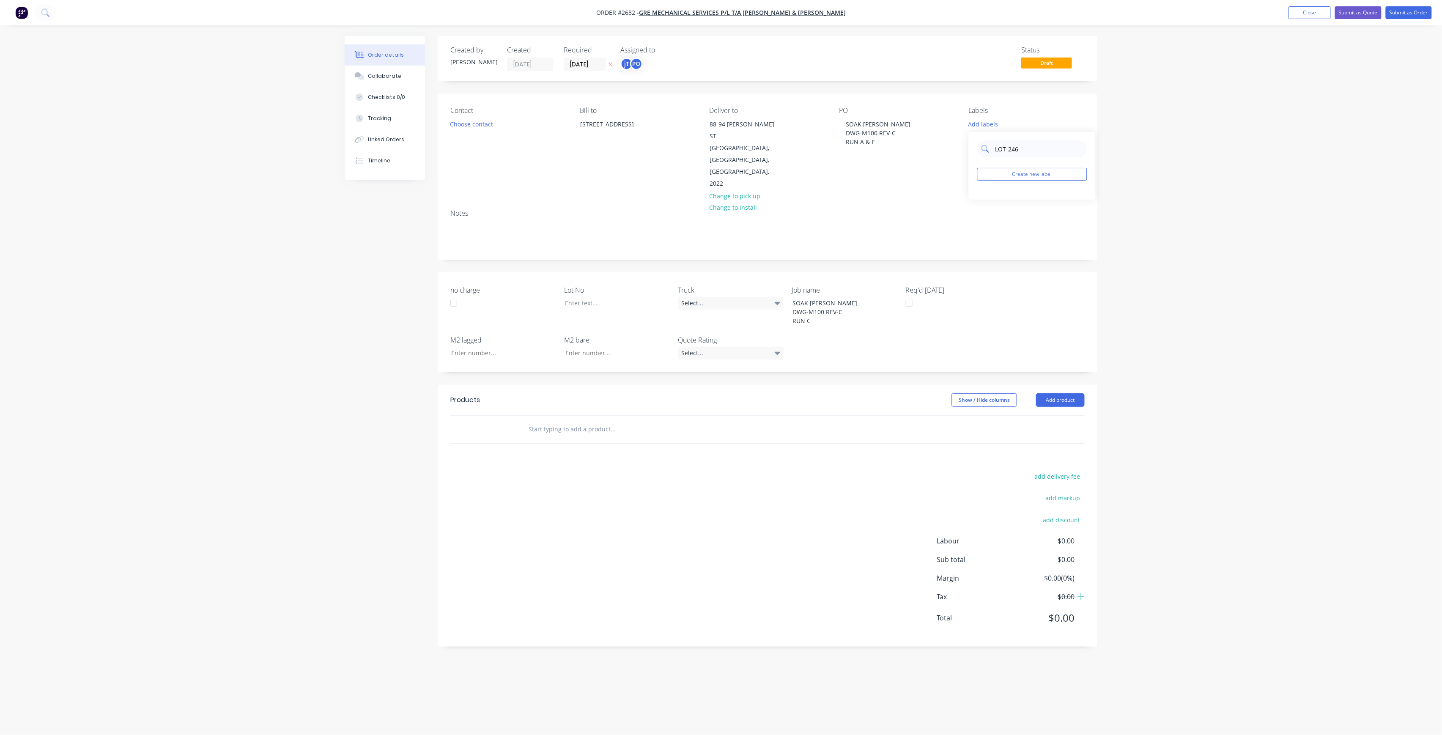
click at [1025, 148] on input "LOT-246" at bounding box center [1038, 148] width 88 height 17
click at [1029, 168] on button "Create new label" at bounding box center [1032, 174] width 110 height 13
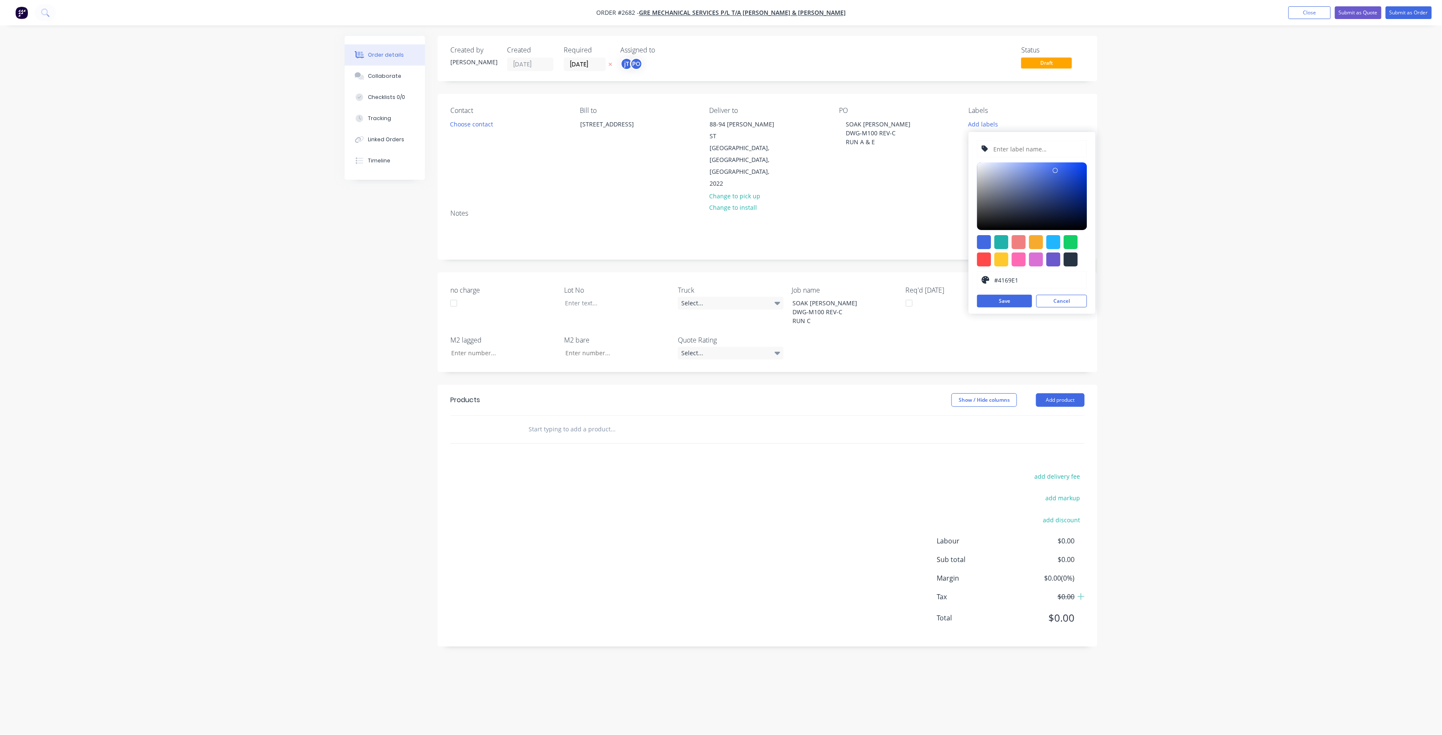
click at [1023, 150] on input "text" at bounding box center [1037, 149] width 90 height 16
type input "LOT-246"
click at [1022, 299] on button "Save" at bounding box center [1004, 301] width 55 height 13
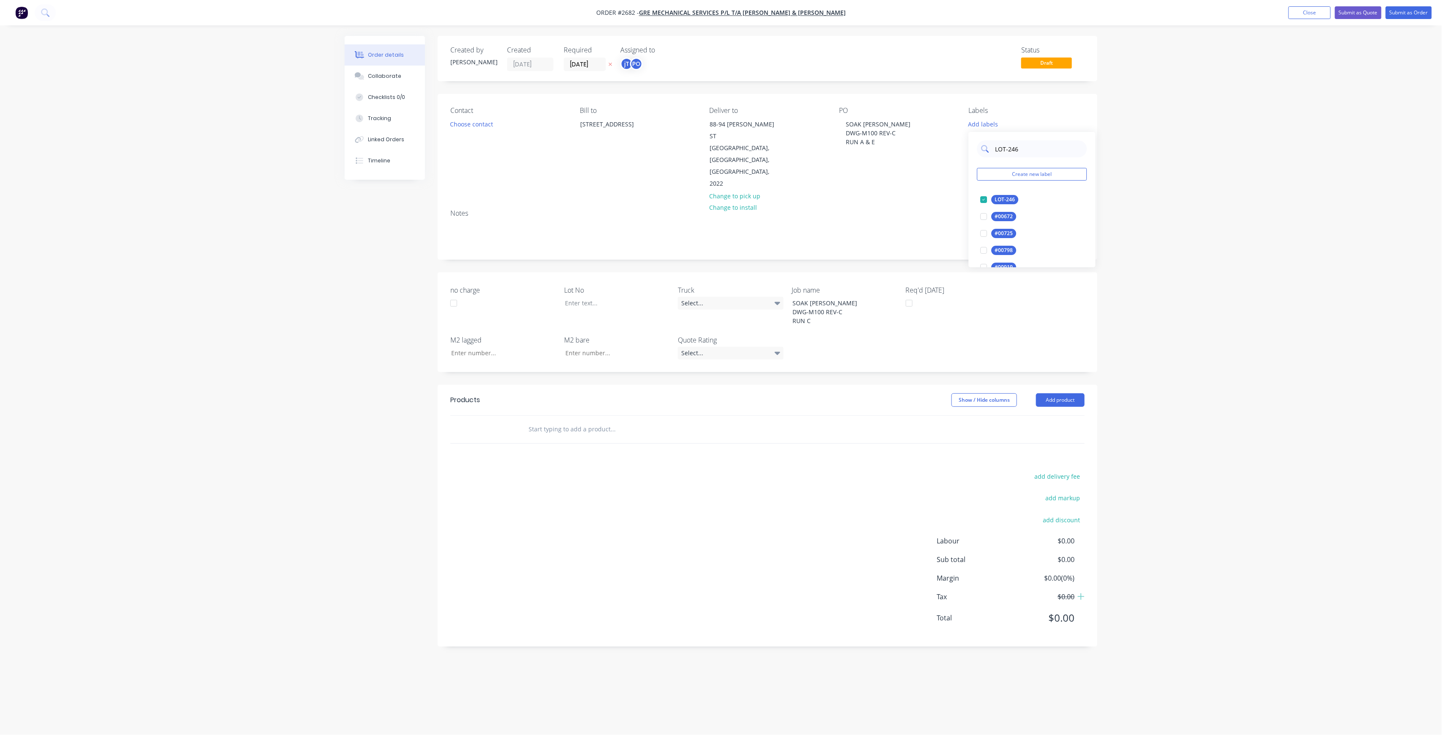
click at [1034, 148] on input "LOT-246" at bounding box center [1038, 148] width 88 height 17
type input "MAIN"
click at [1003, 199] on div "Main Contract" at bounding box center [1013, 199] width 42 height 9
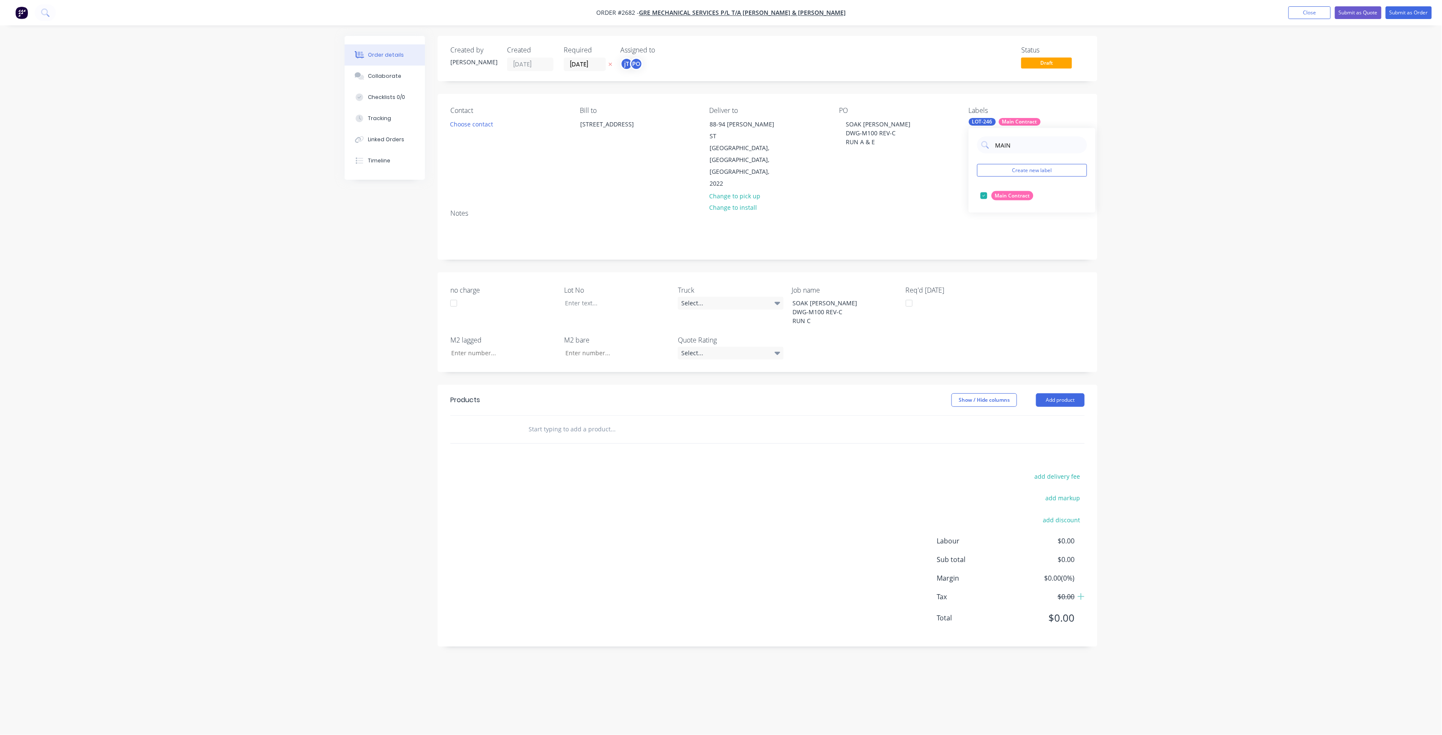
click at [1144, 183] on div "Order details Collaborate Checklists 0/0 Tracking Linked Orders Timeline Order …" at bounding box center [721, 367] width 1442 height 735
click at [1016, 127] on div "Labels LOT-246 Main Contract" at bounding box center [1027, 148] width 116 height 83
drag, startPoint x: 1015, startPoint y: 127, endPoint x: 1011, endPoint y: 126, distance: 4.9
click at [1012, 126] on div "Labels LOT-246 Main Contract" at bounding box center [1027, 148] width 116 height 83
click at [1003, 123] on div "Main Contract" at bounding box center [1020, 122] width 42 height 8
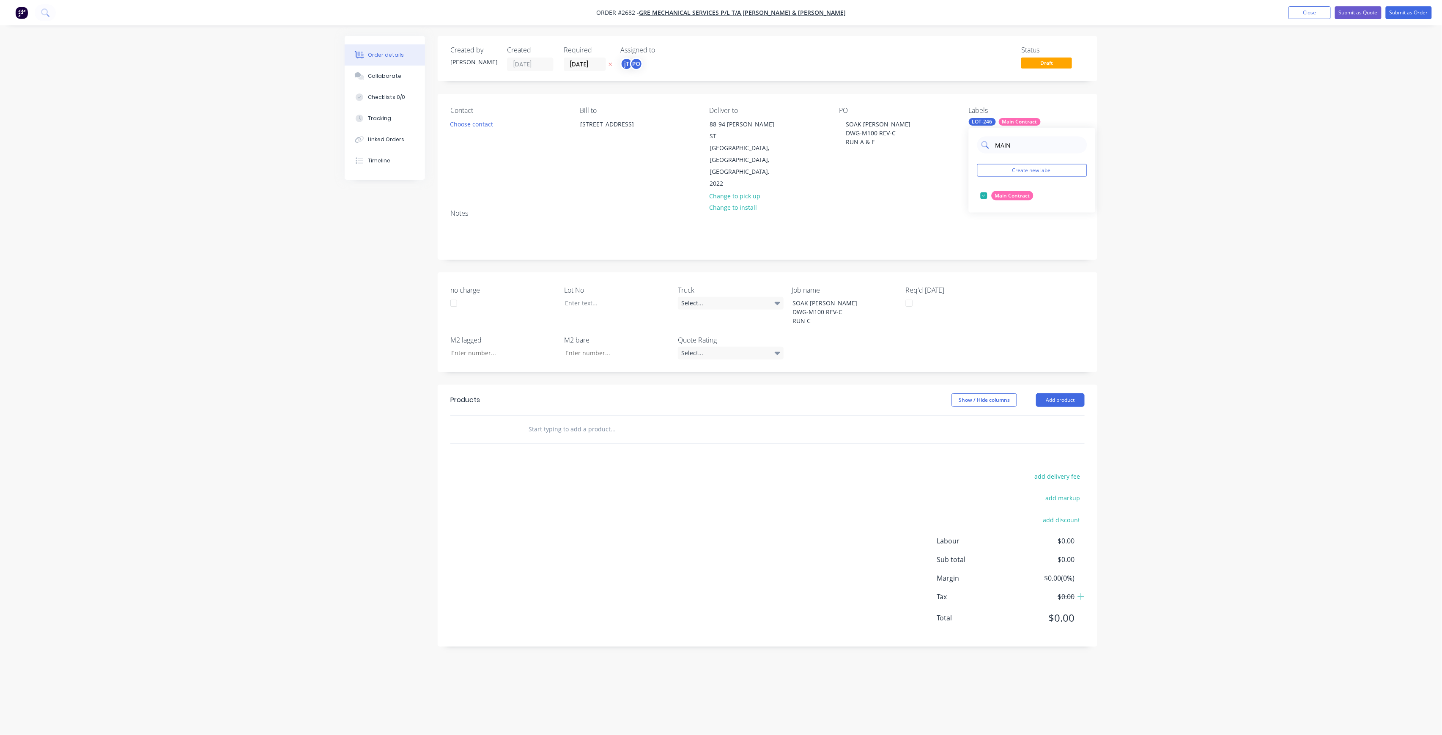
click at [1022, 151] on input "MAIN" at bounding box center [1038, 145] width 88 height 17
click at [997, 234] on div "50INT" at bounding box center [1002, 229] width 21 height 9
click at [1034, 141] on input "50" at bounding box center [1038, 145] width 88 height 17
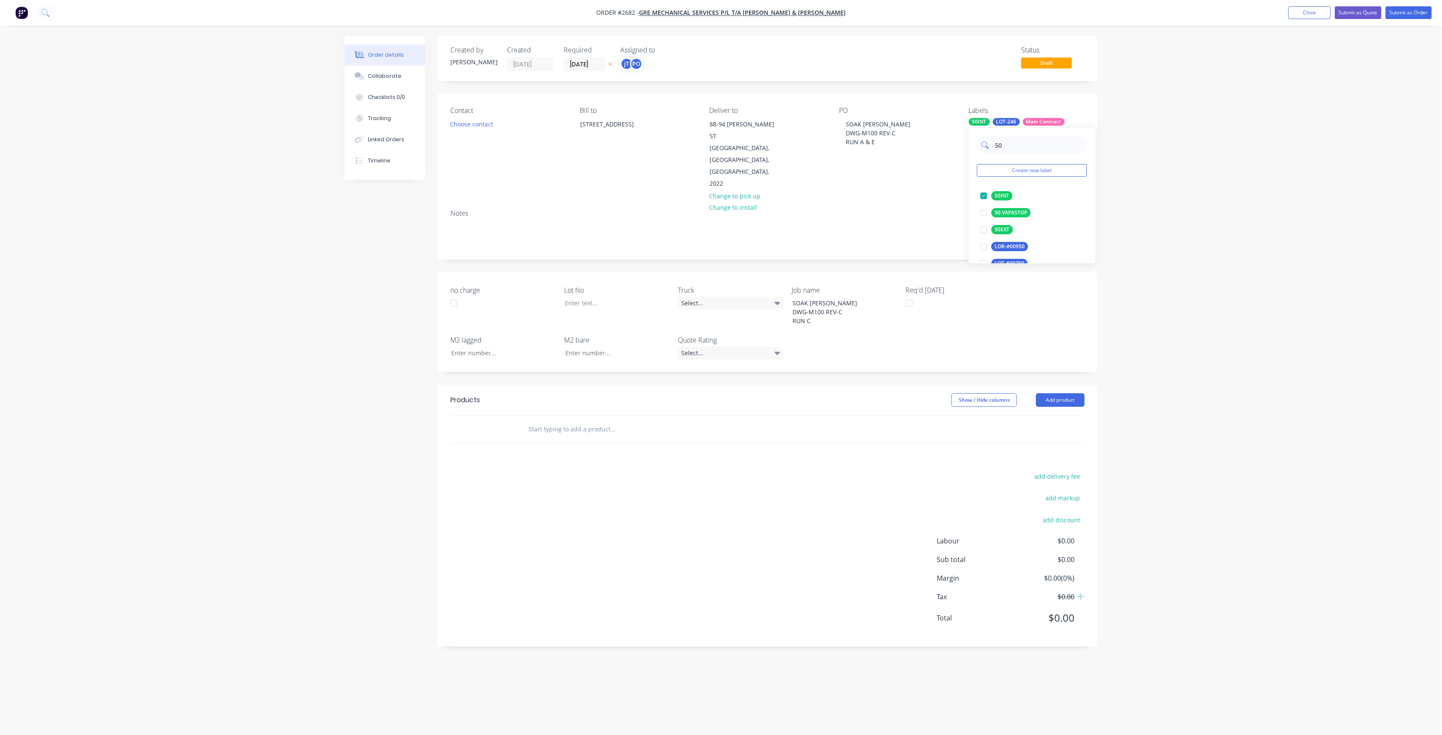
click at [1034, 141] on input "50" at bounding box center [1038, 145] width 88 height 17
type input "38"
click at [994, 189] on div "38INT edit" at bounding box center [1032, 195] width 110 height 17
click at [1000, 193] on div "38INT" at bounding box center [1002, 195] width 21 height 9
click at [1152, 167] on div "Order details Collaborate Checklists 0/0 Tracking Linked Orders Timeline Order …" at bounding box center [721, 367] width 1442 height 735
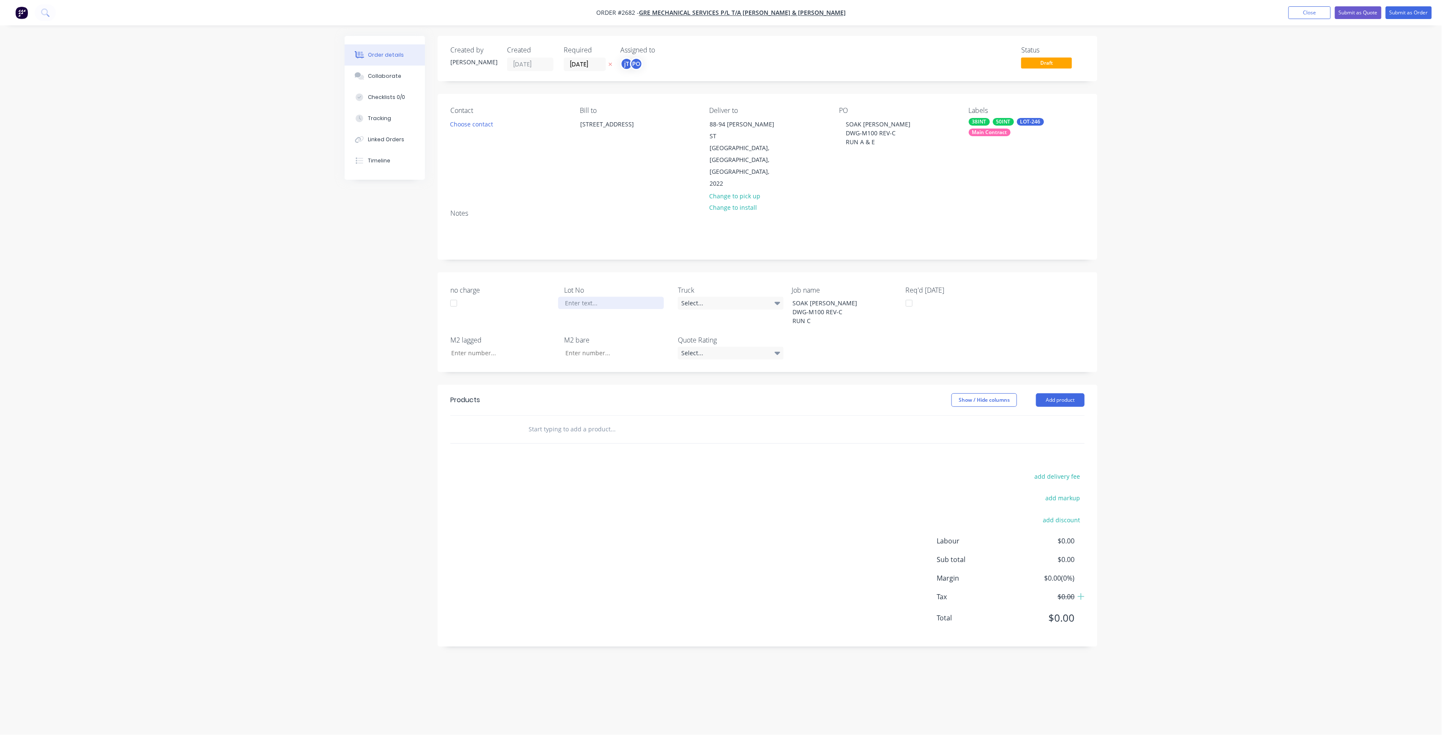
click at [620, 297] on div at bounding box center [611, 303] width 106 height 12
click at [590, 390] on header "Products Show / Hide columns Add product" at bounding box center [768, 400] width 660 height 30
click at [591, 421] on input "text" at bounding box center [612, 429] width 169 height 17
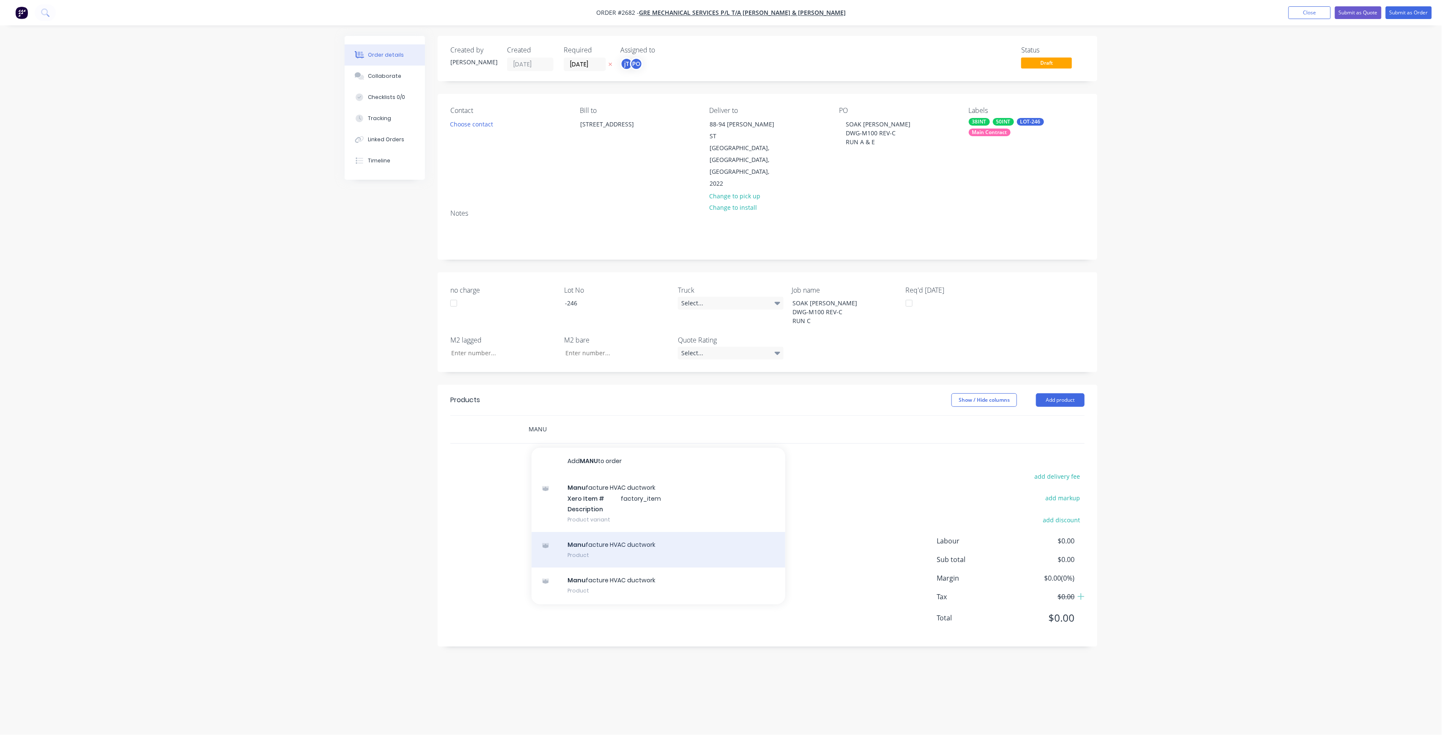
type input "MANU"
click at [644, 532] on div "Manu facture HVAC ductwork Product" at bounding box center [658, 550] width 254 height 36
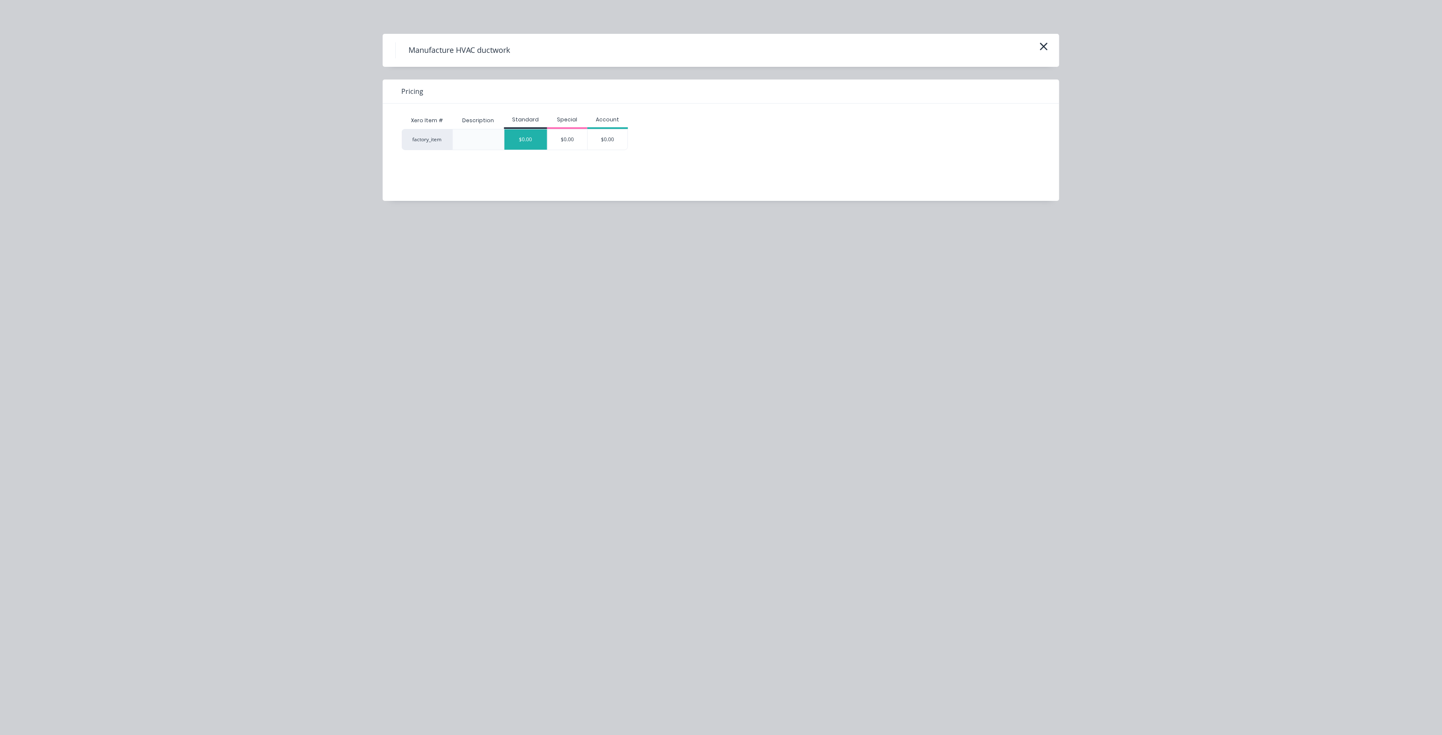
click at [526, 126] on div "Standard" at bounding box center [525, 120] width 43 height 17
click at [529, 137] on div "$0.00" at bounding box center [525, 139] width 43 height 20
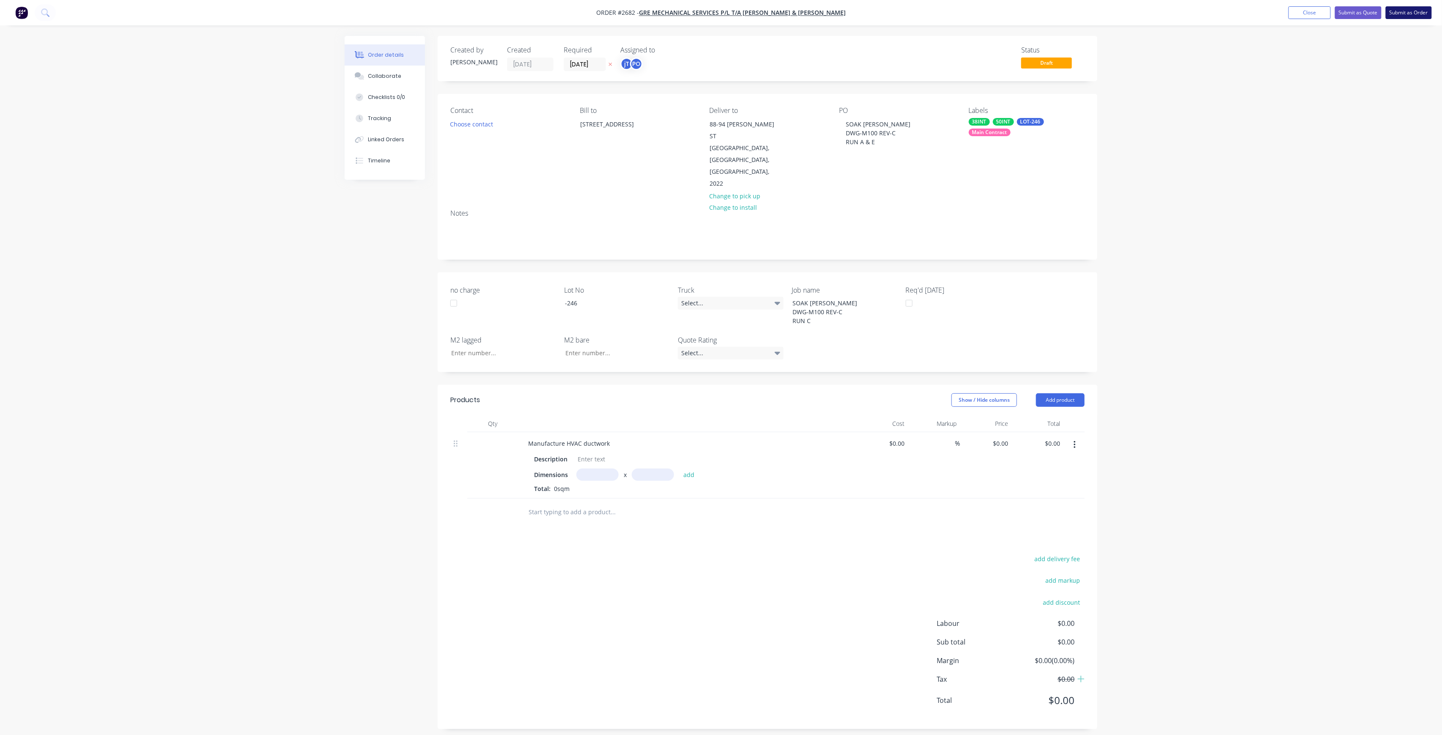
click at [1403, 10] on button "Submit as Order" at bounding box center [1409, 12] width 46 height 13
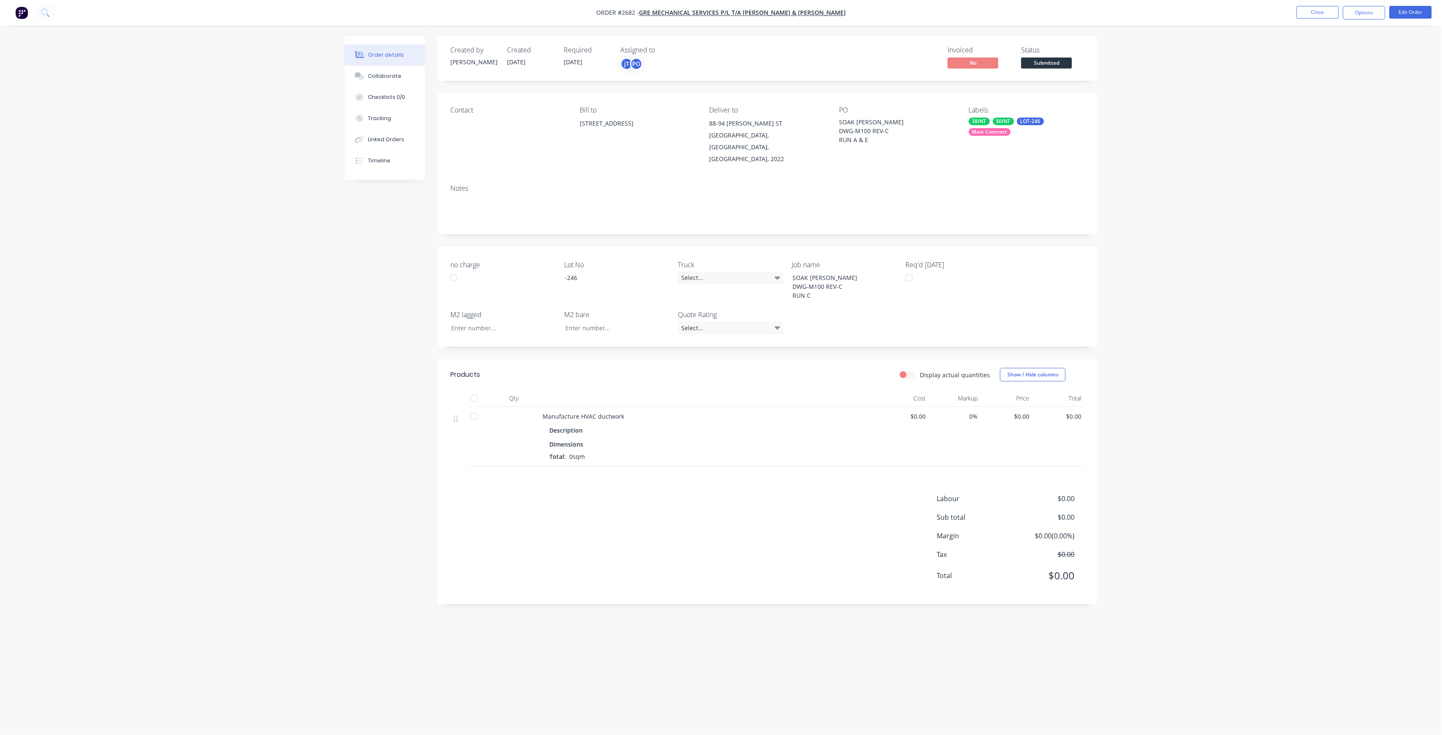
click at [1040, 58] on span "Submitted" at bounding box center [1046, 63] width 51 height 11
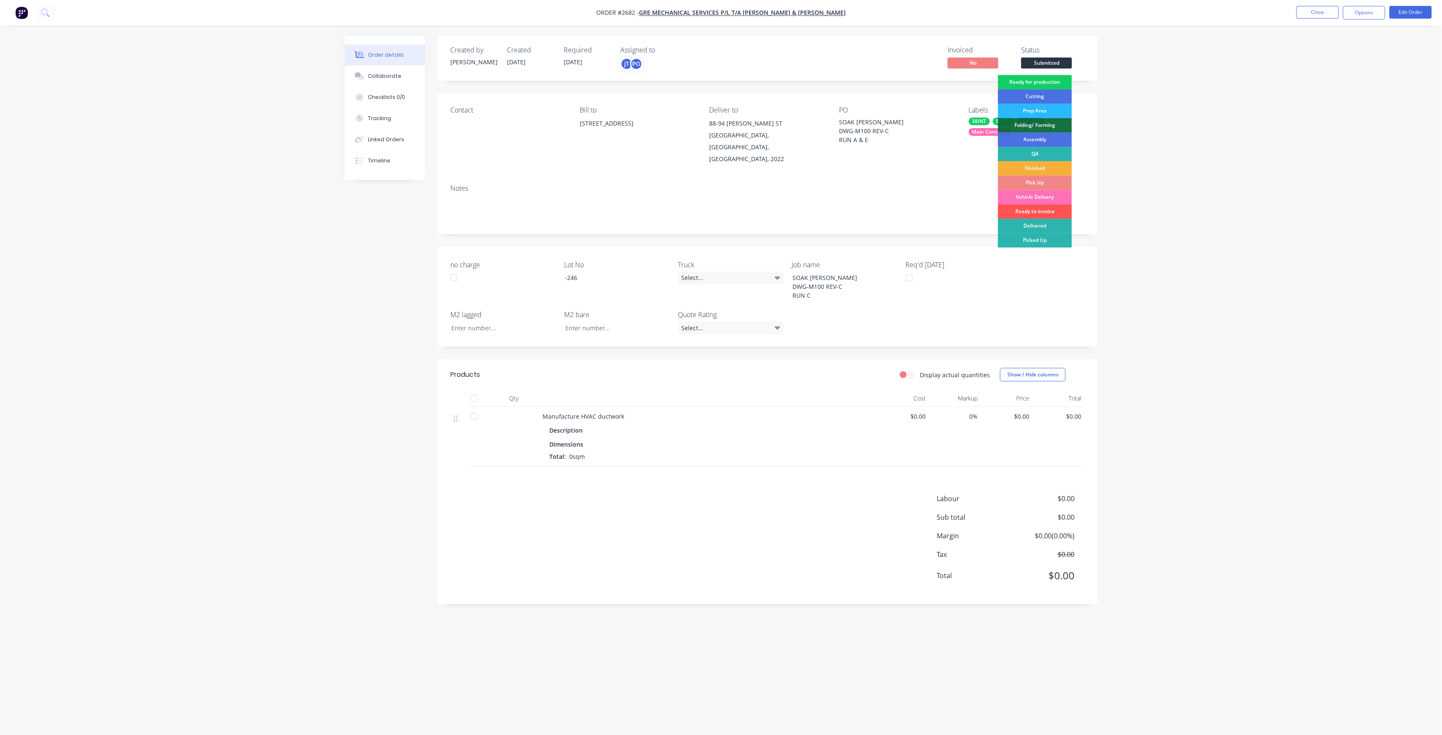
click at [1052, 81] on div "Ready for production" at bounding box center [1035, 82] width 74 height 14
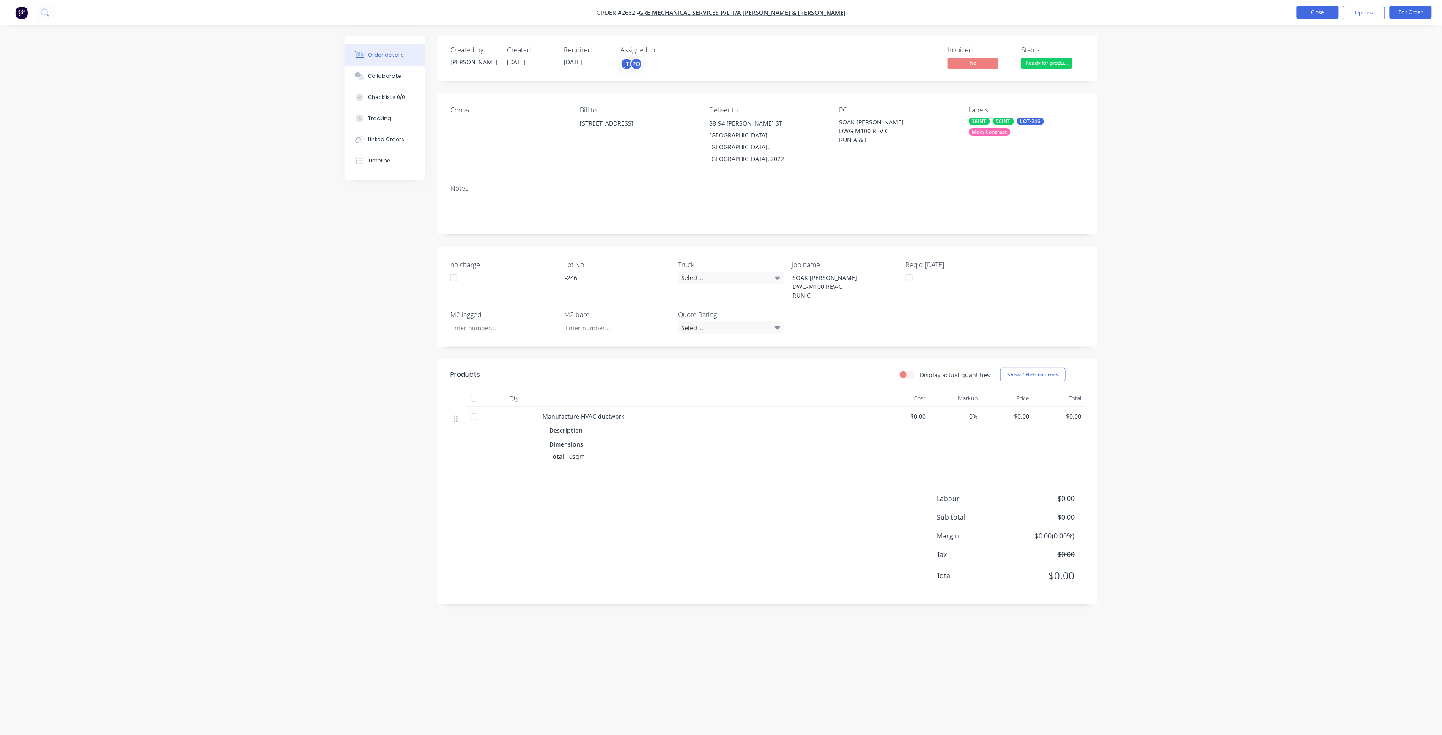
click at [1318, 16] on button "Close" at bounding box center [1317, 12] width 42 height 13
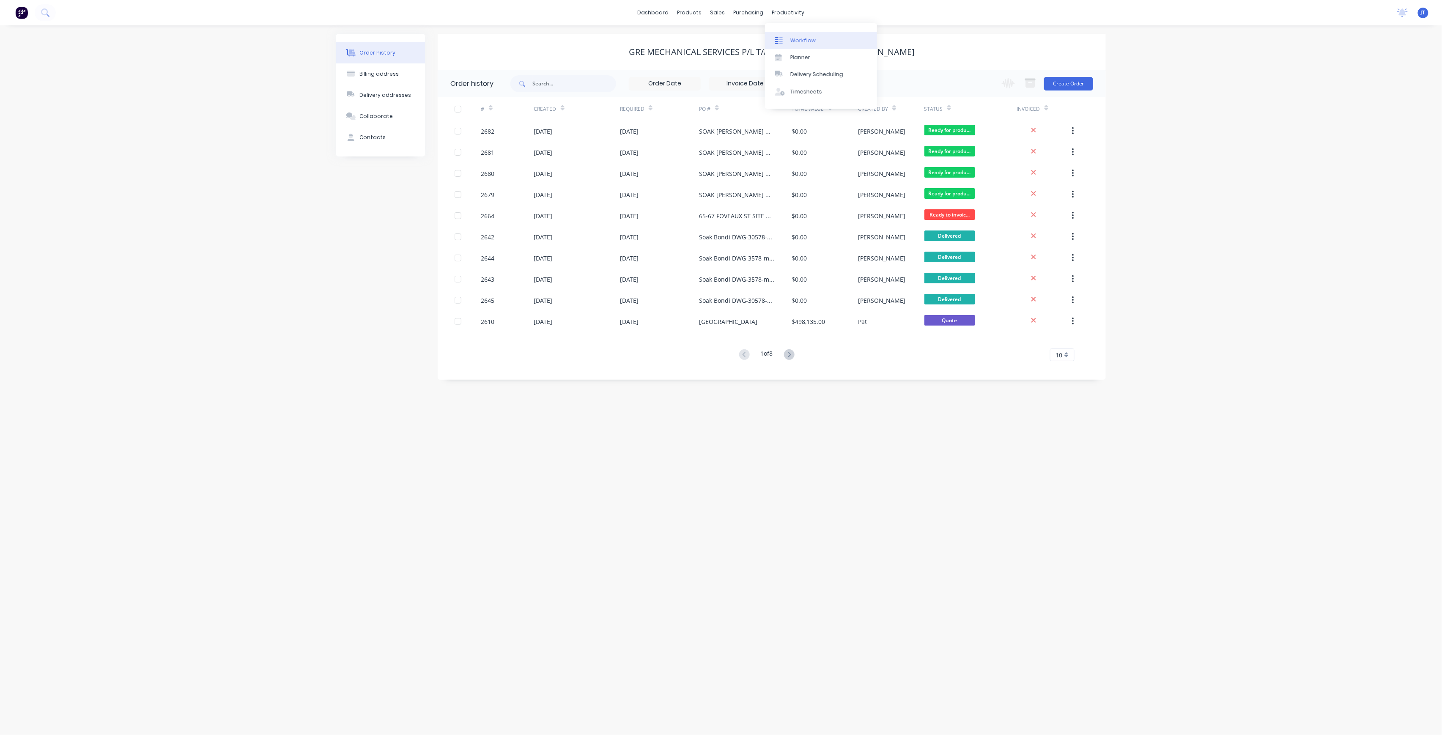
click at [789, 36] on link "Workflow" at bounding box center [821, 40] width 112 height 17
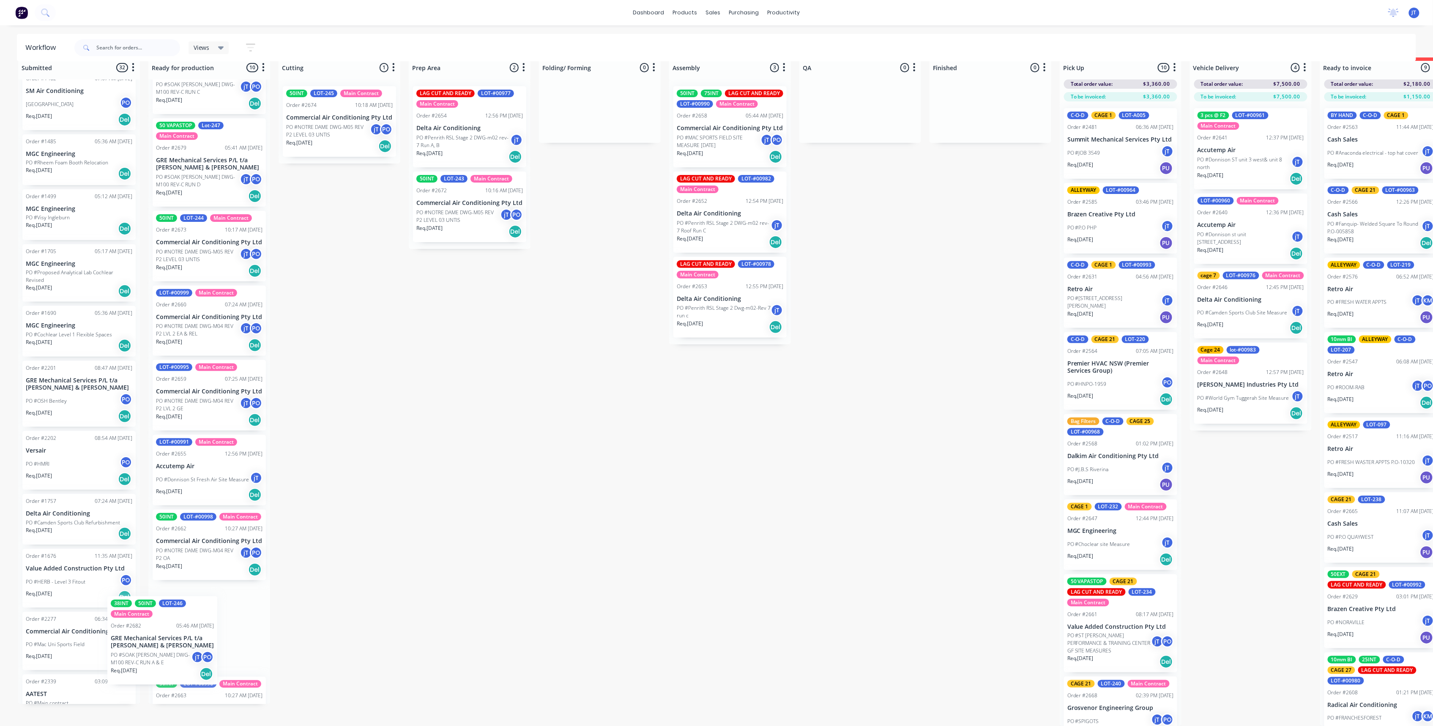
scroll to position [244, 0]
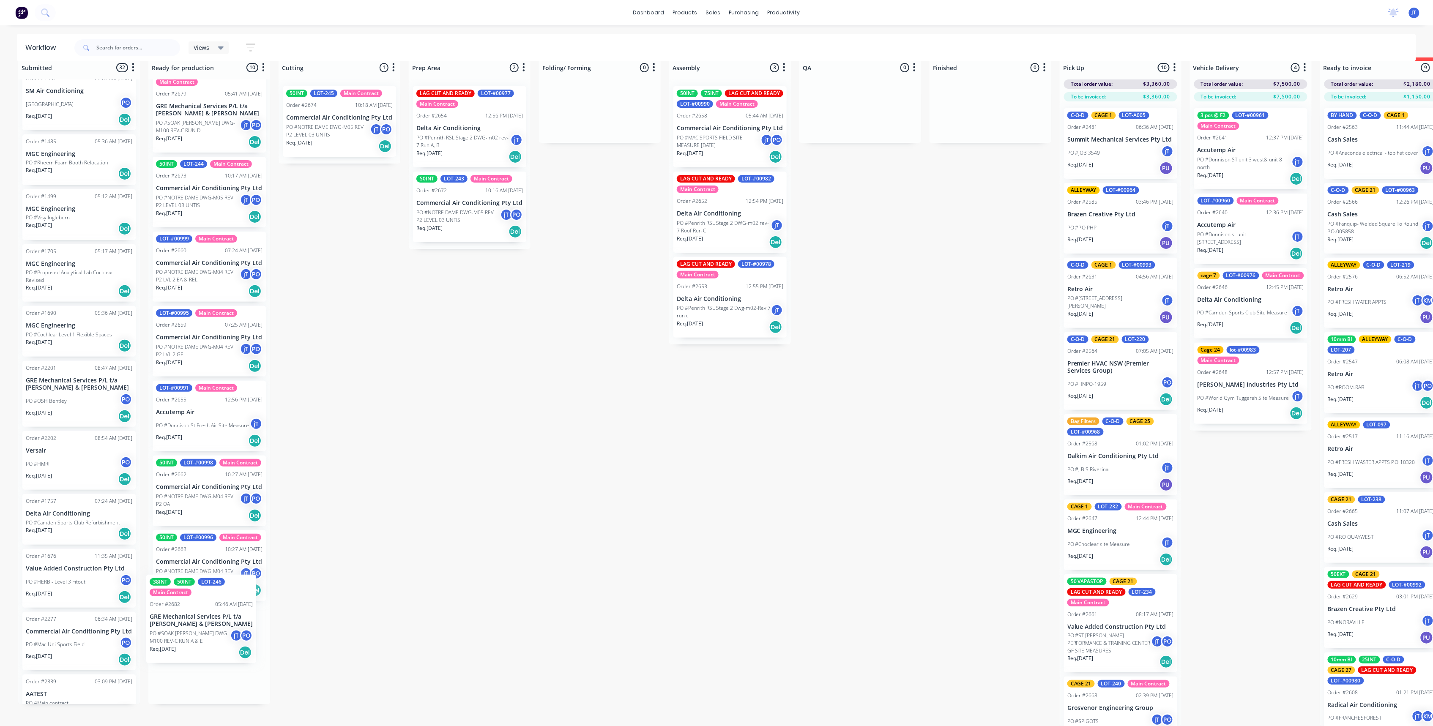
drag, startPoint x: 212, startPoint y: 156, endPoint x: 208, endPoint y: 633, distance: 477.0
click at [208, 633] on div "38INT 50INT LOT-246 Main Contract Order #2682 05:46 AM [DATE] GRE Mechanical Se…" at bounding box center [209, 391] width 122 height 625
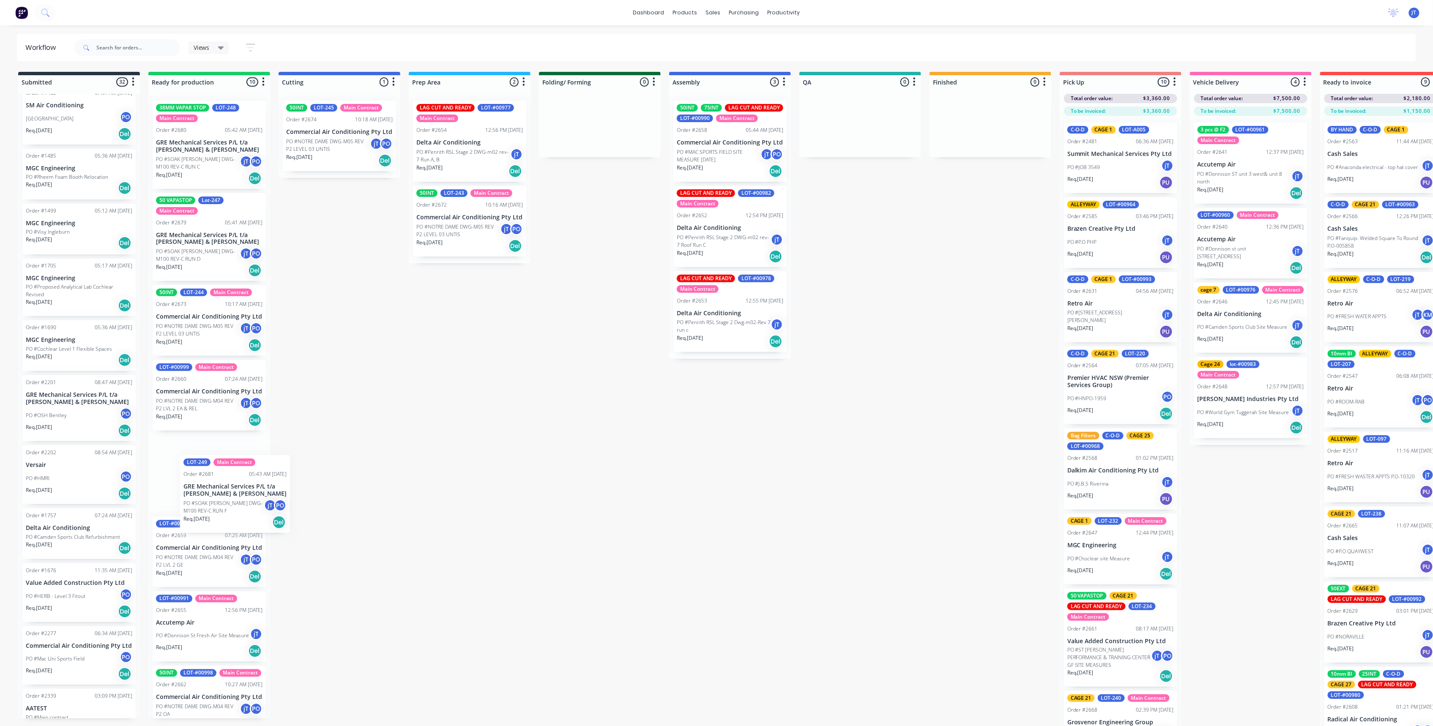
scroll to position [23, 0]
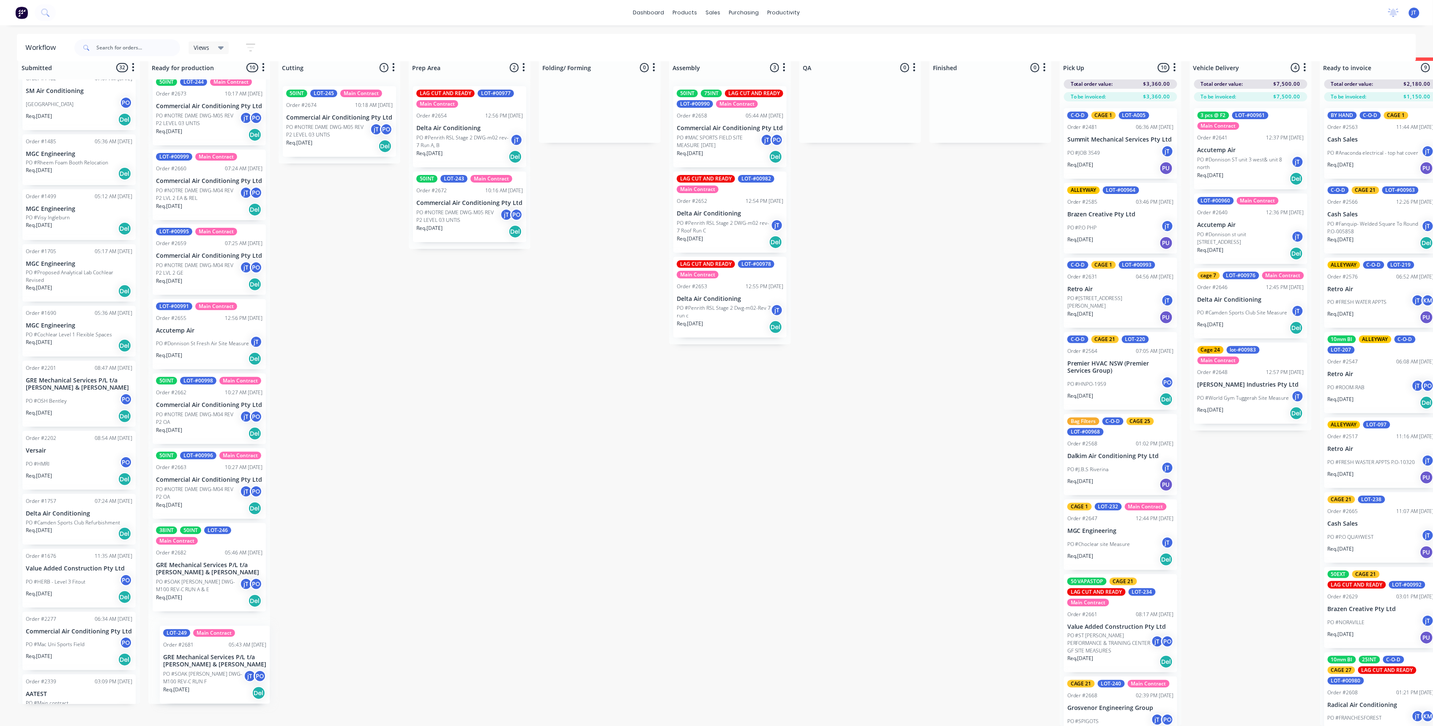
drag, startPoint x: 217, startPoint y: 163, endPoint x: 224, endPoint y: 690, distance: 527.7
click at [224, 690] on div "LOT-249 Main Contract Order #2681 05:43 AM [DATE] GRE Mechanical Services P/L t…" at bounding box center [209, 391] width 122 height 625
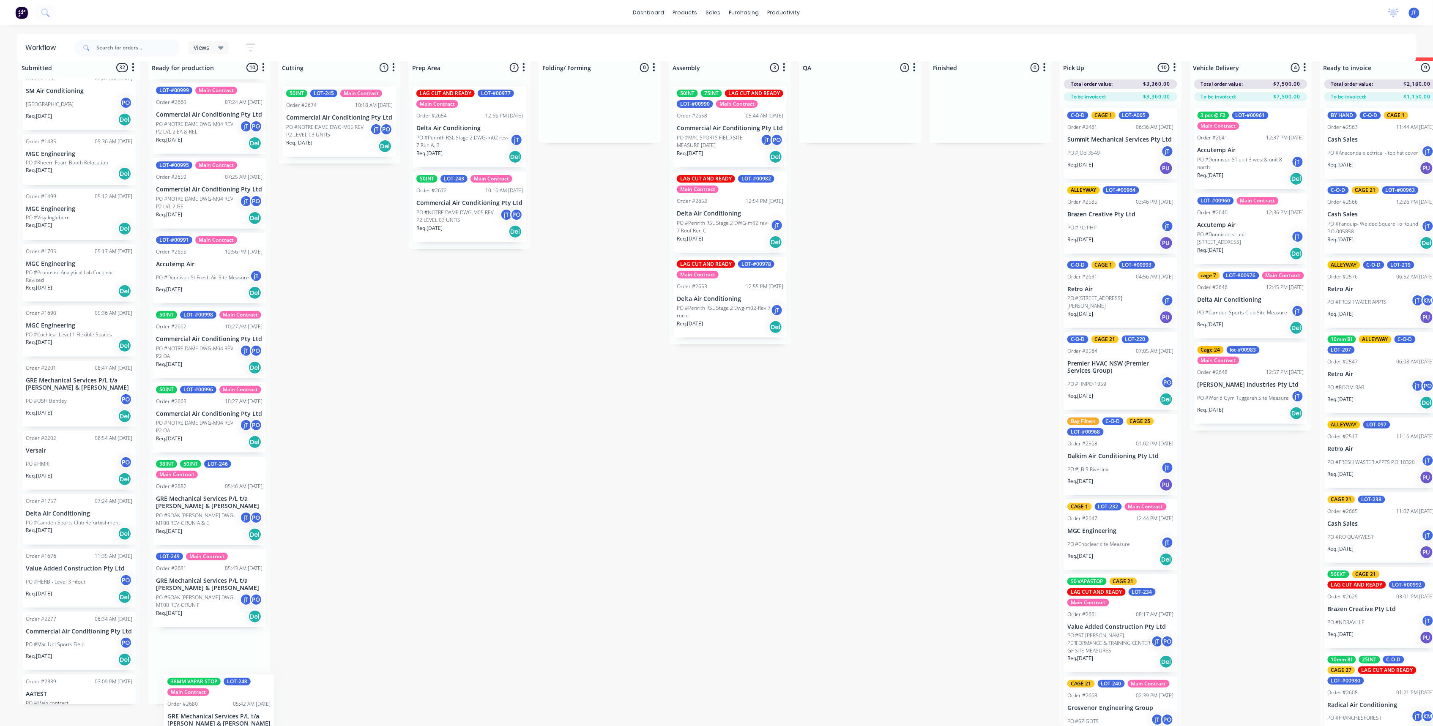
scroll to position [241, 0]
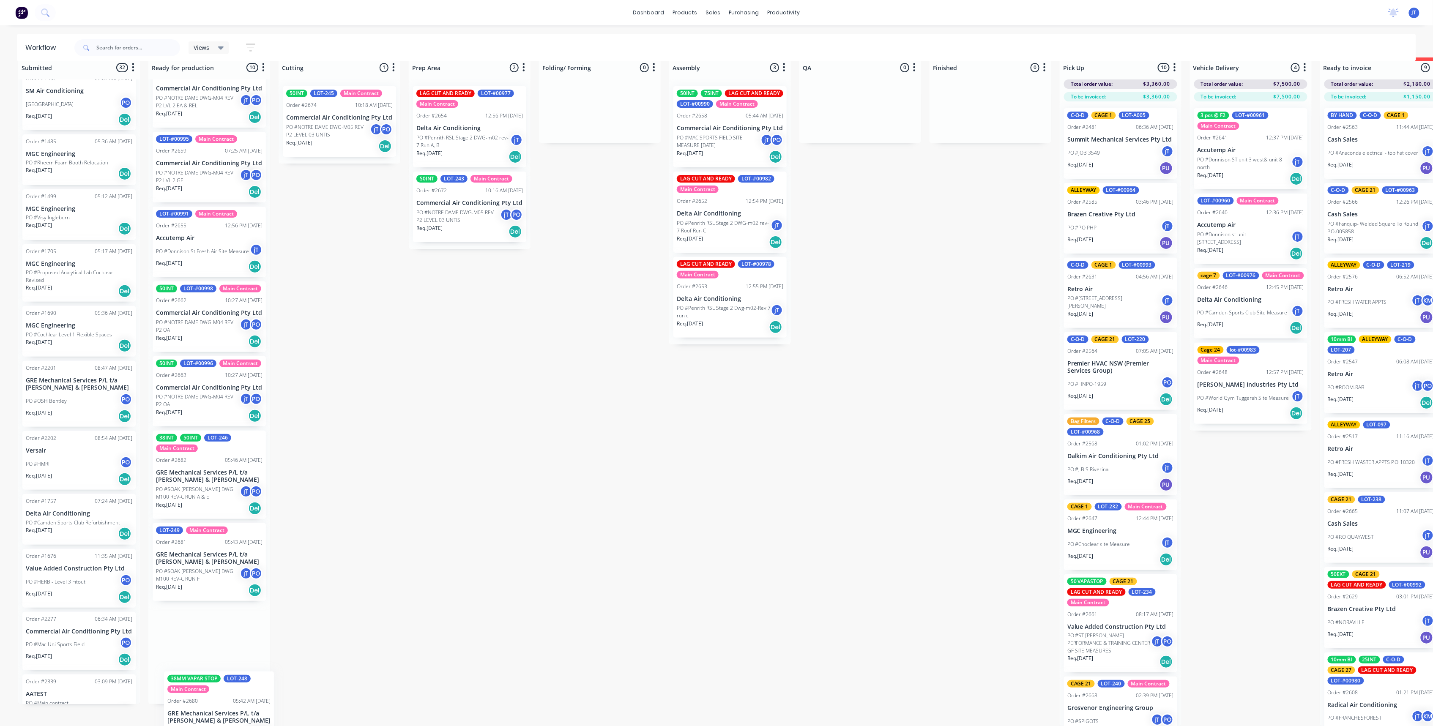
drag, startPoint x: 216, startPoint y: 126, endPoint x: 221, endPoint y: 701, distance: 575.5
click at [222, 709] on div "Submitted 32 Summaries Total order value Invoiced to date To be invoiced Order …" at bounding box center [821, 392] width 1655 height 669
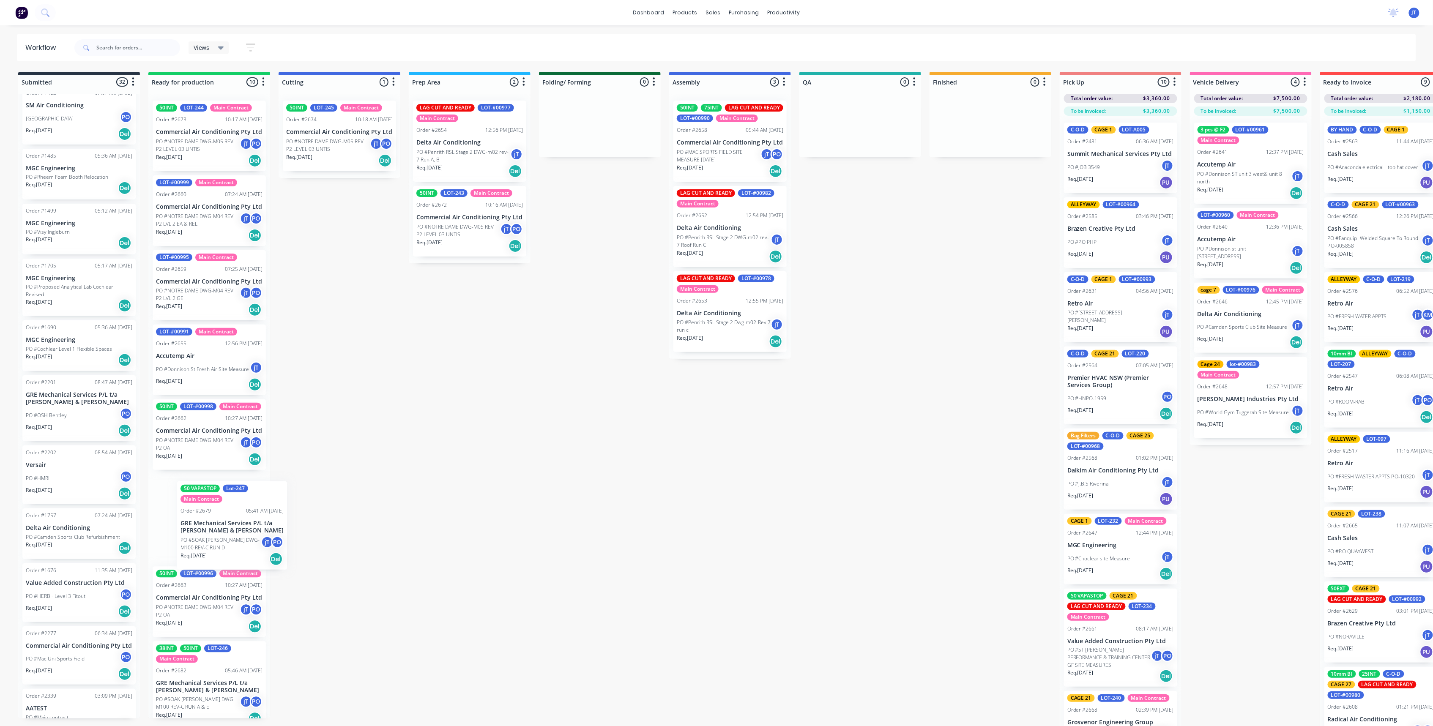
scroll to position [23, 0]
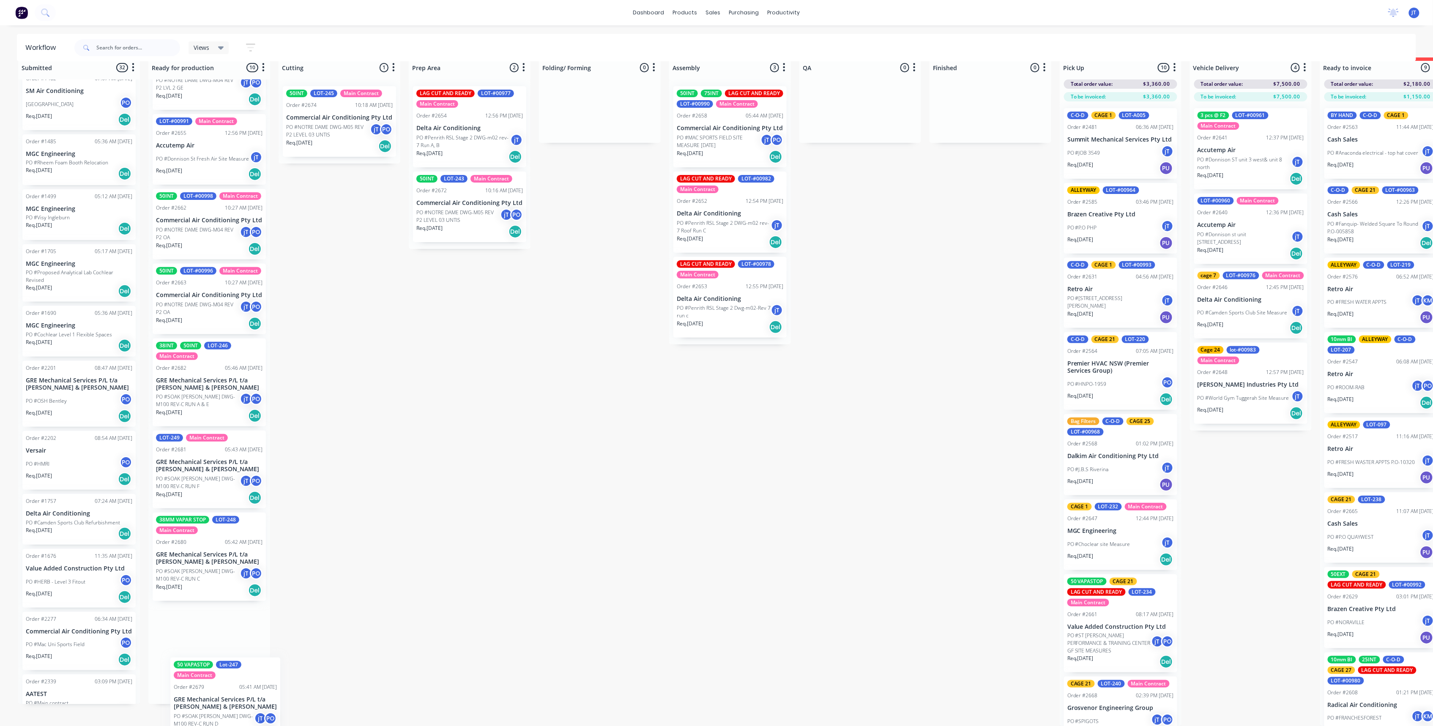
drag, startPoint x: 200, startPoint y: 158, endPoint x: 211, endPoint y: 706, distance: 548.5
click at [216, 715] on div "Submitted 32 Summaries Total order value Invoiced to date To be invoiced Order …" at bounding box center [821, 392] width 1655 height 669
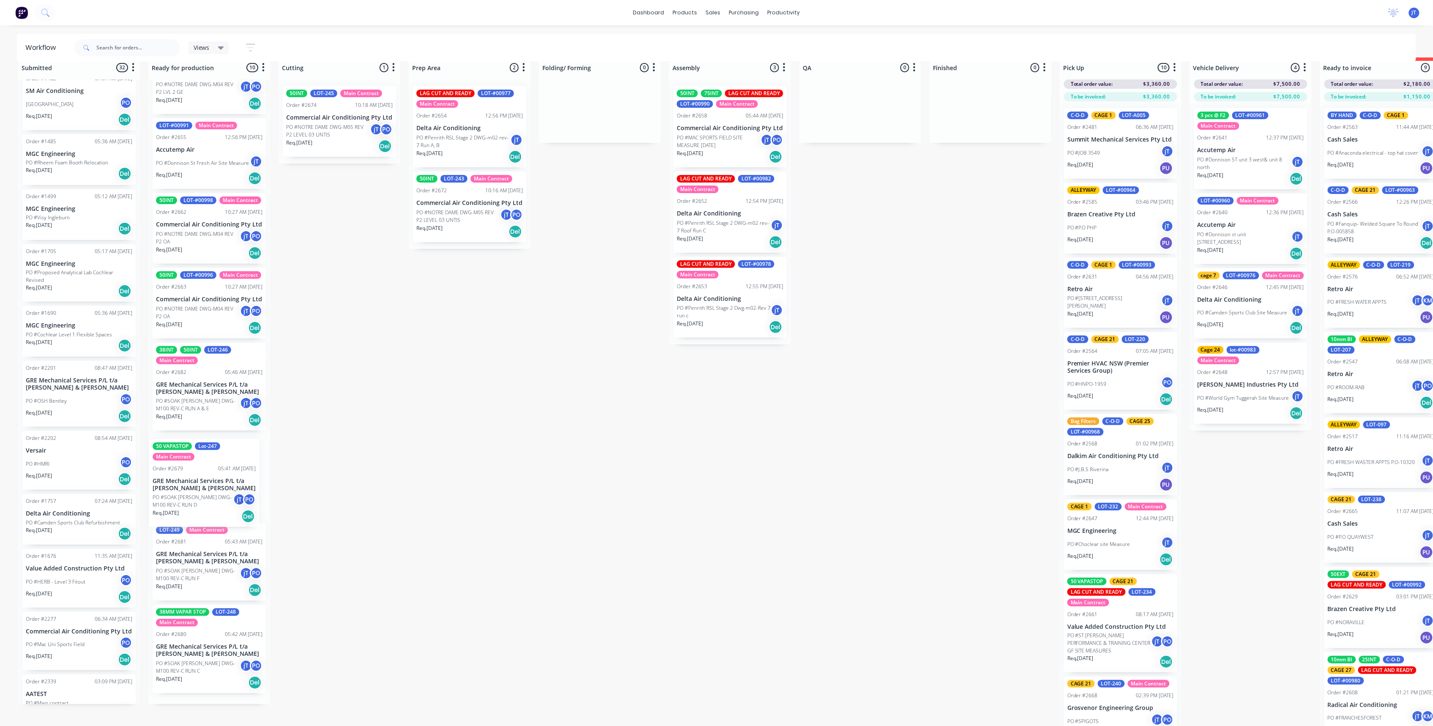
drag, startPoint x: 214, startPoint y: 677, endPoint x: 210, endPoint y: 505, distance: 172.5
click at [210, 505] on div "50INT LOT-244 Main Contract Order #2673 10:17 AM [DATE] Commercial Air Conditio…" at bounding box center [209, 391] width 122 height 625
drag, startPoint x: 205, startPoint y: 652, endPoint x: 215, endPoint y: 553, distance: 99.0
click at [215, 553] on div "50INT LOT-244 Main Contract Order #2673 10:17 AM [DATE] Commercial Air Conditio…" at bounding box center [209, 391] width 122 height 625
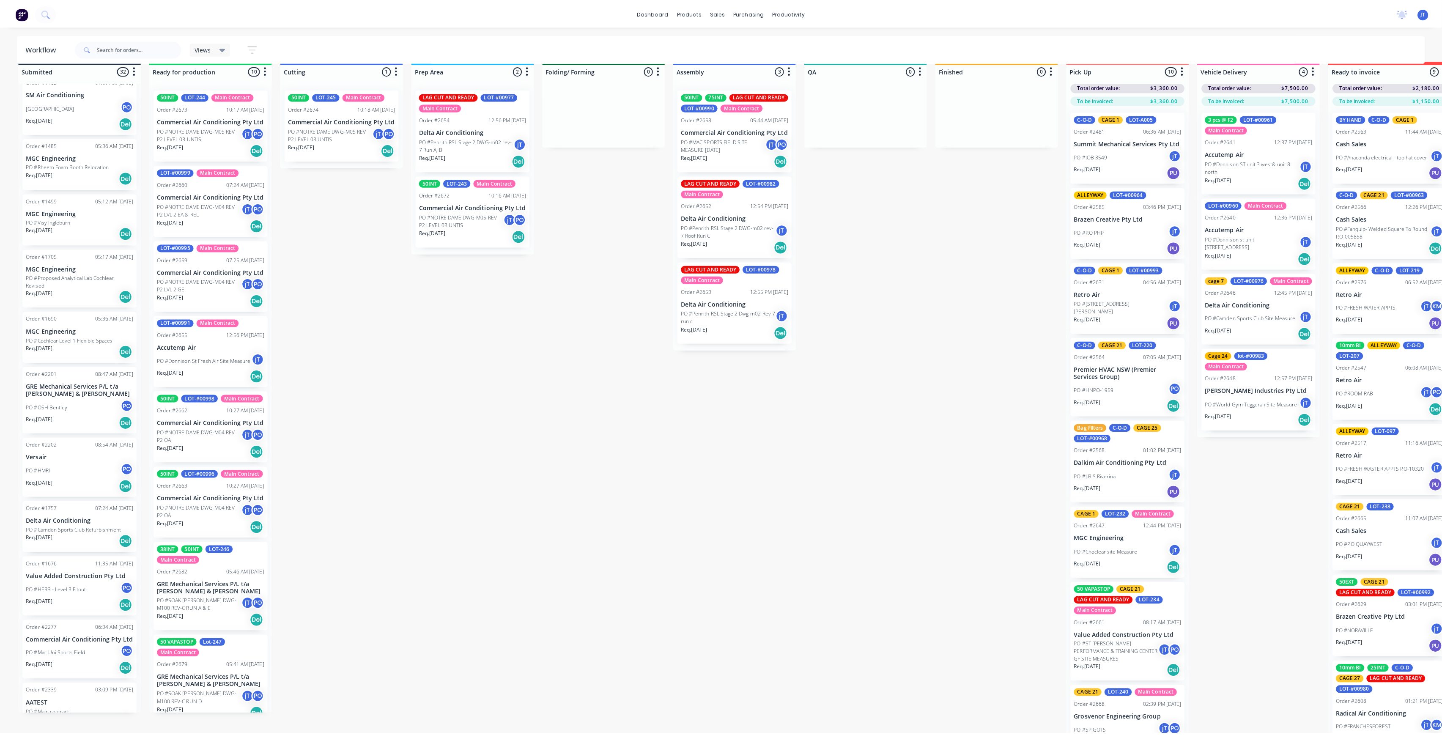
scroll to position [0, 0]
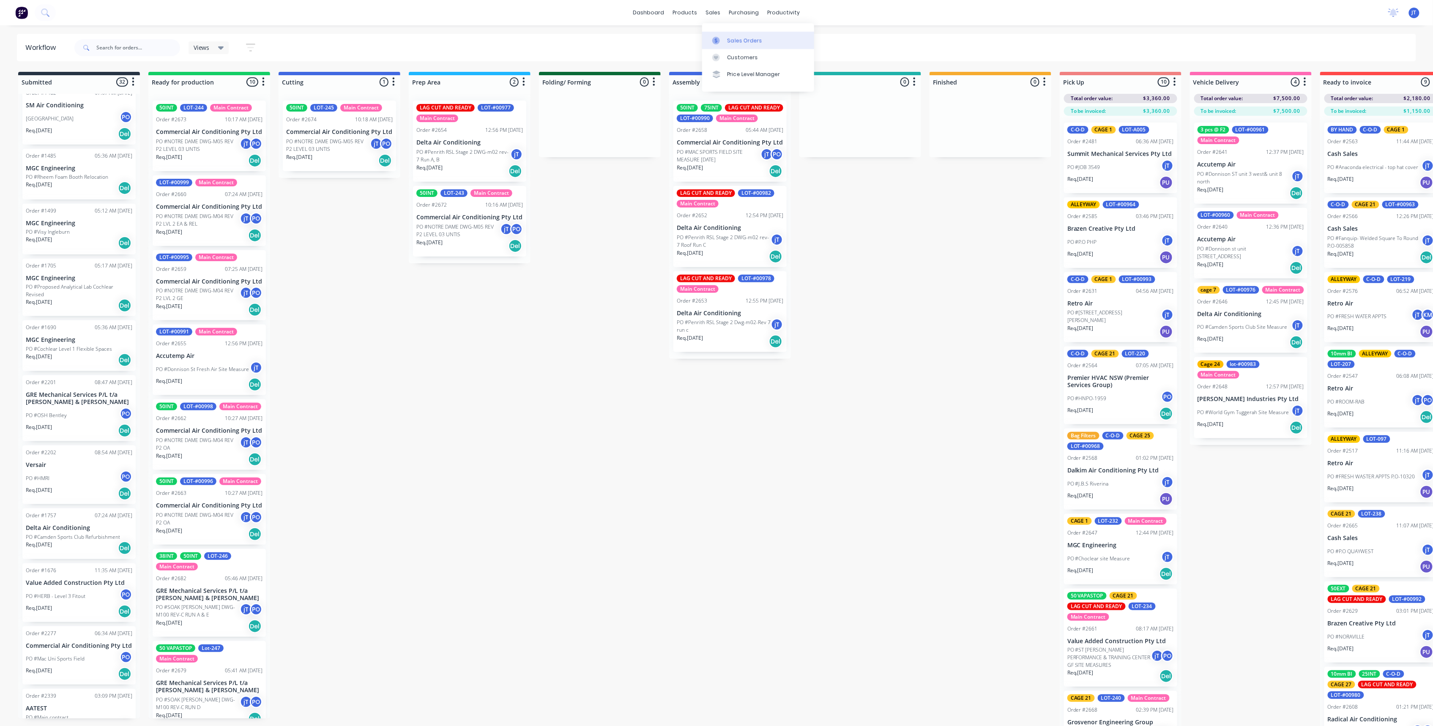
click at [746, 48] on link "Sales Orders" at bounding box center [758, 40] width 112 height 17
